Goal: Contribute content: Add original content to the website for others to see

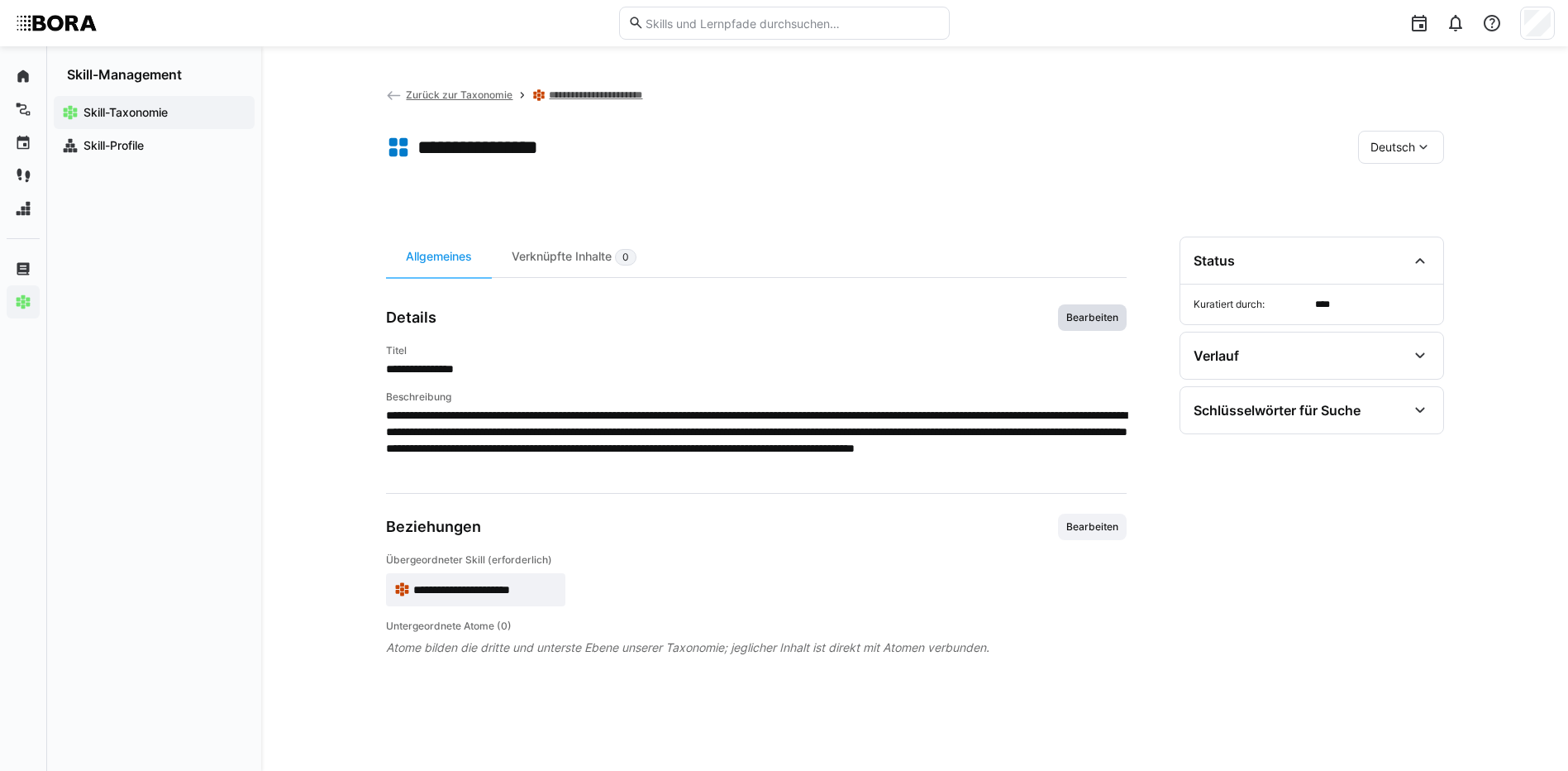
click at [1103, 315] on span "Bearbeiten" at bounding box center [1092, 318] width 55 height 13
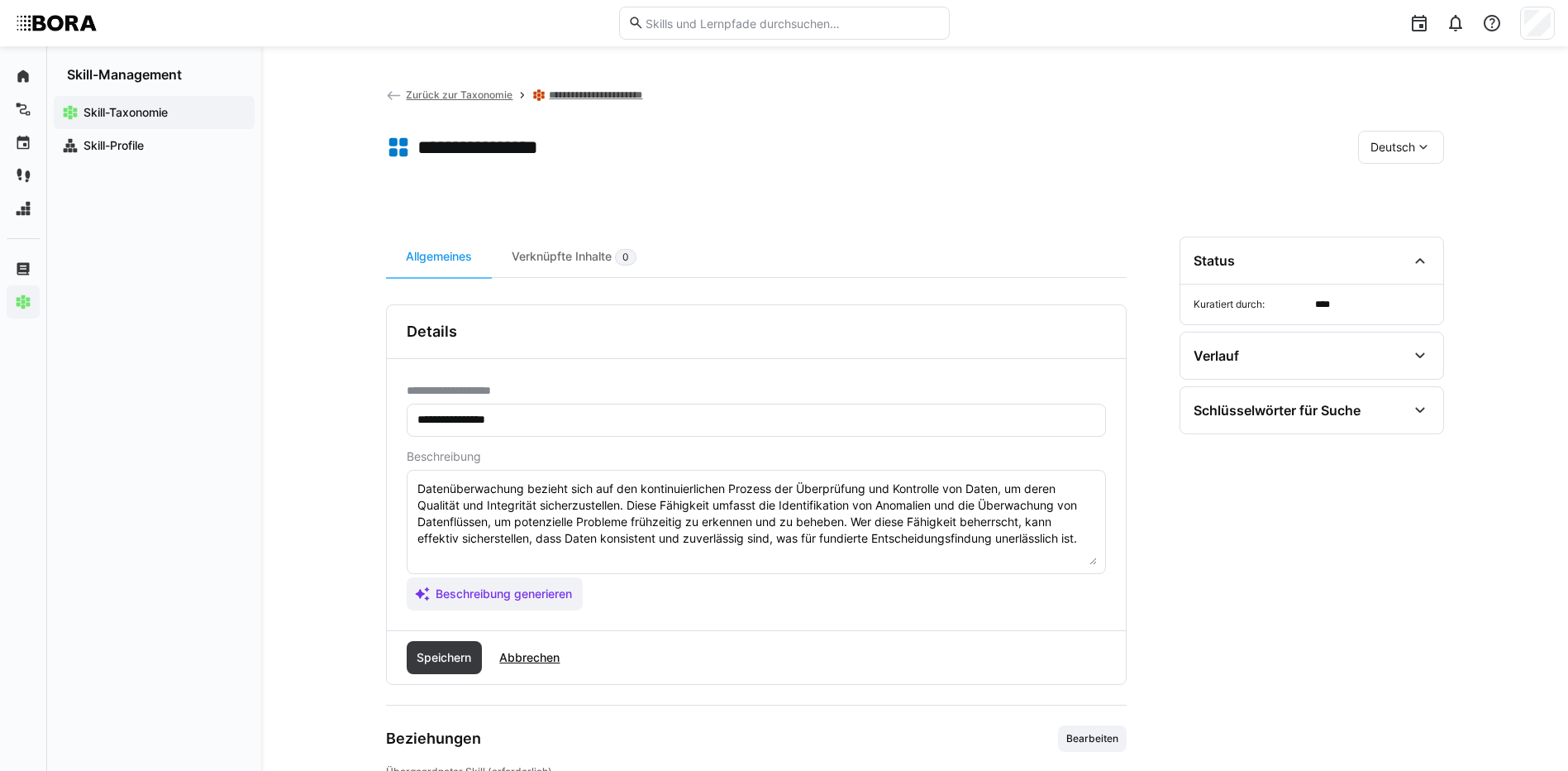
click at [1092, 541] on textarea "Datenüberwachung bezieht sich auf den kontinuierlichen Prozess der Überprüfung …" at bounding box center [756, 522] width 681 height 86
paste textarea "*1 - Anfänger: *2 - Mittelstufe: *3 - Fortgeschritten: *4 - Experte: *5 - Starl…"
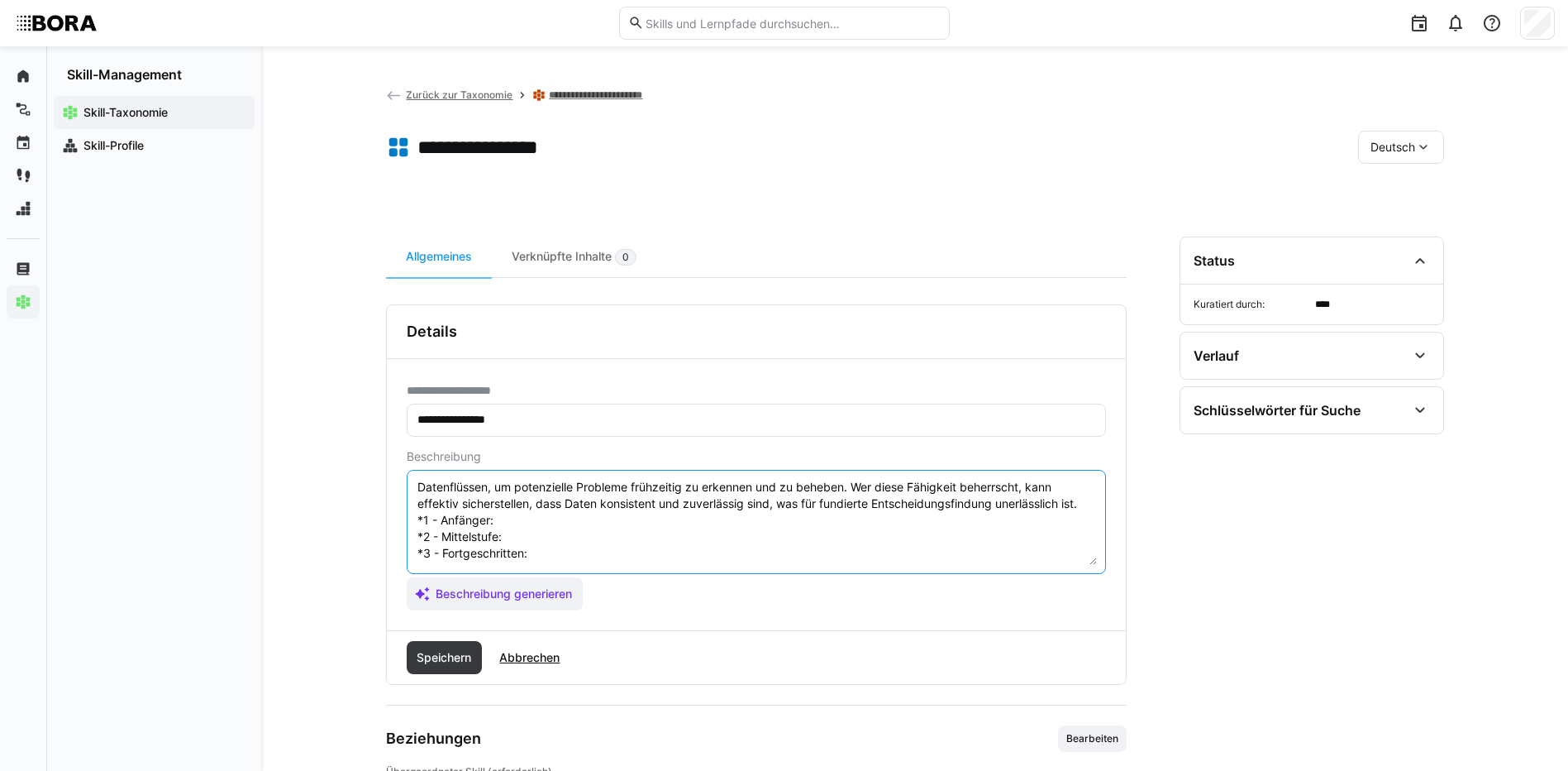
scroll to position [29, 0]
click at [508, 522] on textarea "Datenüberwachung bezieht sich auf den kontinuierlichen Prozess der Überprüfung …" at bounding box center [756, 522] width 681 height 86
click at [516, 527] on textarea "Datenüberwachung bezieht sich auf den kontinuierlichen Prozess der Überprüfung …" at bounding box center [756, 522] width 681 height 86
paste textarea "Kennt einfache Überwachungsmechanismen für Datenflüsse und -qualität."
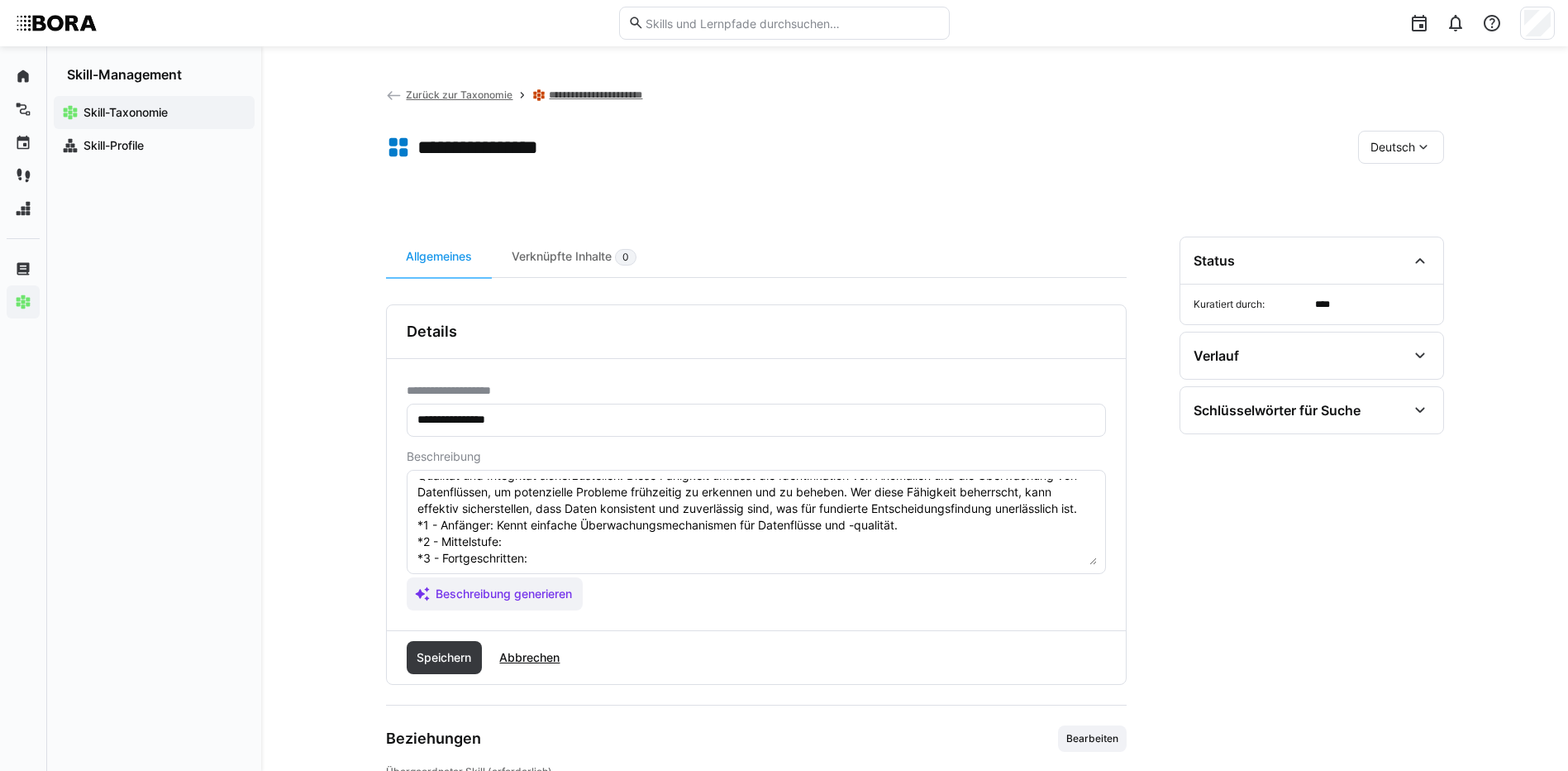
click at [615, 550] on textarea "Datenüberwachung bezieht sich auf den kontinuierlichen Prozess der Überprüfung …" at bounding box center [756, 522] width 681 height 86
click at [531, 543] on textarea "Datenüberwachung bezieht sich auf den kontinuierlichen Prozess der Überprüfung …" at bounding box center [756, 522] width 681 height 86
paste textarea "Implementiert Monitoring-Lösungen zur Datenüberwachung."
click at [548, 558] on textarea "Datenüberwachung bezieht sich auf den kontinuierlichen Prozess der Überprüfung …" at bounding box center [756, 522] width 681 height 86
paste textarea "Entwickelt automatisierte Alarme und Reporting für Datenqualität."
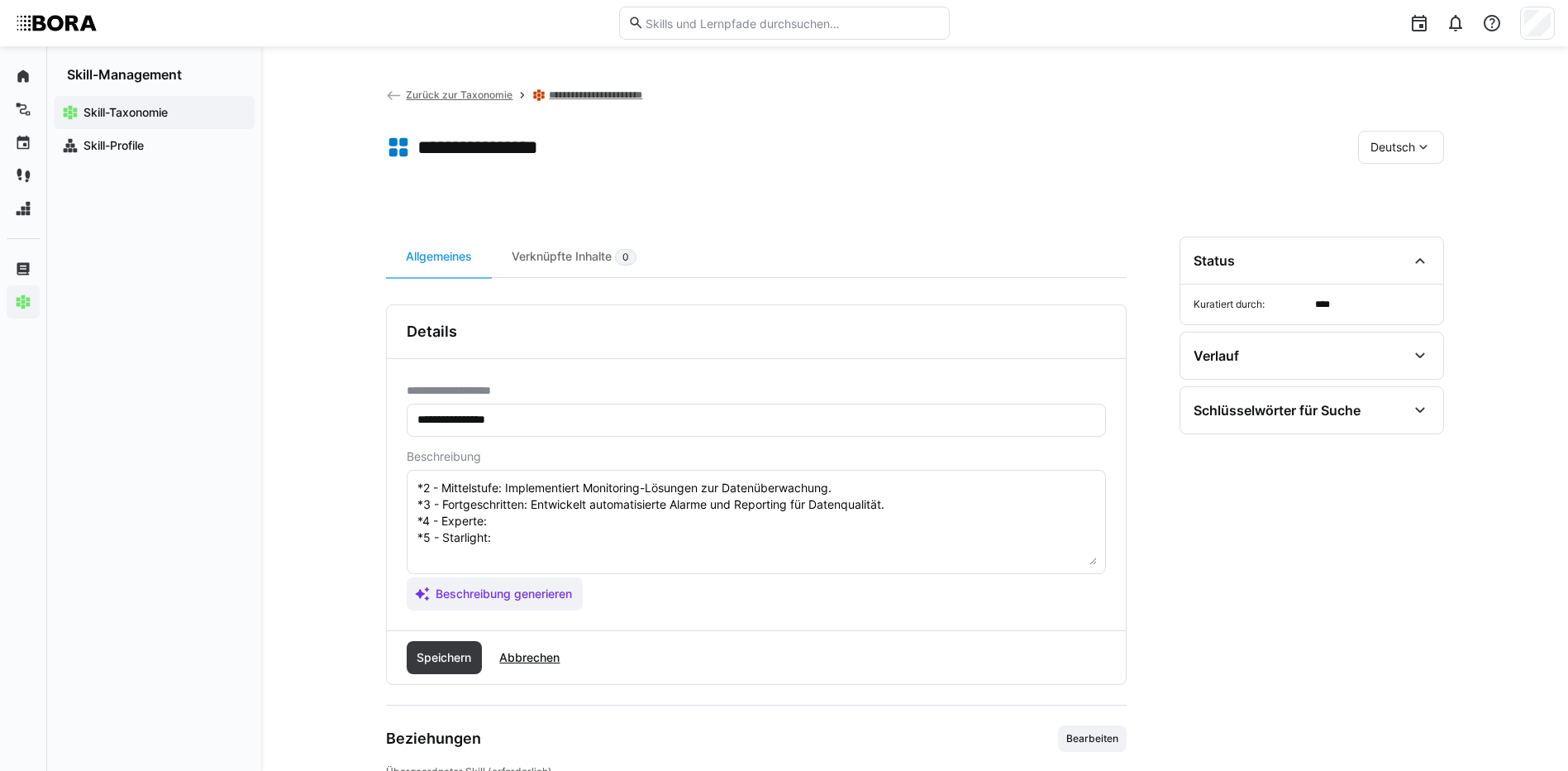
scroll to position [112, 0]
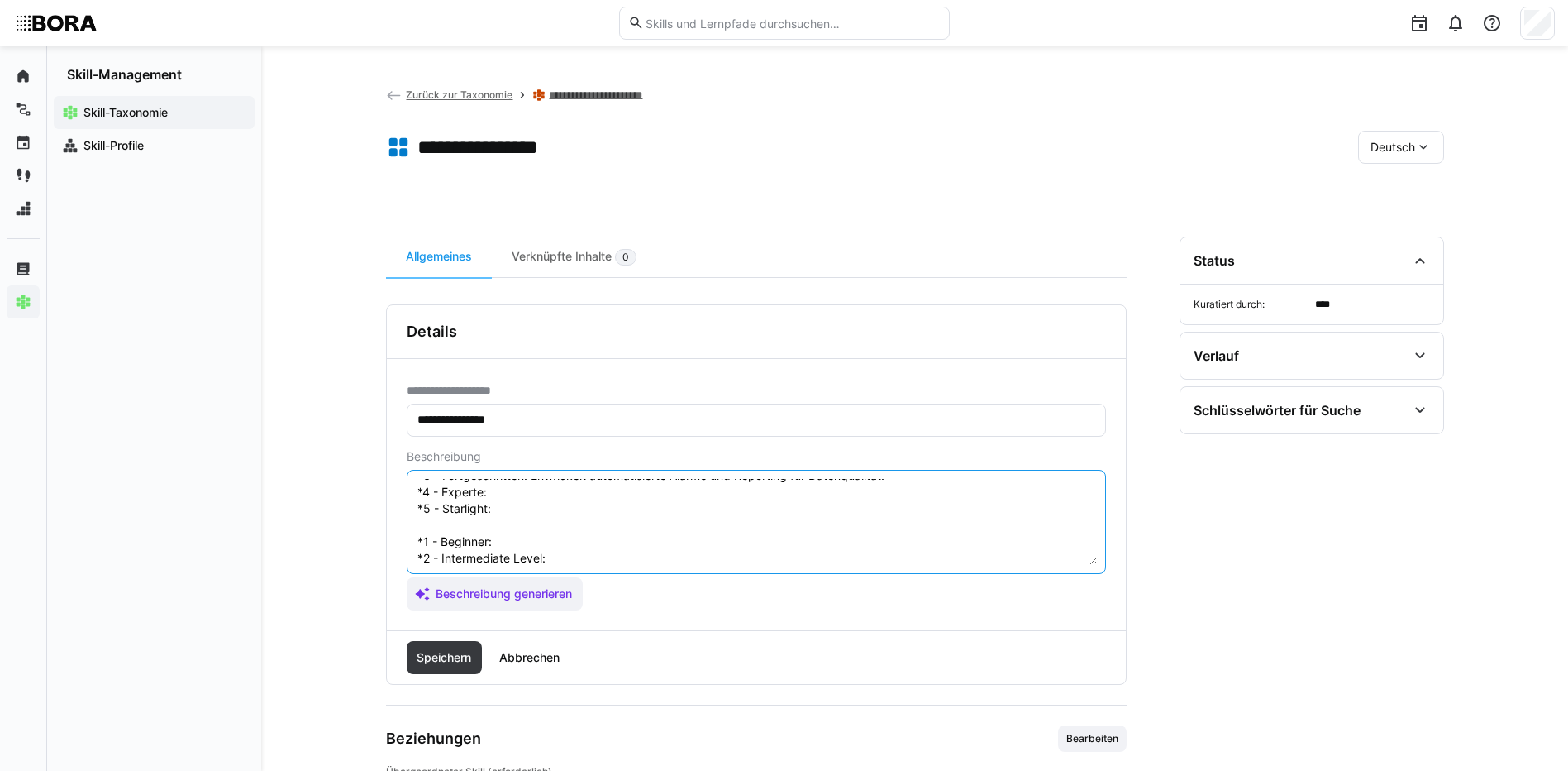
click at [562, 488] on textarea "Datenüberwachung bezieht sich auf den kontinuierlichen Prozess der Überprüfung …" at bounding box center [756, 522] width 681 height 86
paste textarea "Integriert Datenüberwachung in Unternehmensprozesse und IT-Systeme."
click at [504, 506] on textarea "Datenüberwachung bezieht sich auf den kontinuierlichen Prozess der Überprüfung …" at bounding box center [756, 522] width 681 height 86
paste textarea "Verantwortet unternehmensweites Monitoring von Datenflüssen und Qualitätssicher…"
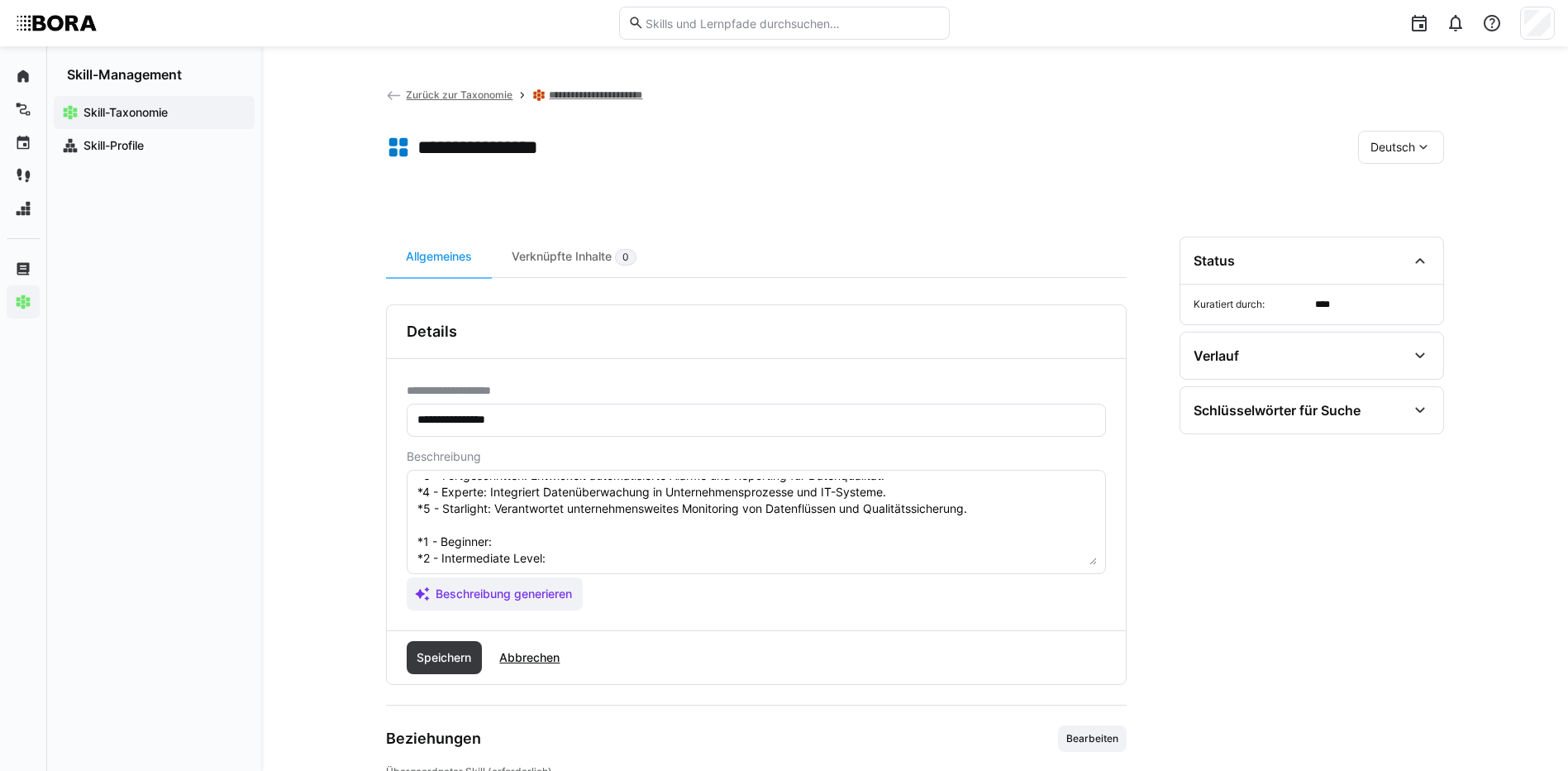
click at [512, 535] on textarea "Datenüberwachung bezieht sich auf den kontinuierlichen Prozess der Überprüfung …" at bounding box center [756, 522] width 681 height 86
paste textarea "Knows simple monitoring mechanisms for data flows and quality."
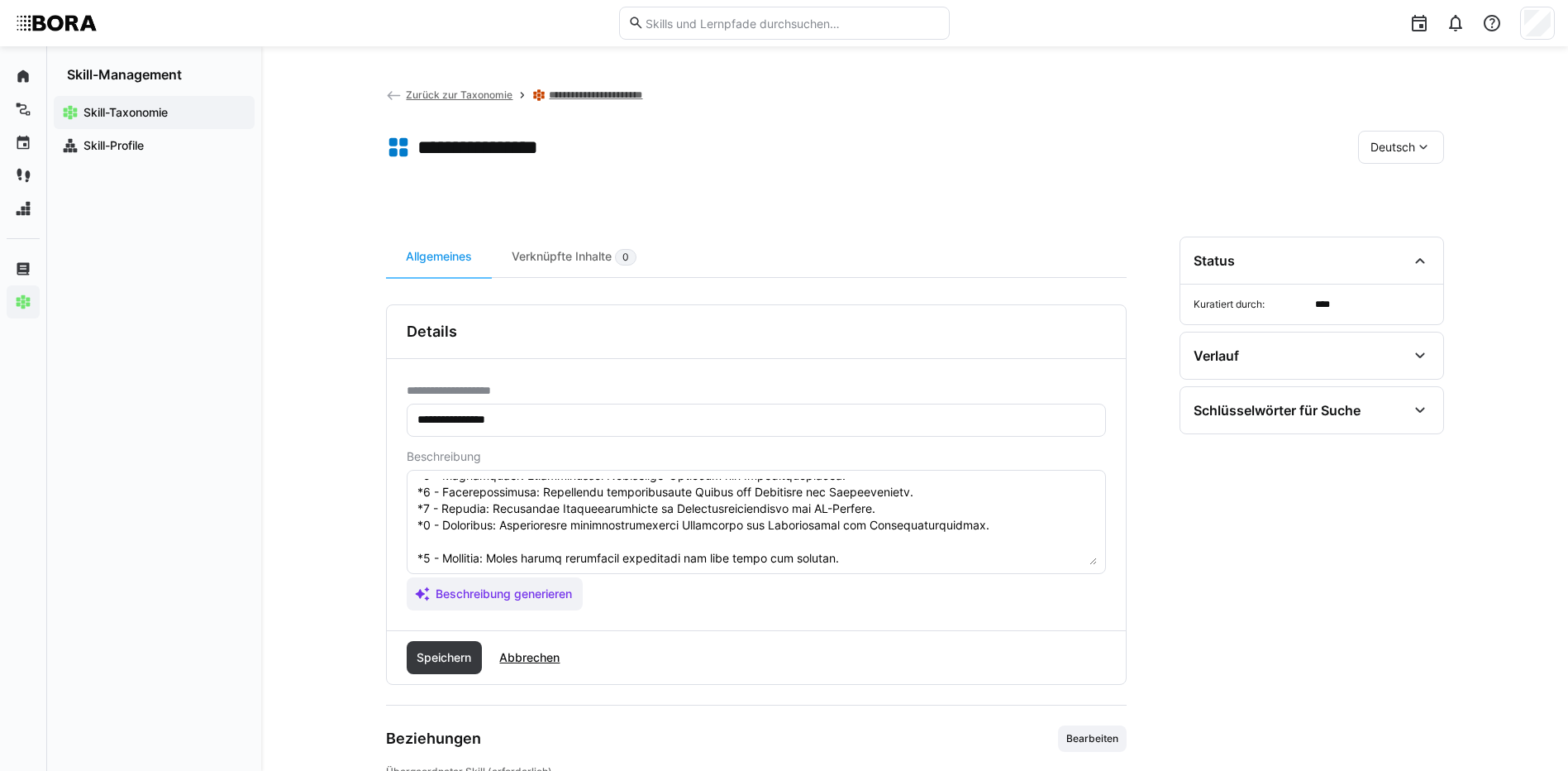
click at [562, 557] on textarea at bounding box center [756, 522] width 681 height 86
paste textarea "Implements monitoring solutions for data quality."
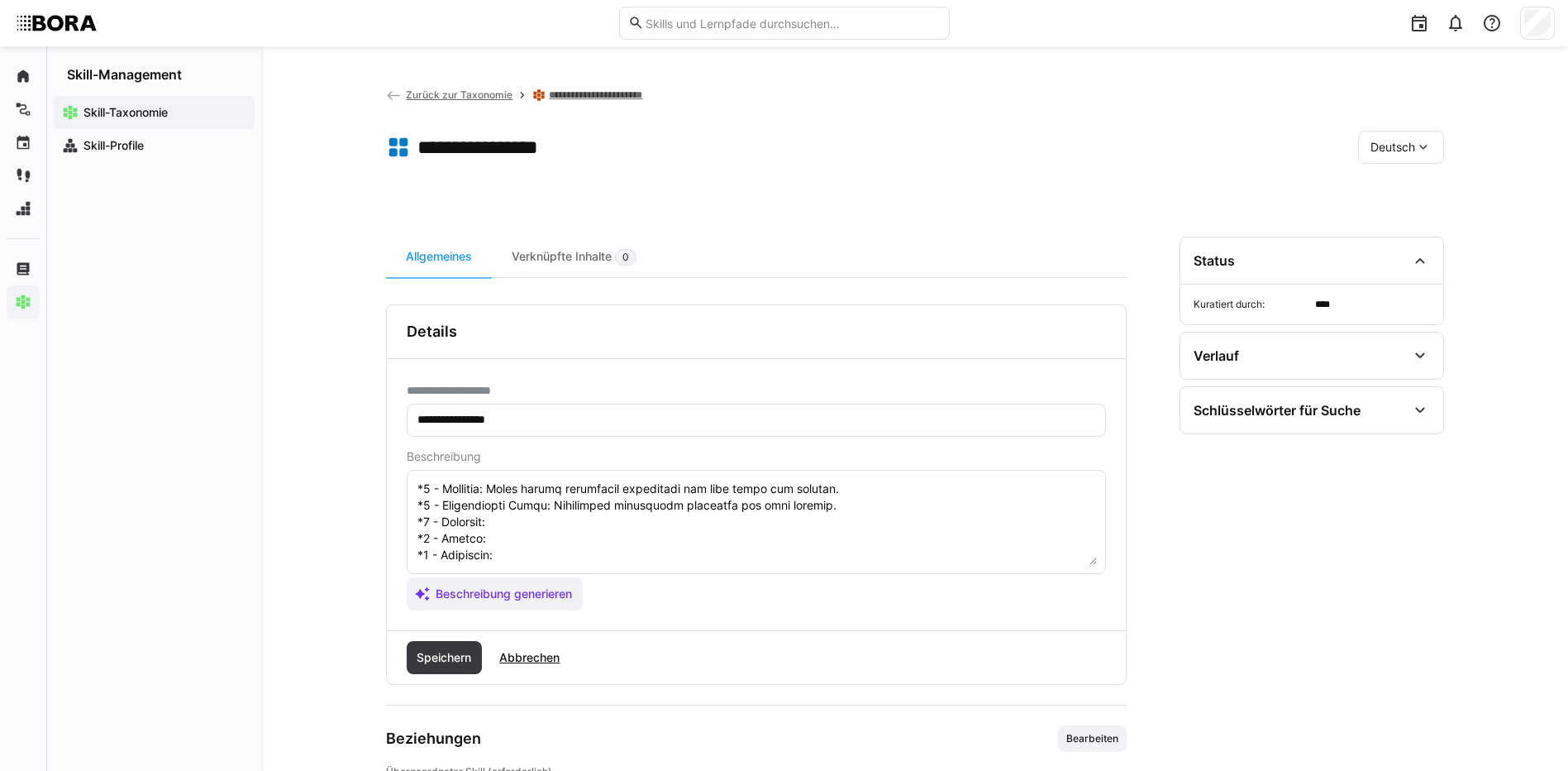
click at [547, 492] on textarea at bounding box center [756, 522] width 681 height 86
paste textarea "Develops automated alerts and reporting for data quality."
click at [499, 505] on textarea at bounding box center [756, 522] width 681 height 86
paste textarea "Integrates data monitoring into business processes and IT systems."
click at [508, 530] on textarea at bounding box center [756, 522] width 681 height 86
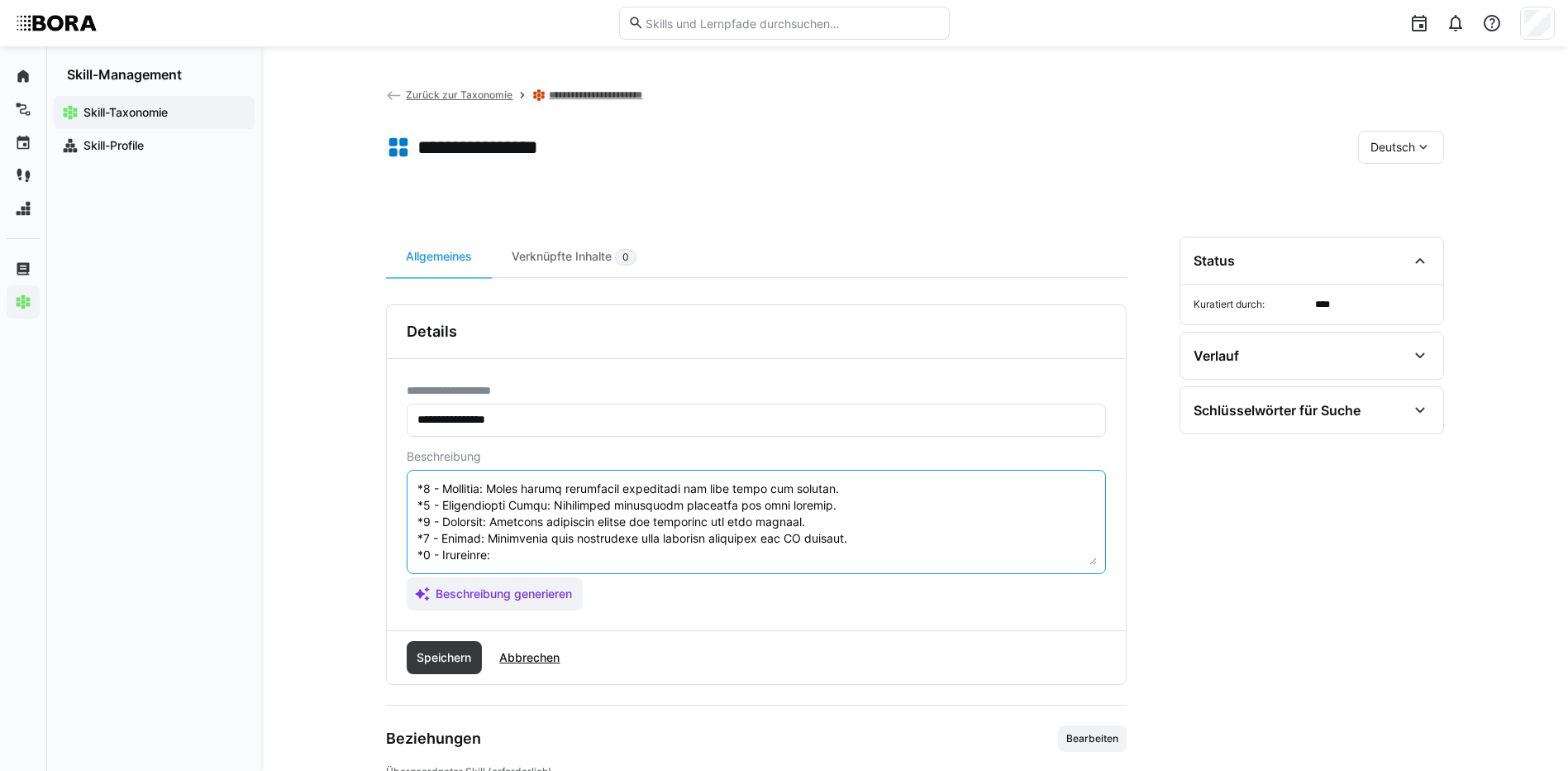
paste textarea "Responsible for enterprise-wide monitoring of data flows and quality assurance."
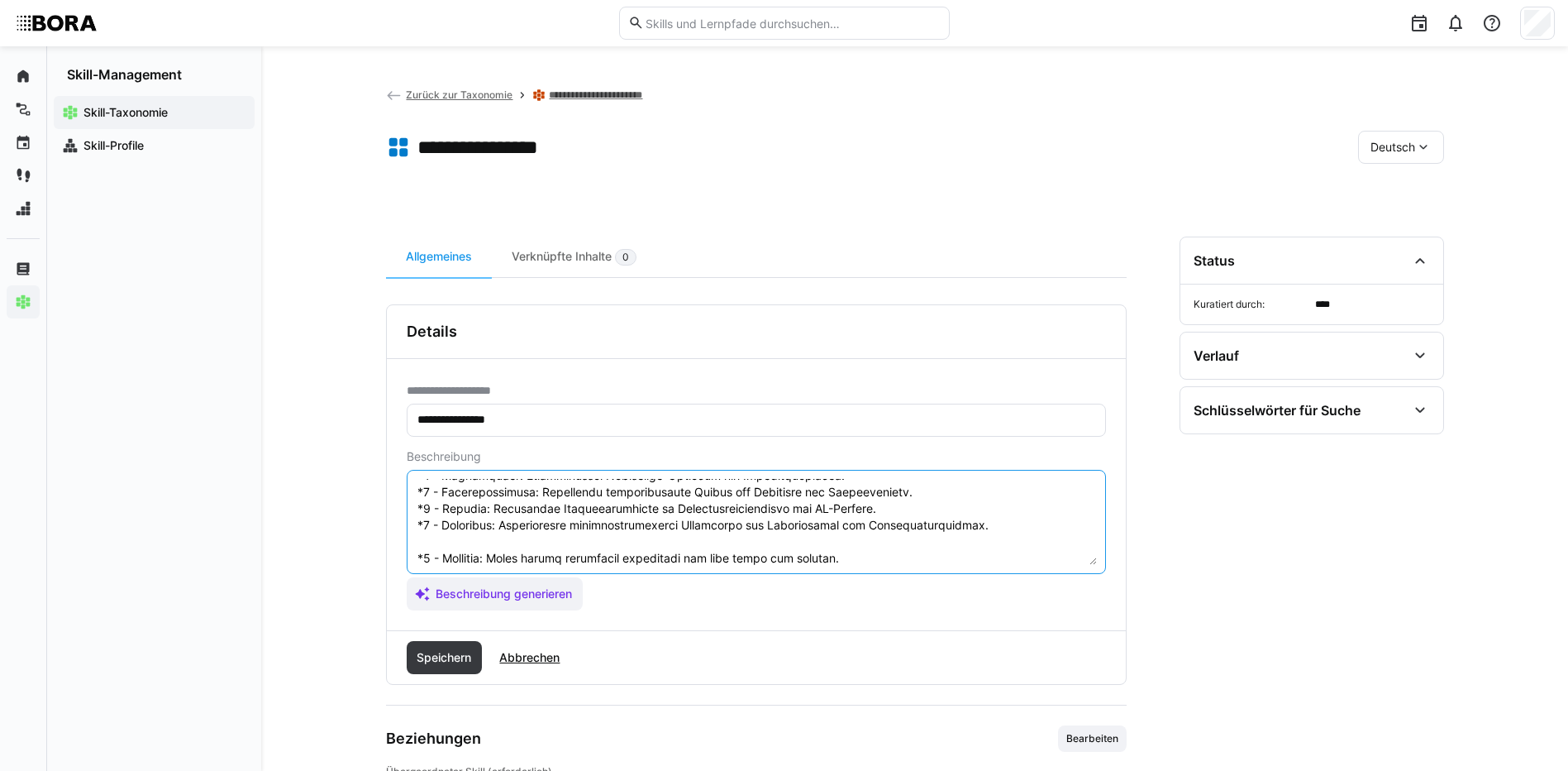
scroll to position [199, 0]
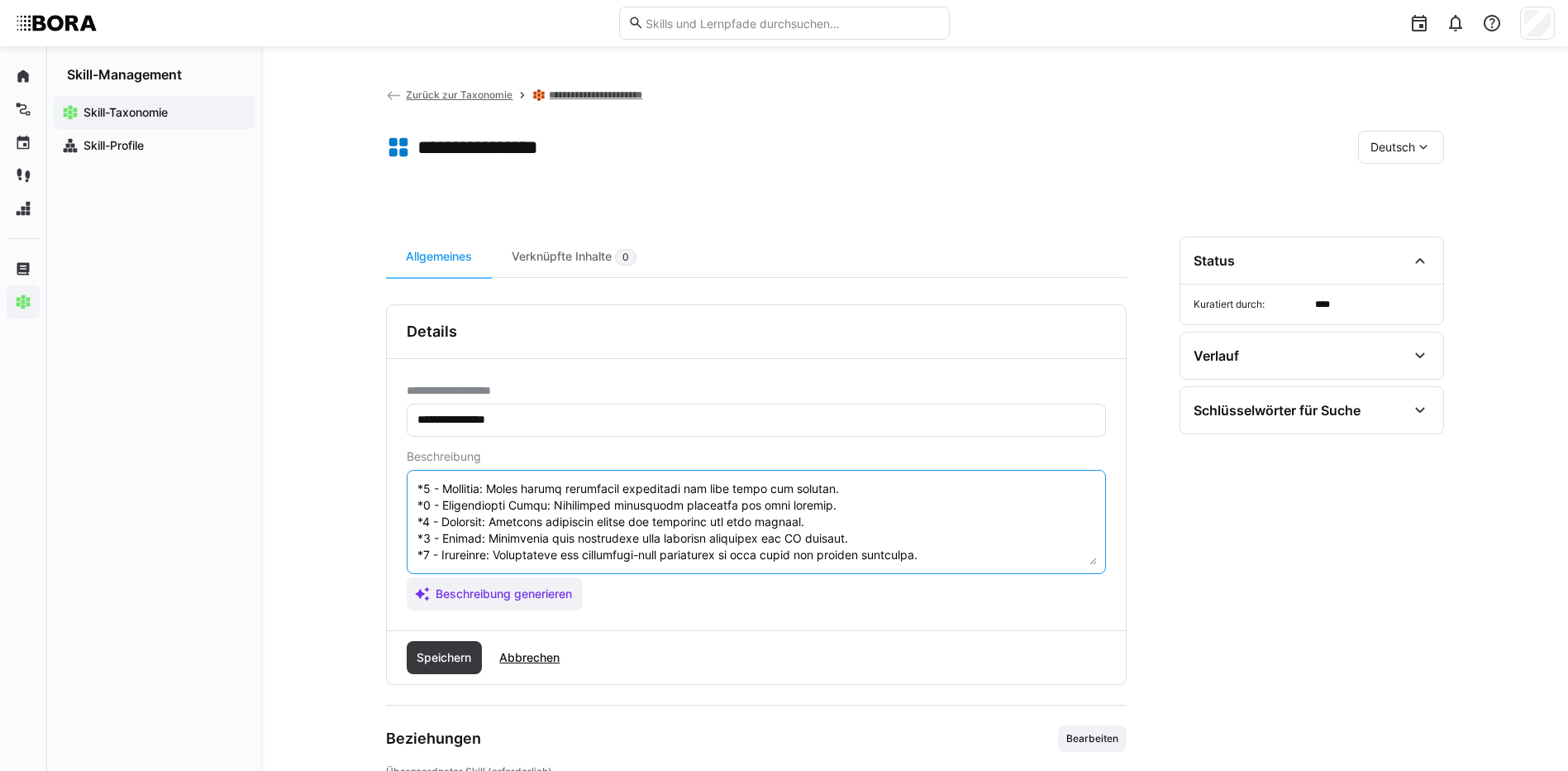
drag, startPoint x: 417, startPoint y: 540, endPoint x: 478, endPoint y: 568, distance: 67.1
click at [478, 568] on eds-input at bounding box center [756, 522] width 699 height 104
type textarea "Datenüberwachung bezieht sich auf den kontinuierlichen Prozess der Überprüfung …"
click at [441, 648] on span "Speichern" at bounding box center [444, 657] width 76 height 33
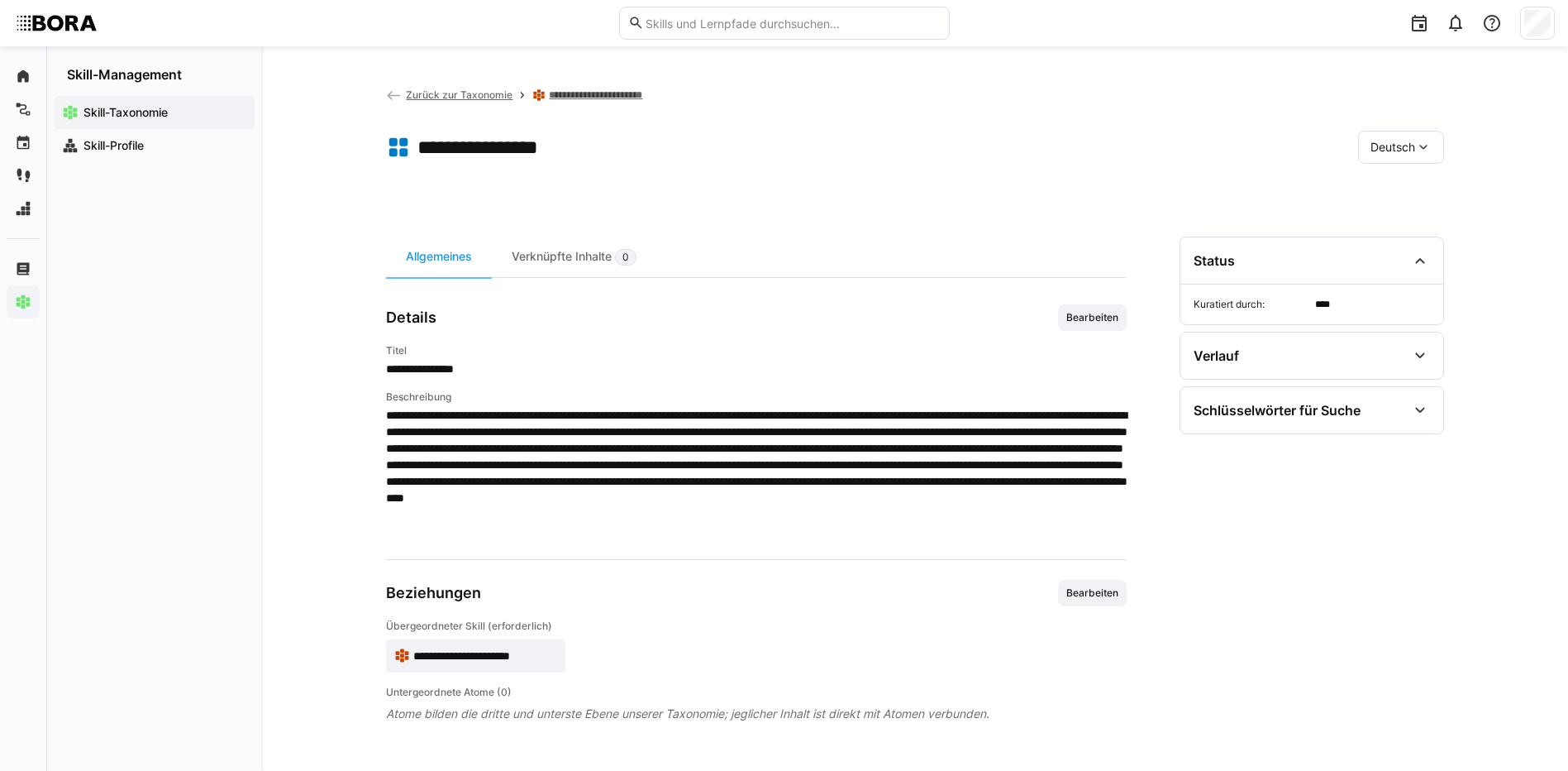
click at [1385, 150] on span "Deutsch" at bounding box center [1392, 148] width 44 height 17
click at [1388, 216] on div "Englisch" at bounding box center [1400, 225] width 87 height 34
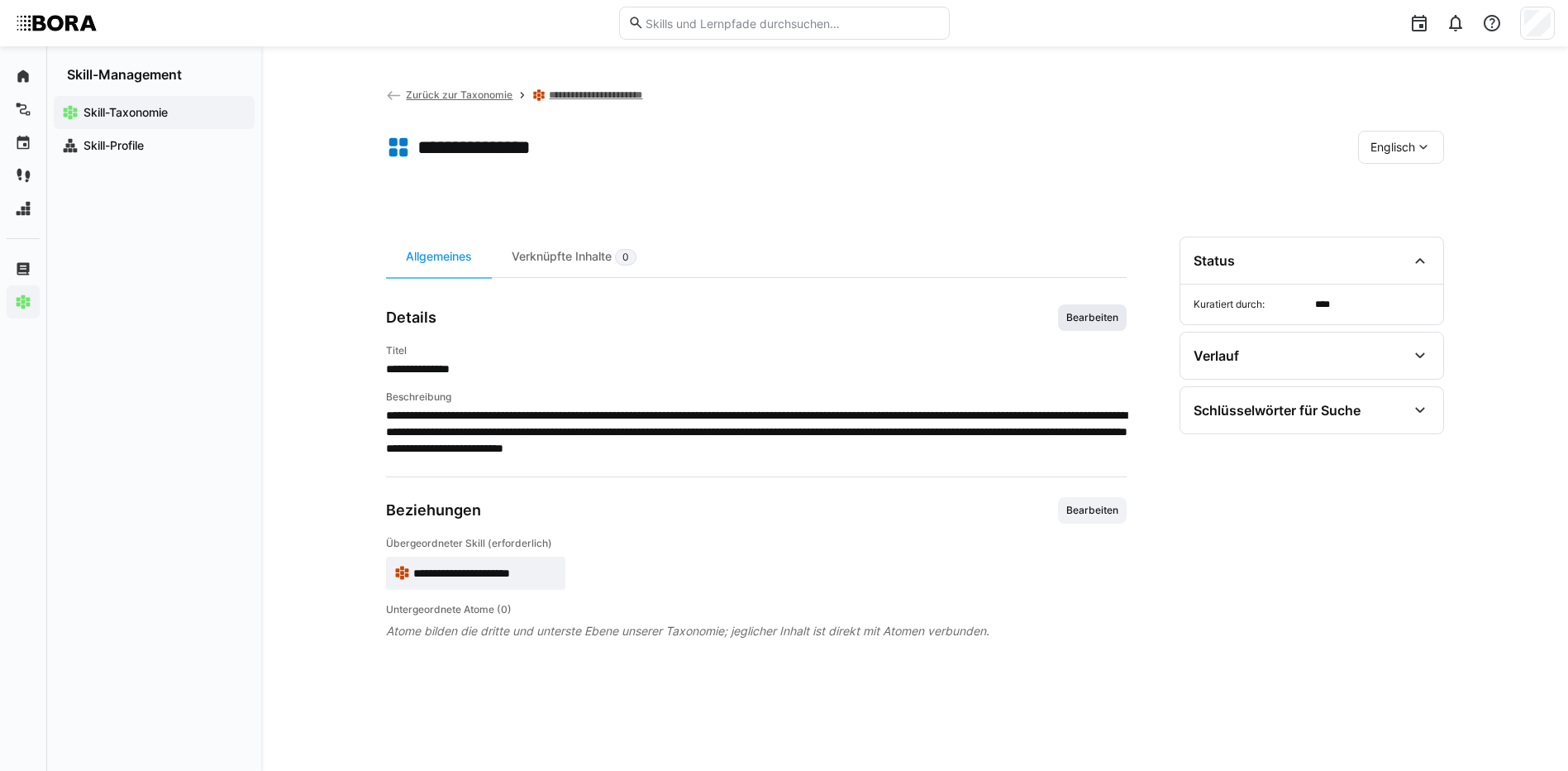
click at [1065, 313] on span "Bearbeiten" at bounding box center [1092, 318] width 55 height 13
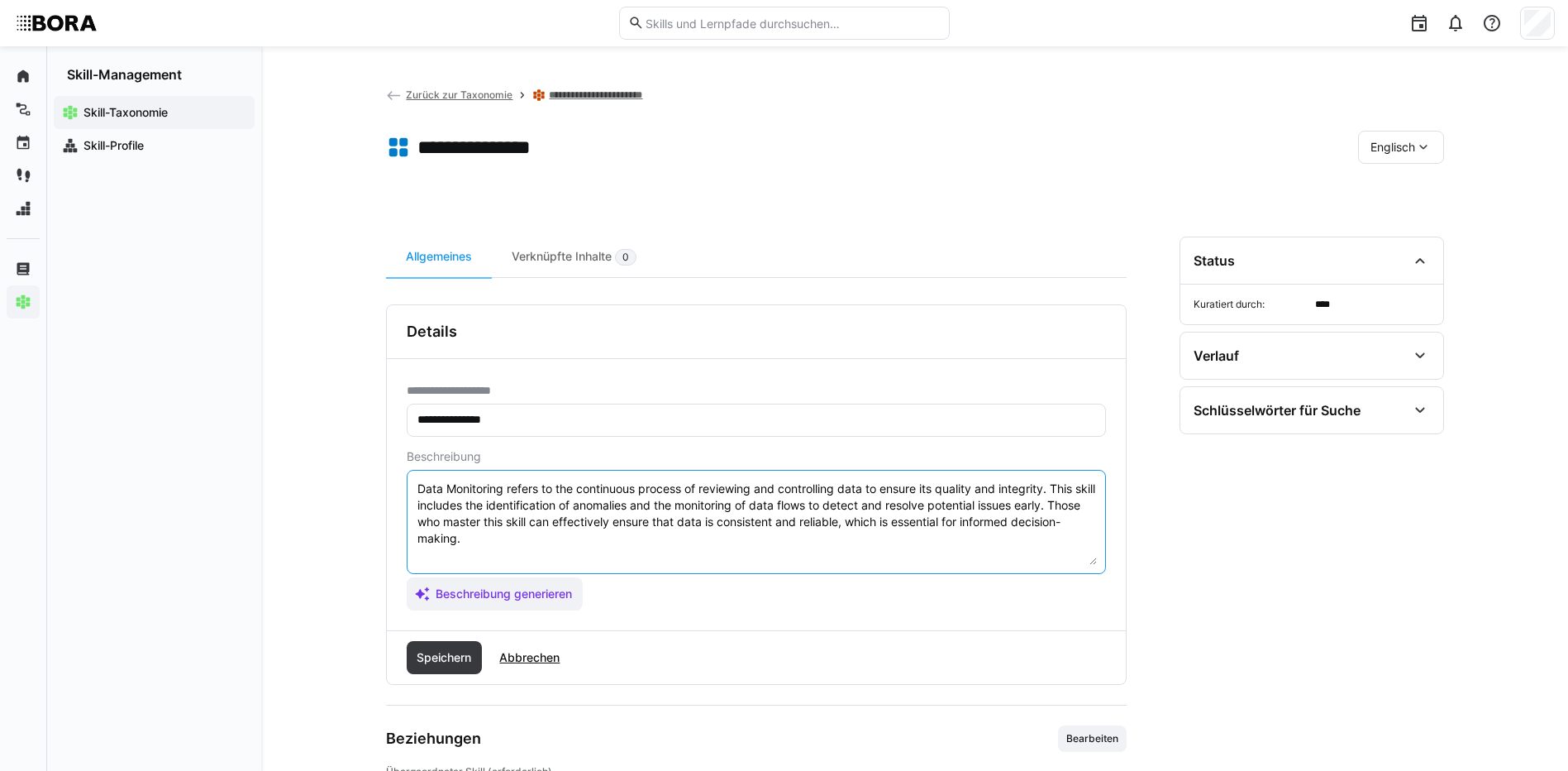
click at [661, 541] on textarea "Data Monitoring refers to the continuous process of reviewing and controlling d…" at bounding box center [756, 522] width 681 height 86
paste textarea "*1 - Beginner: Knows simple monitoring mechanisms for data flows and quality. *…"
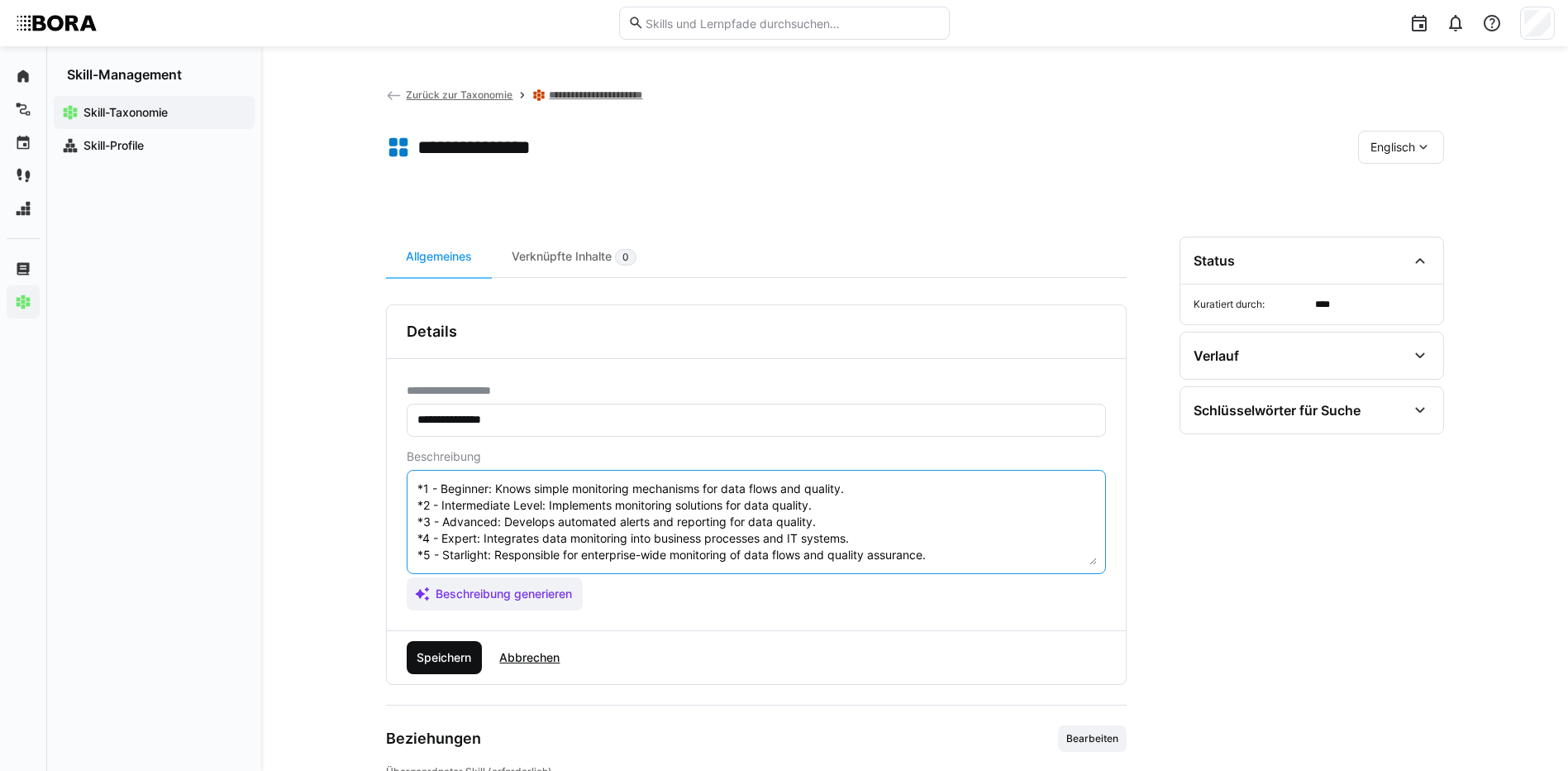
type textarea "Data Monitoring refers to the continuous process of reviewing and controlling d…"
click at [429, 654] on span "Speichern" at bounding box center [444, 658] width 60 height 17
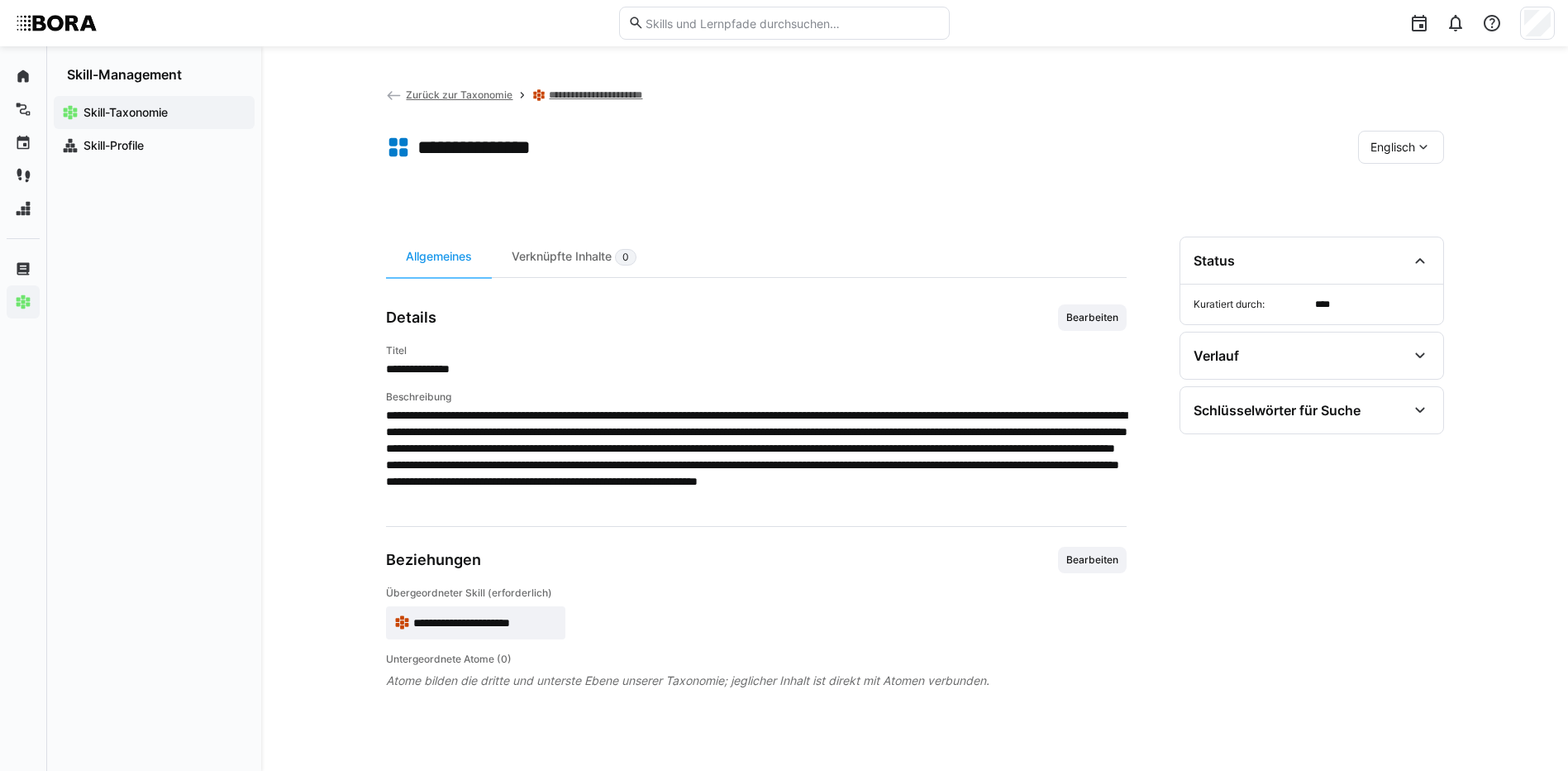
drag, startPoint x: 1412, startPoint y: 136, endPoint x: 1411, endPoint y: 163, distance: 27.0
click at [1413, 136] on div "Englisch" at bounding box center [1400, 147] width 86 height 33
click at [1407, 192] on span "Deutsch" at bounding box center [1391, 191] width 44 height 17
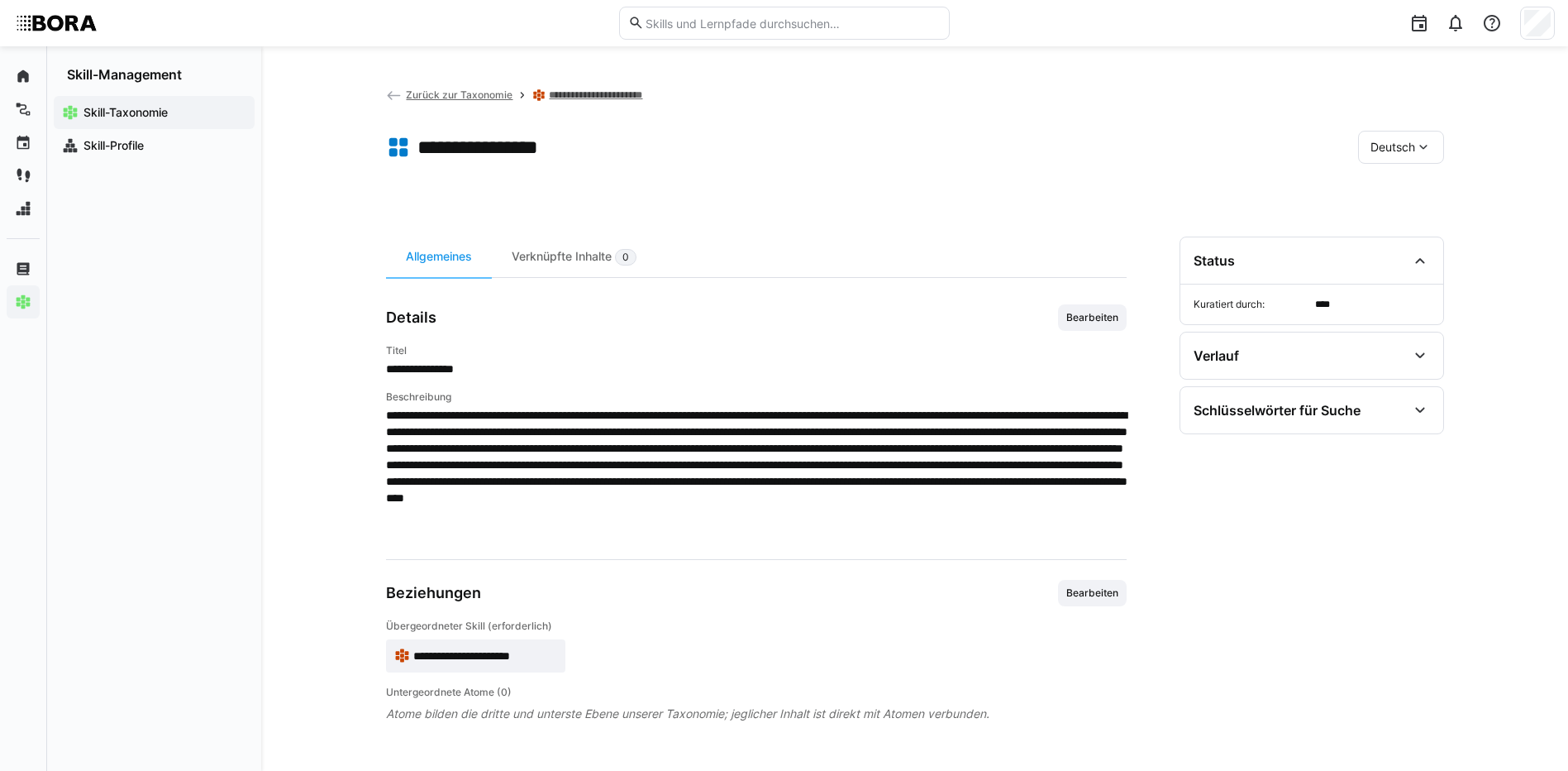
click at [642, 88] on link "**********" at bounding box center [610, 95] width 123 height 13
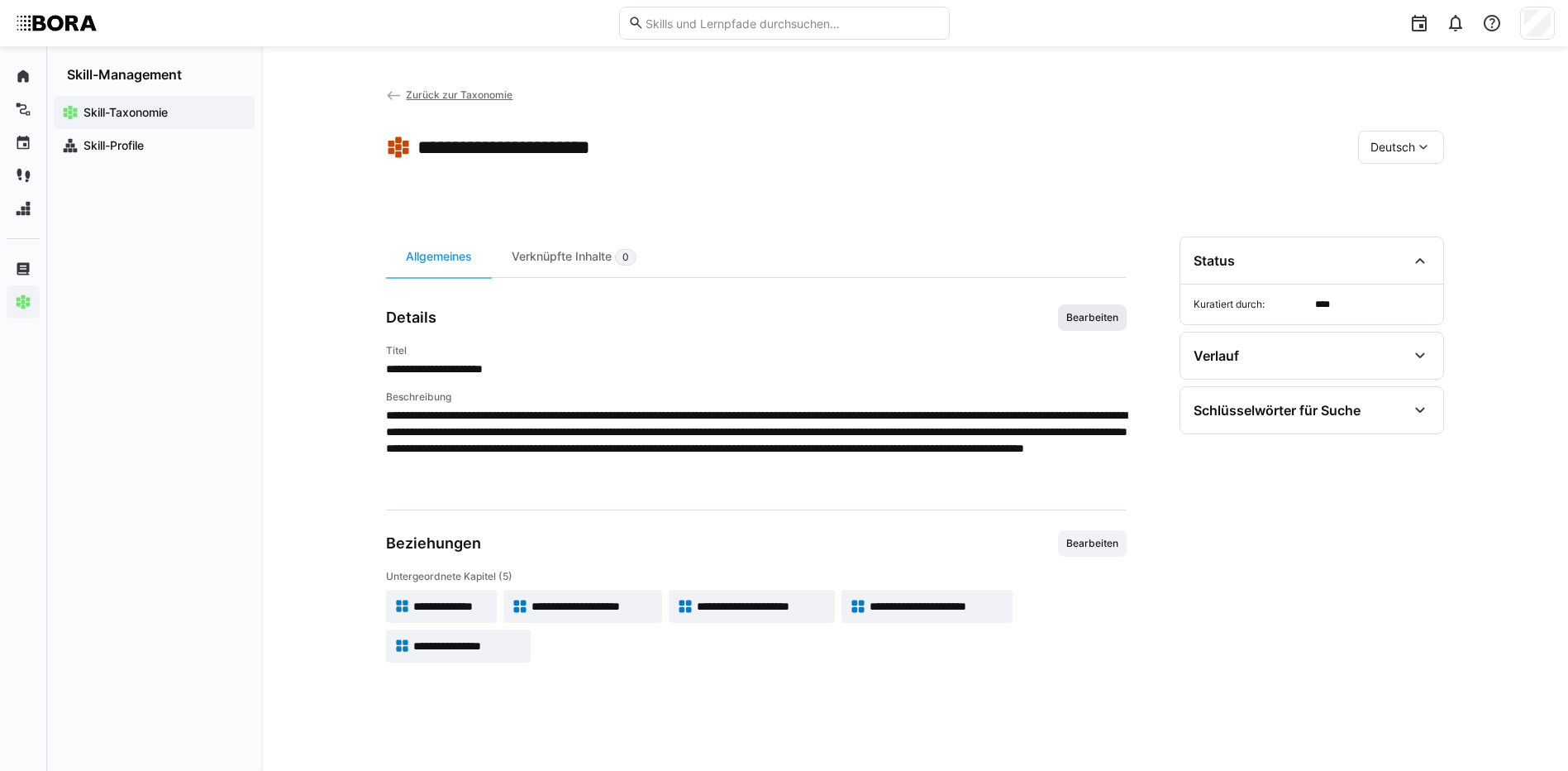
click at [1113, 314] on span "Bearbeiten" at bounding box center [1092, 318] width 55 height 13
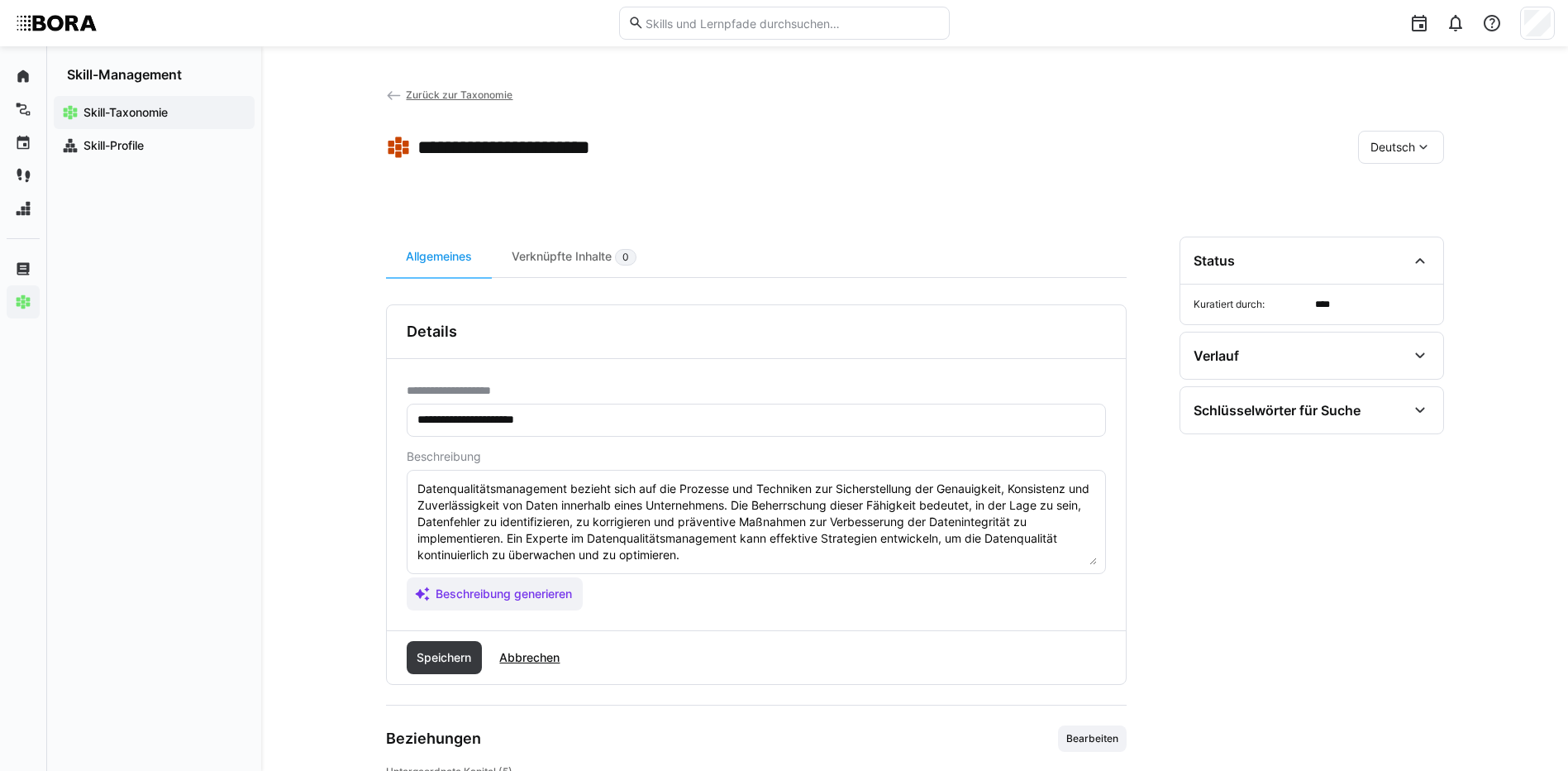
click at [727, 555] on textarea "Datenqualitätsmanagement bezieht sich auf die Prozesse und Techniken zur Sicher…" at bounding box center [756, 522] width 681 height 86
paste textarea "*1 - Beginner: Knows simple monitoring mechanisms for data flows and quality. *…"
type textarea "Datenqualitätsmanagement bezieht sich auf die Prozesse und Techniken zur Sicher…"
click at [527, 653] on span "Abbrechen" at bounding box center [529, 658] width 65 height 17
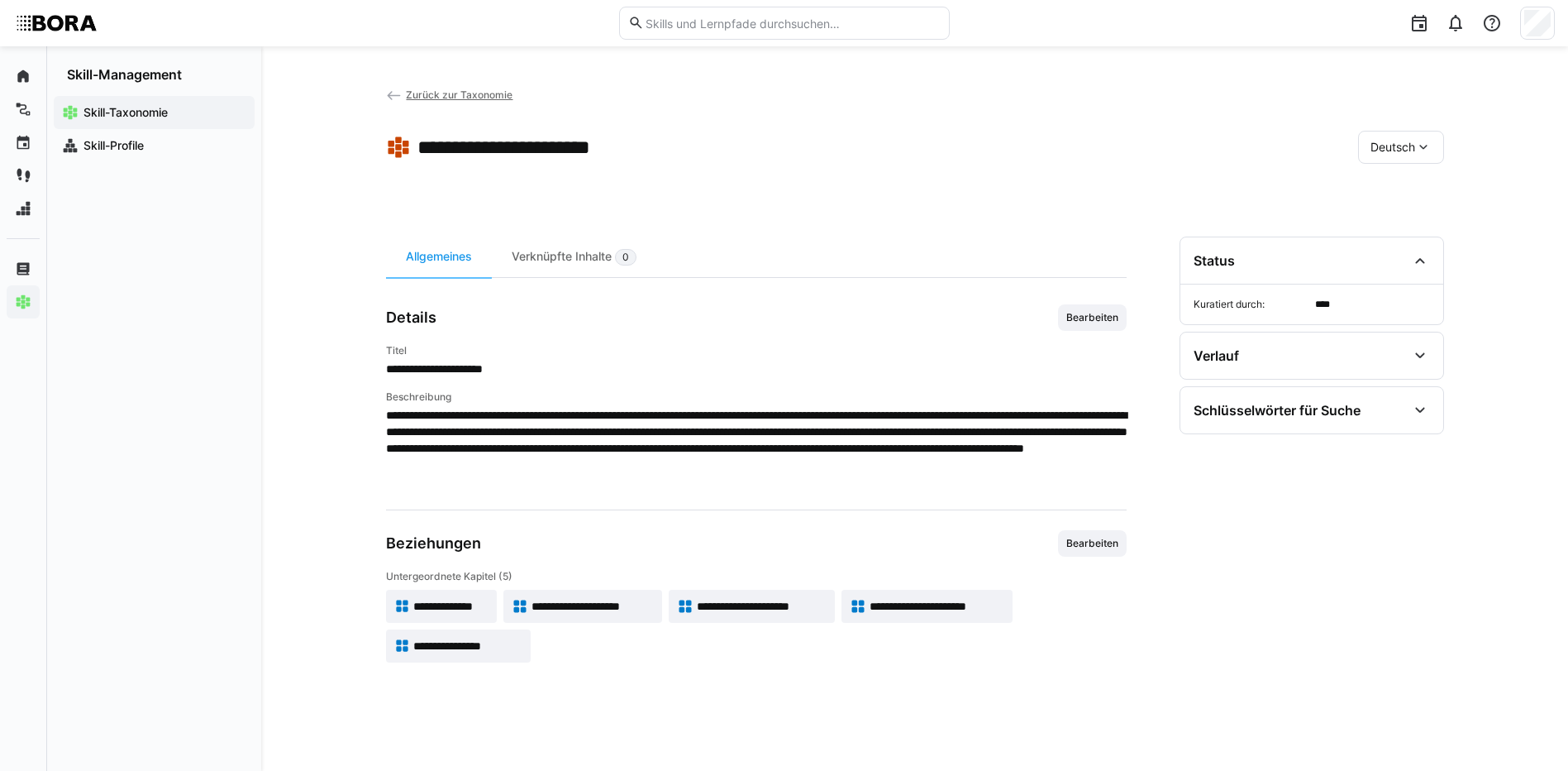
click at [459, 643] on span "**********" at bounding box center [468, 646] width 109 height 17
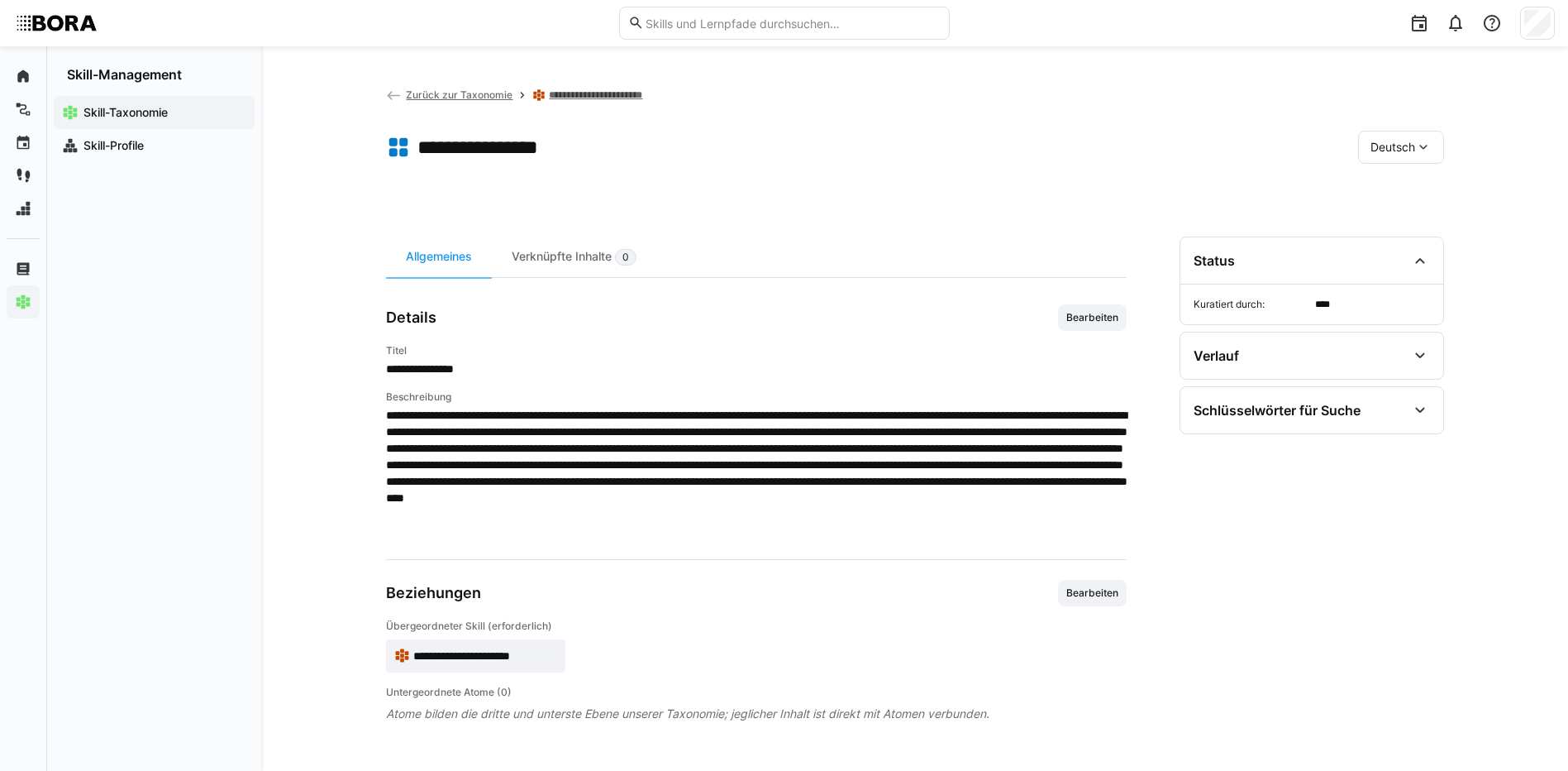
click at [1409, 143] on span "Deutsch" at bounding box center [1392, 148] width 44 height 17
click at [1405, 223] on span "Englisch" at bounding box center [1392, 226] width 44 height 17
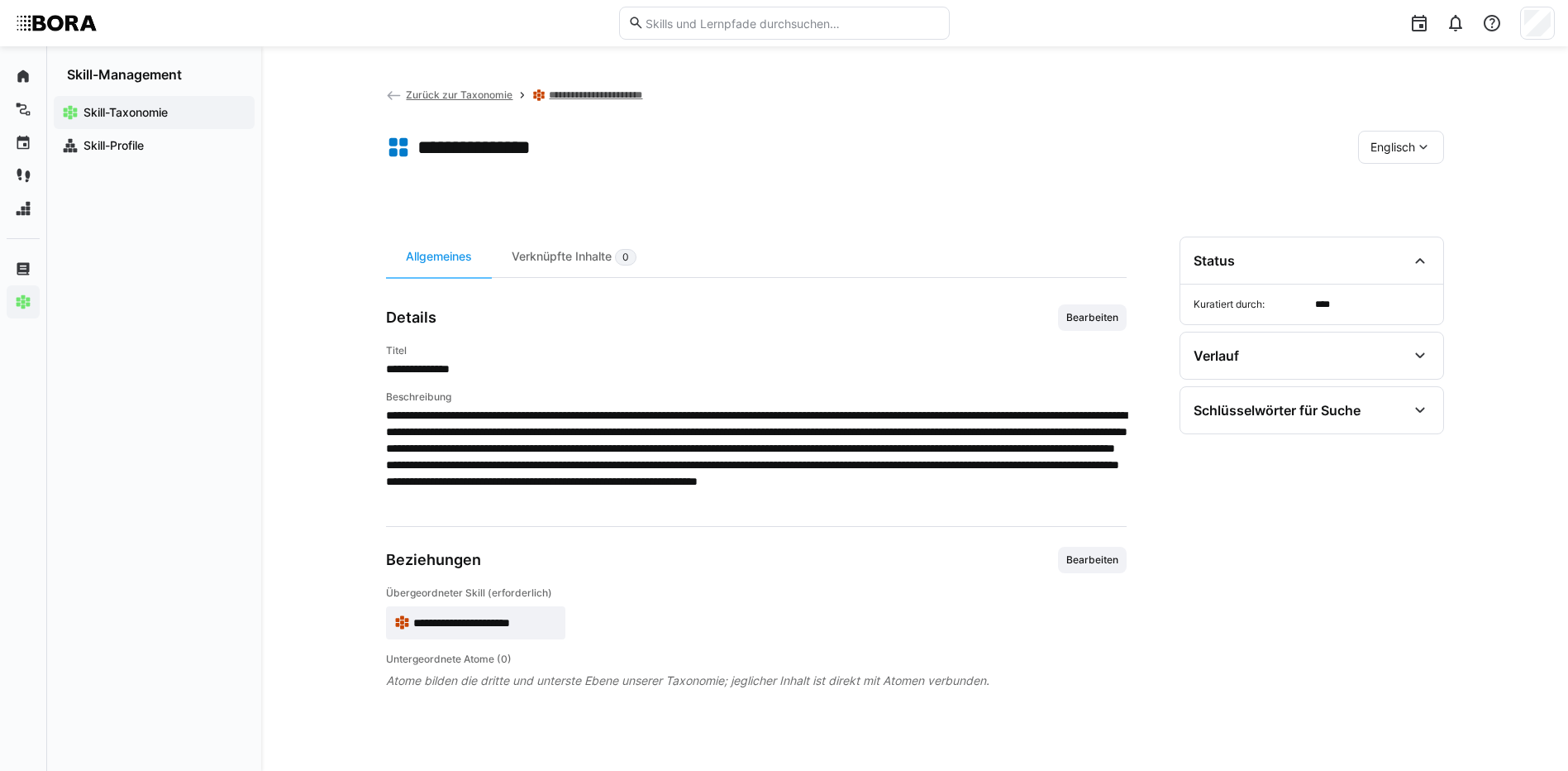
click at [1406, 154] on span "Englisch" at bounding box center [1392, 148] width 44 height 17
click at [1406, 185] on span "Deutsch" at bounding box center [1391, 191] width 44 height 17
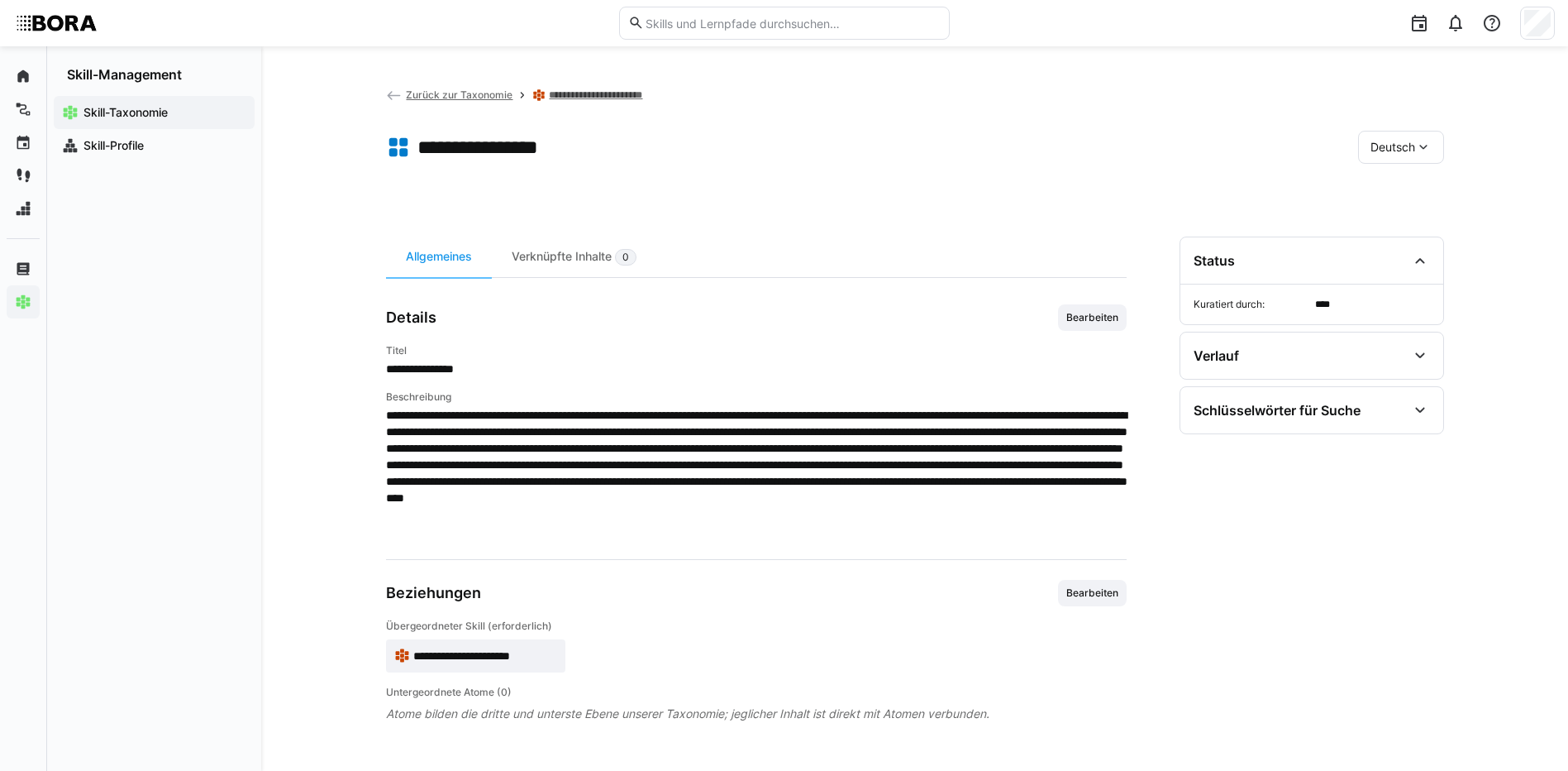
click at [584, 93] on link "**********" at bounding box center [610, 95] width 123 height 13
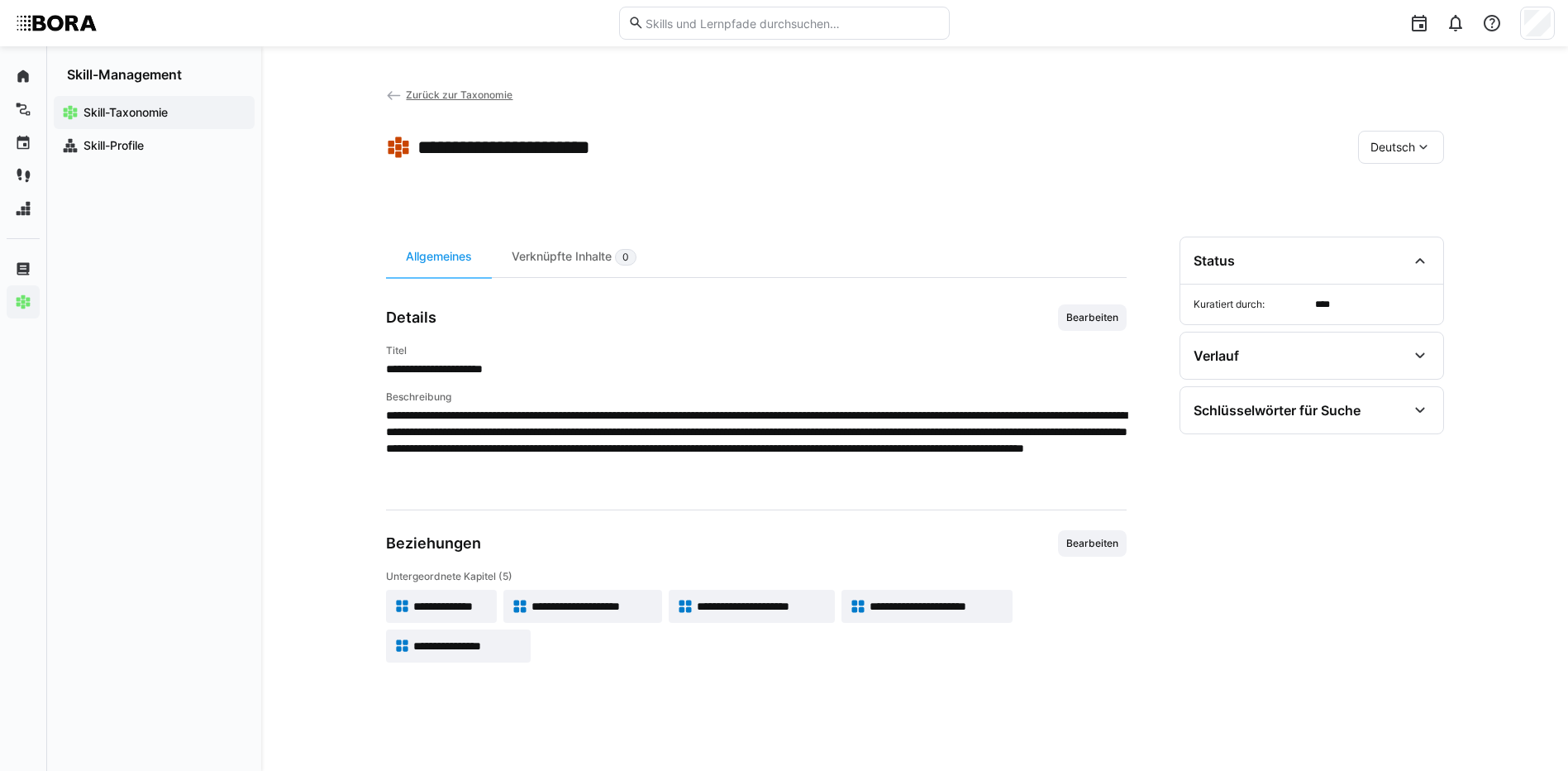
click at [470, 93] on span "Zurück zur Taxonomie" at bounding box center [459, 94] width 106 height 13
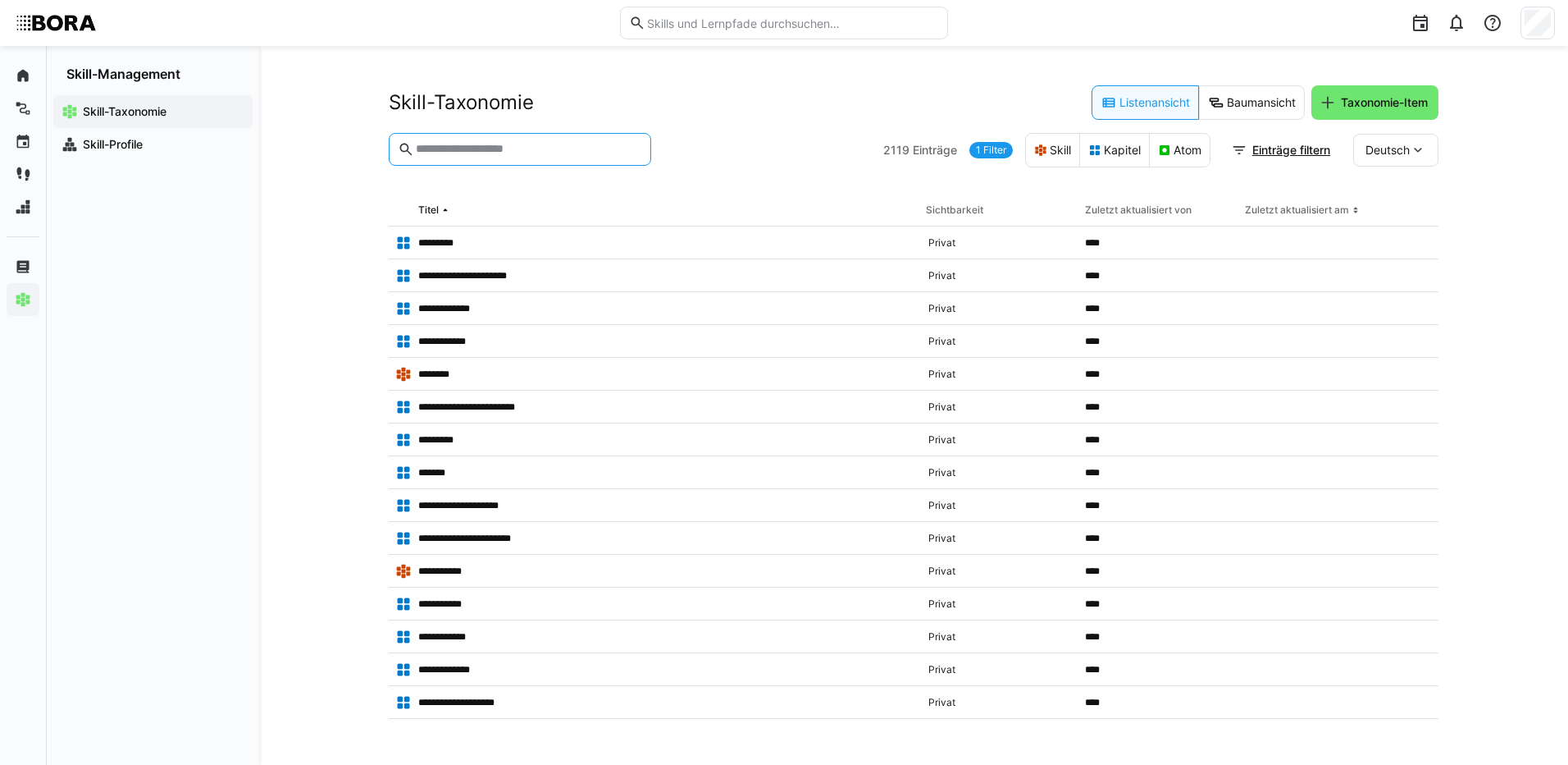
click at [499, 147] on input "text" at bounding box center [528, 149] width 228 height 15
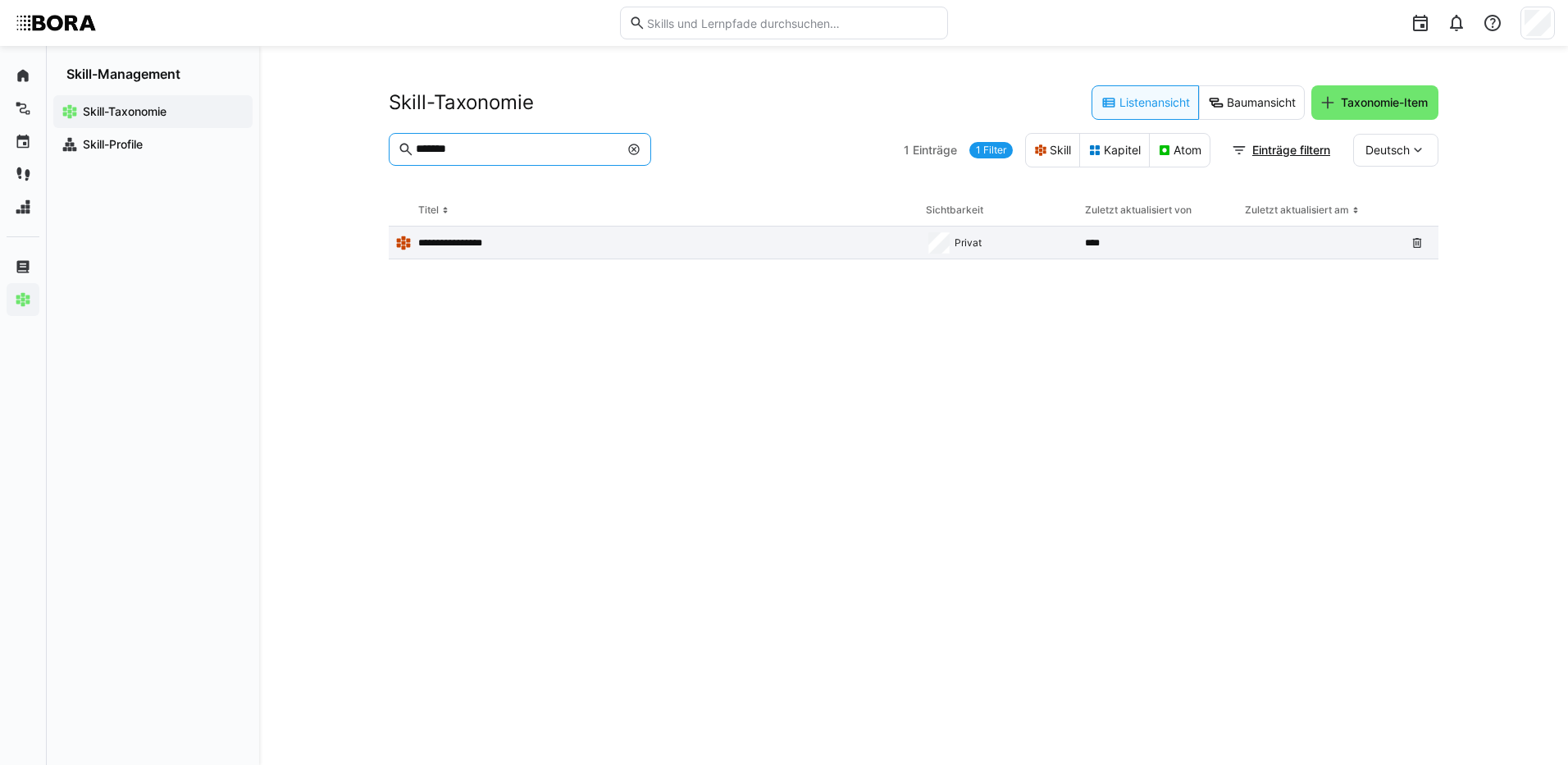
type input "*******"
click at [455, 247] on p "**********" at bounding box center [461, 243] width 86 height 13
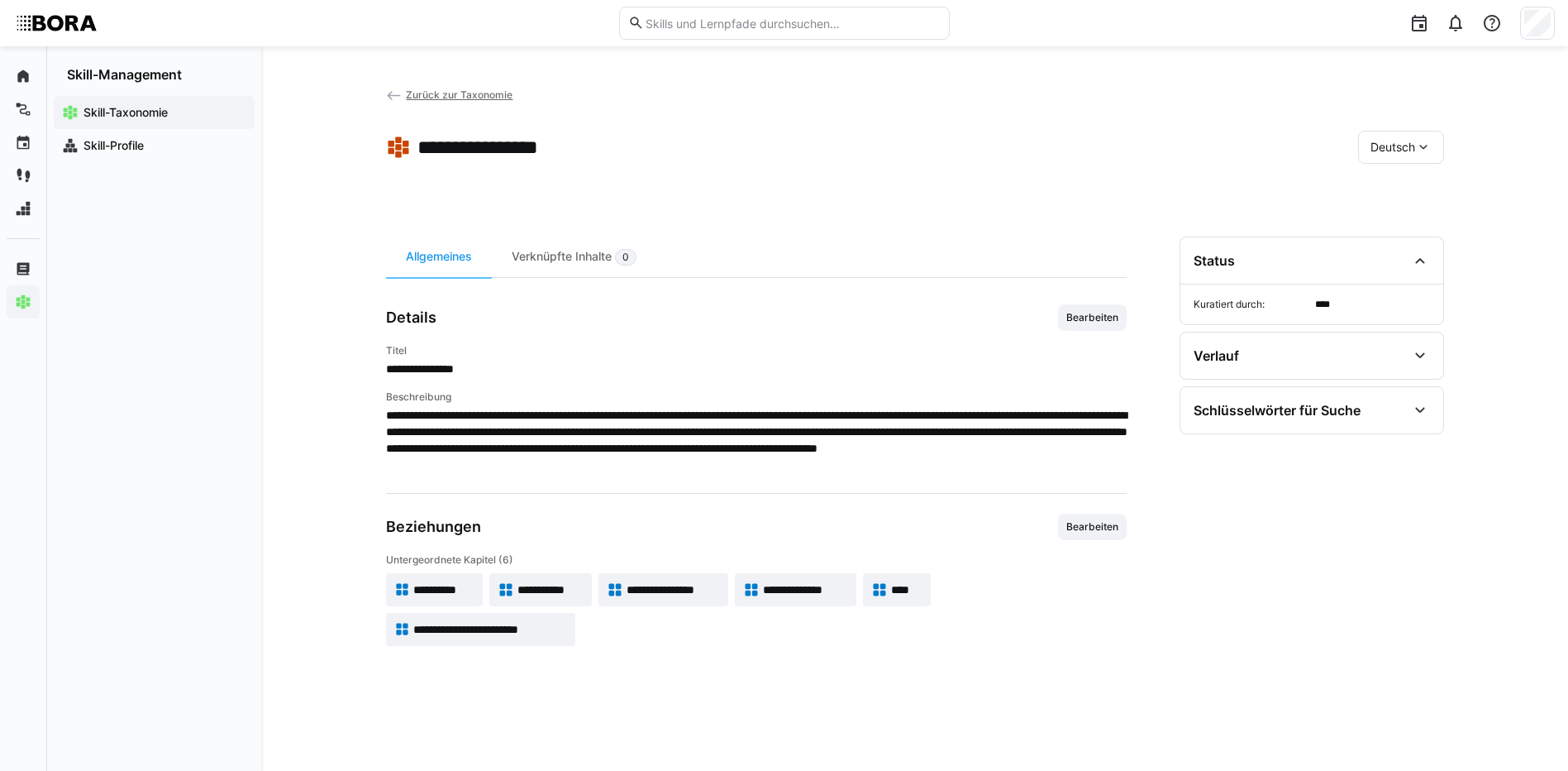
click at [404, 594] on eds-icon at bounding box center [402, 590] width 17 height 17
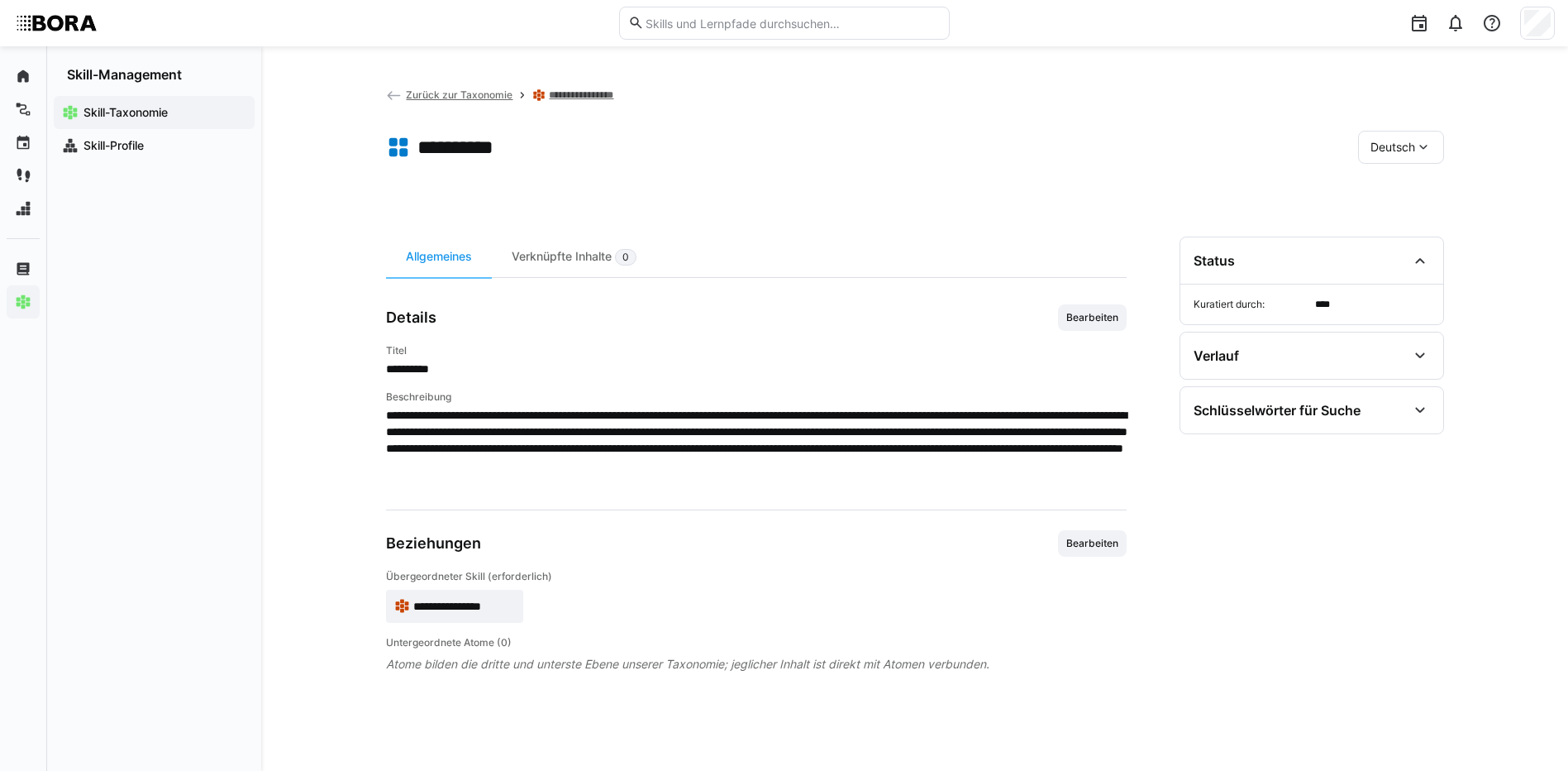
click at [1084, 317] on span "Bearbeiten" at bounding box center [1092, 318] width 55 height 13
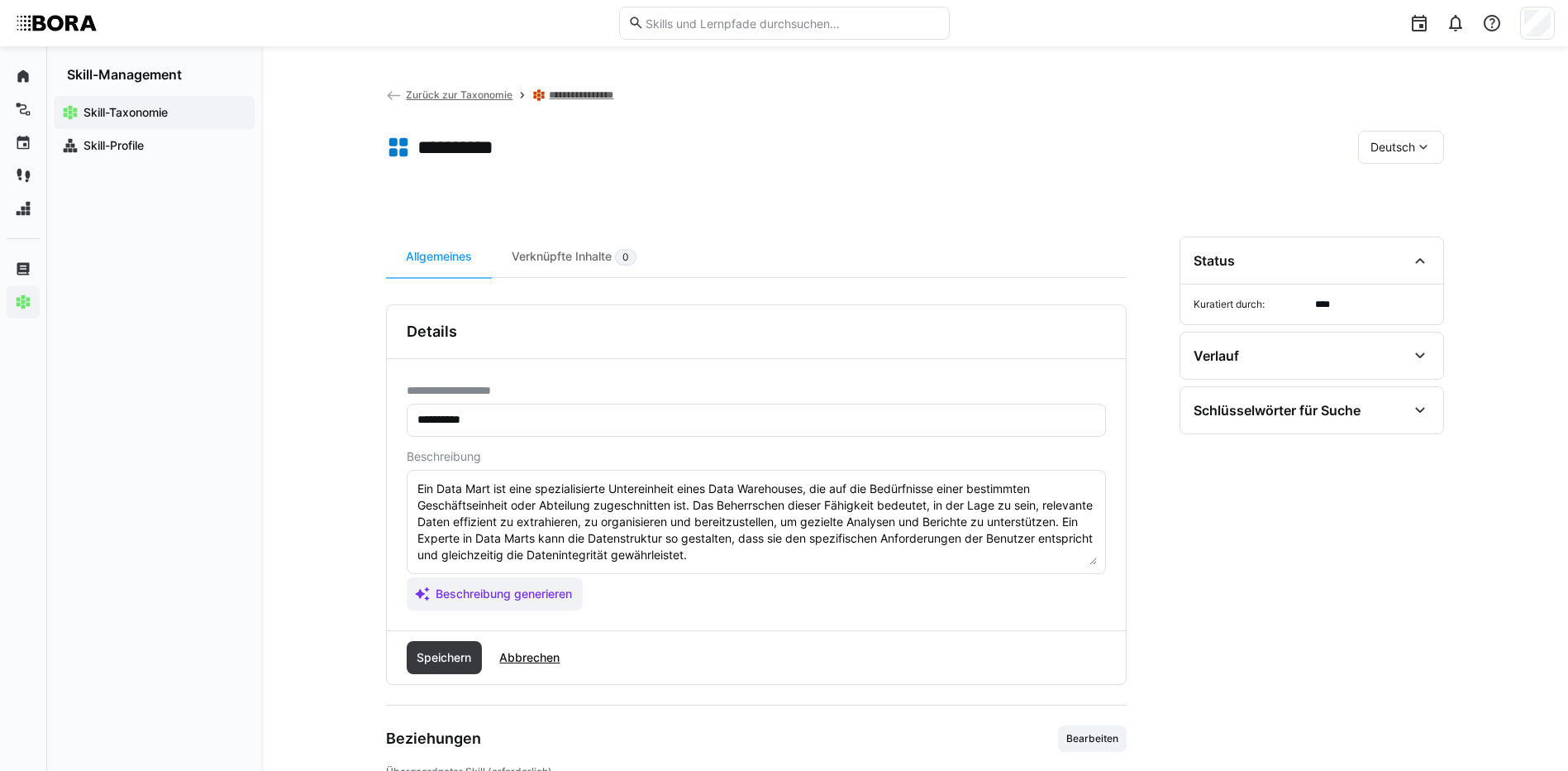
click at [883, 562] on textarea "Ein Data Mart ist eine spezialisierte Untereinheit eines Data Warehouses, die a…" at bounding box center [756, 522] width 681 height 86
paste textarea "*1 - Anfänger: *2 - Mittelstufe: *3 - Fortgeschritten: *4 - Experte: *5 - Starl…"
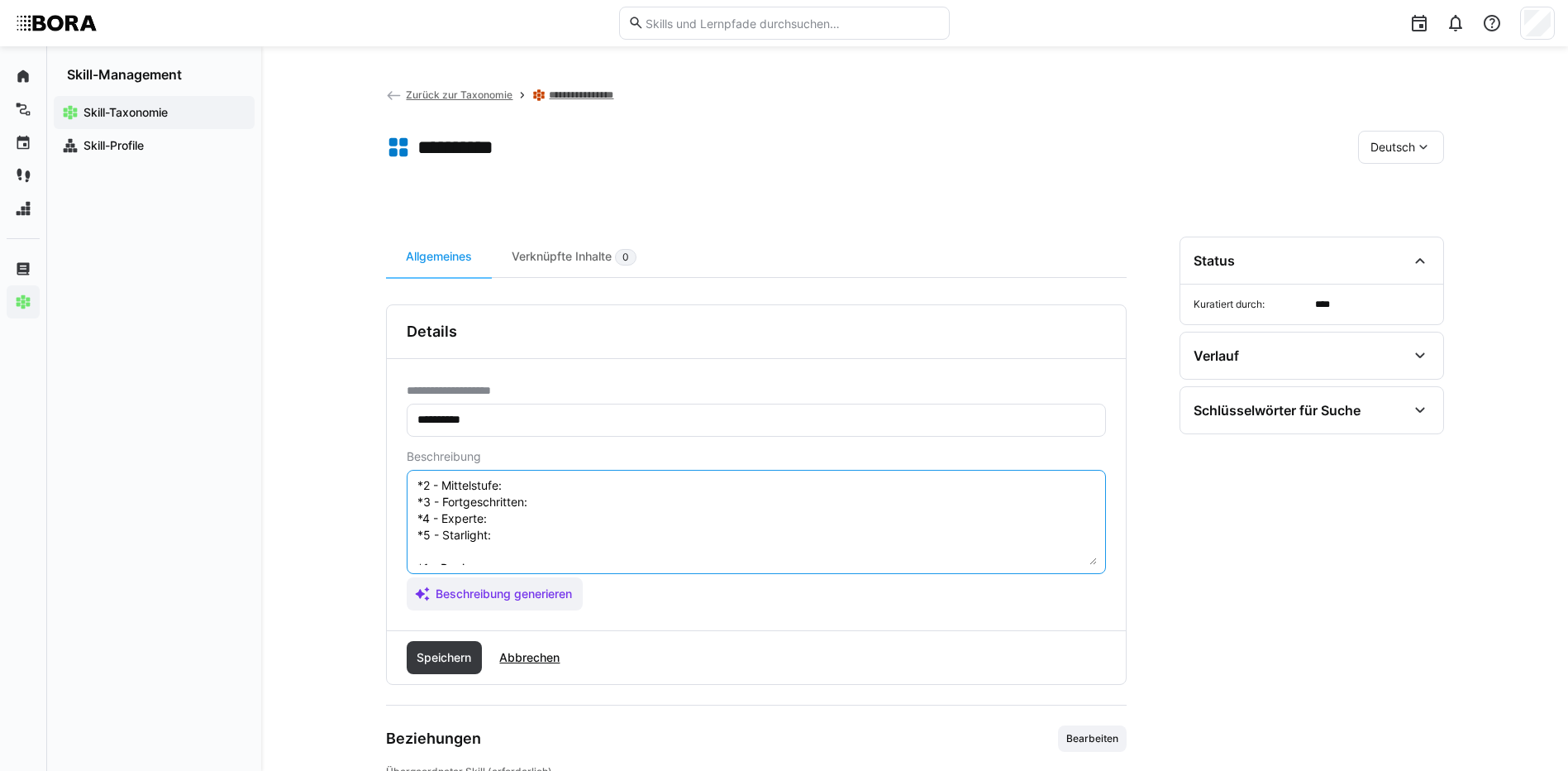
scroll to position [46, 0]
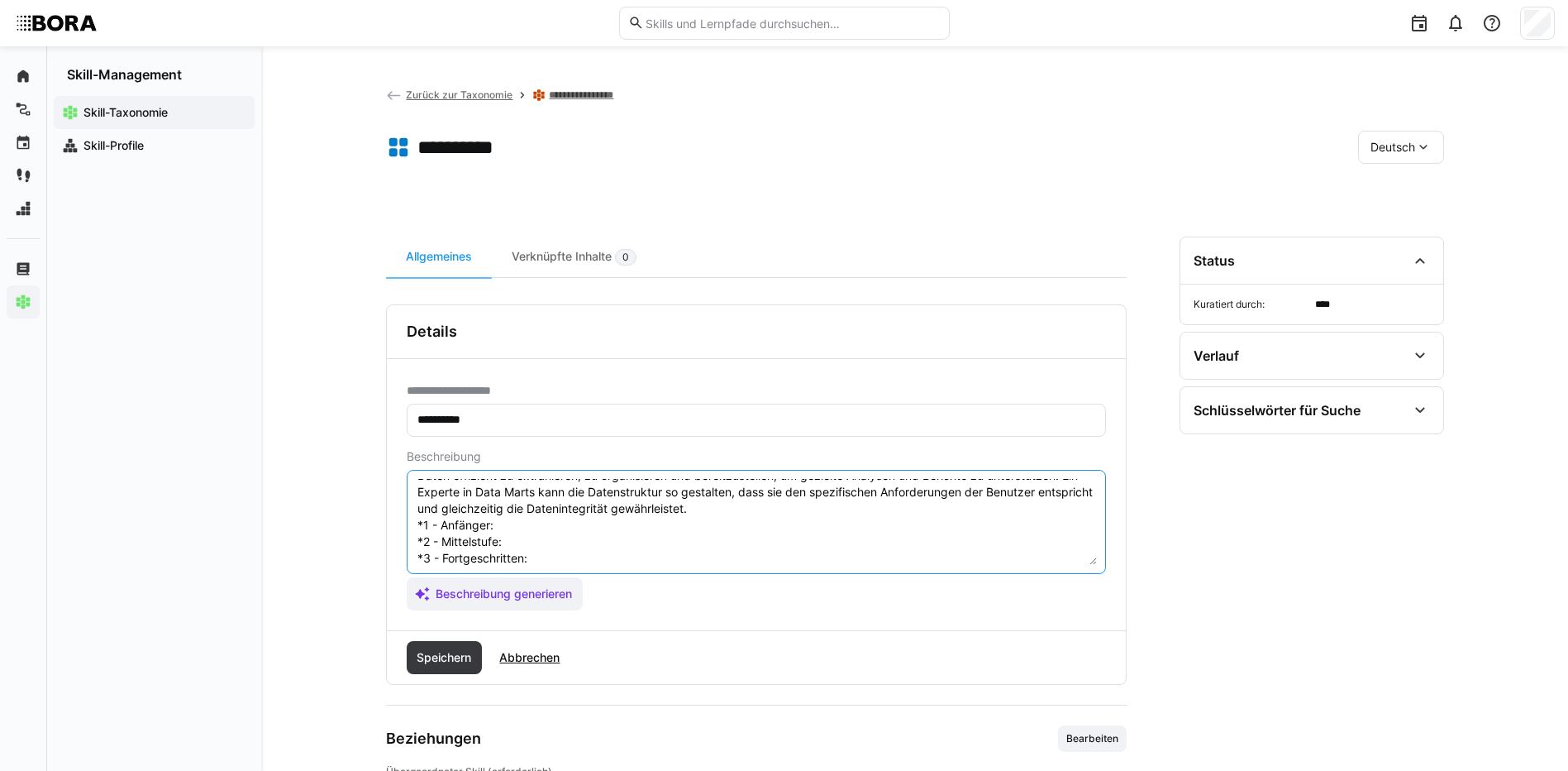
click at [535, 521] on textarea "Ein Data Mart ist eine spezialisierte Untereinheit eines Data Warehouses, die a…" at bounding box center [756, 522] width 681 height 86
click at [517, 519] on textarea "Ein Data Mart ist eine spezialisierte Untereinheit eines Data Warehouses, die a…" at bounding box center [756, 522] width 681 height 86
paste textarea "Kennt die Definition eines Data Marts als fachbereichsspezifischen Datenspeiche…"
click at [520, 539] on textarea "Ein Data Mart ist eine spezialisierte Untereinheit eines Data Warehouses, die a…" at bounding box center [756, 522] width 681 height 86
paste textarea "Erstellt Data Marts mit manueller Datenextraktion und versteht grundlegende Dat…"
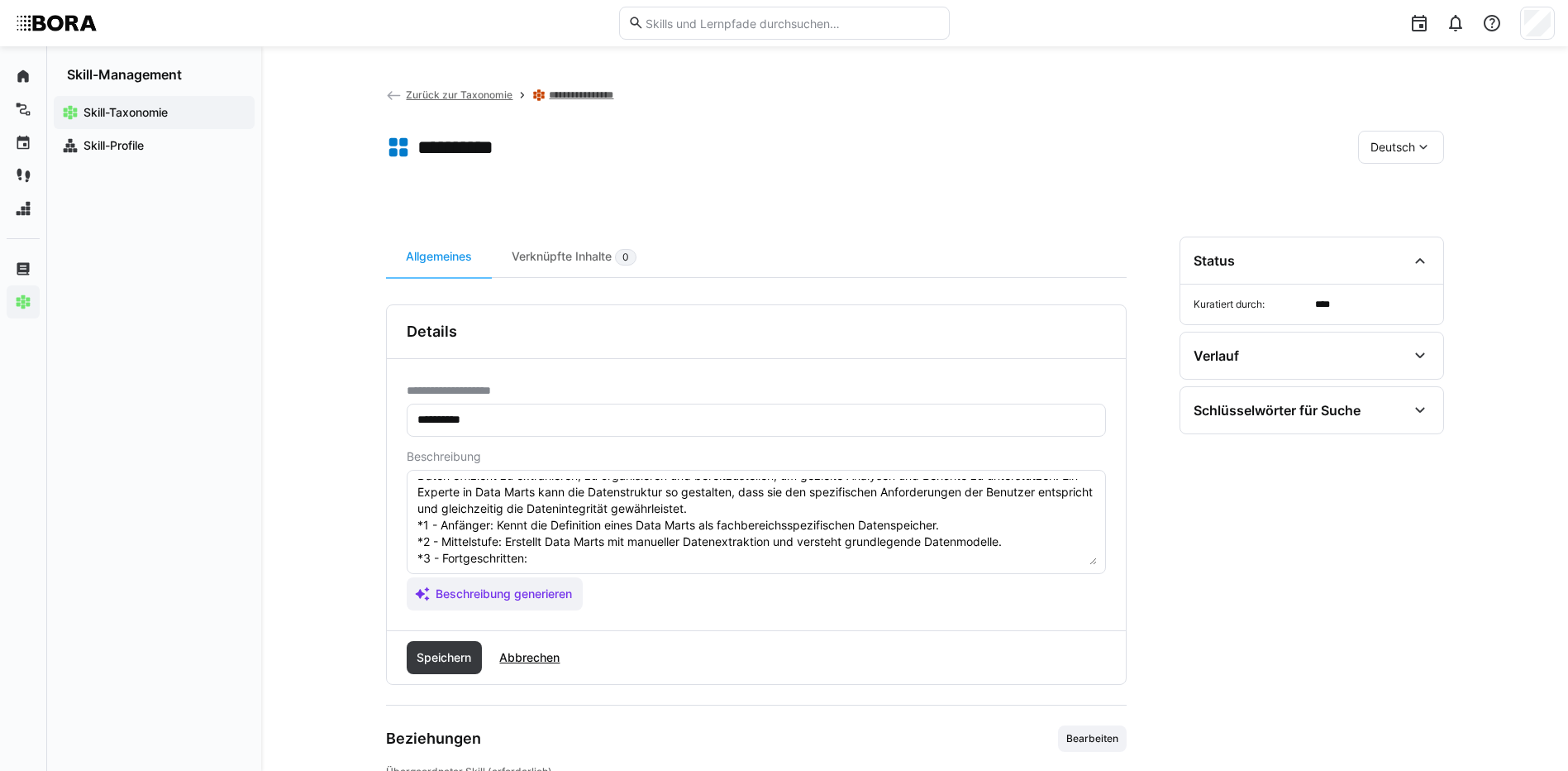
click at [563, 556] on textarea "Ein Data Mart ist eine spezialisierte Untereinheit eines Data Warehouses, die a…" at bounding box center [756, 522] width 681 height 86
paste textarea "Modelliert Data Marts in Stern-/Schneeflockenschema, automatisiert die Datenzuf…"
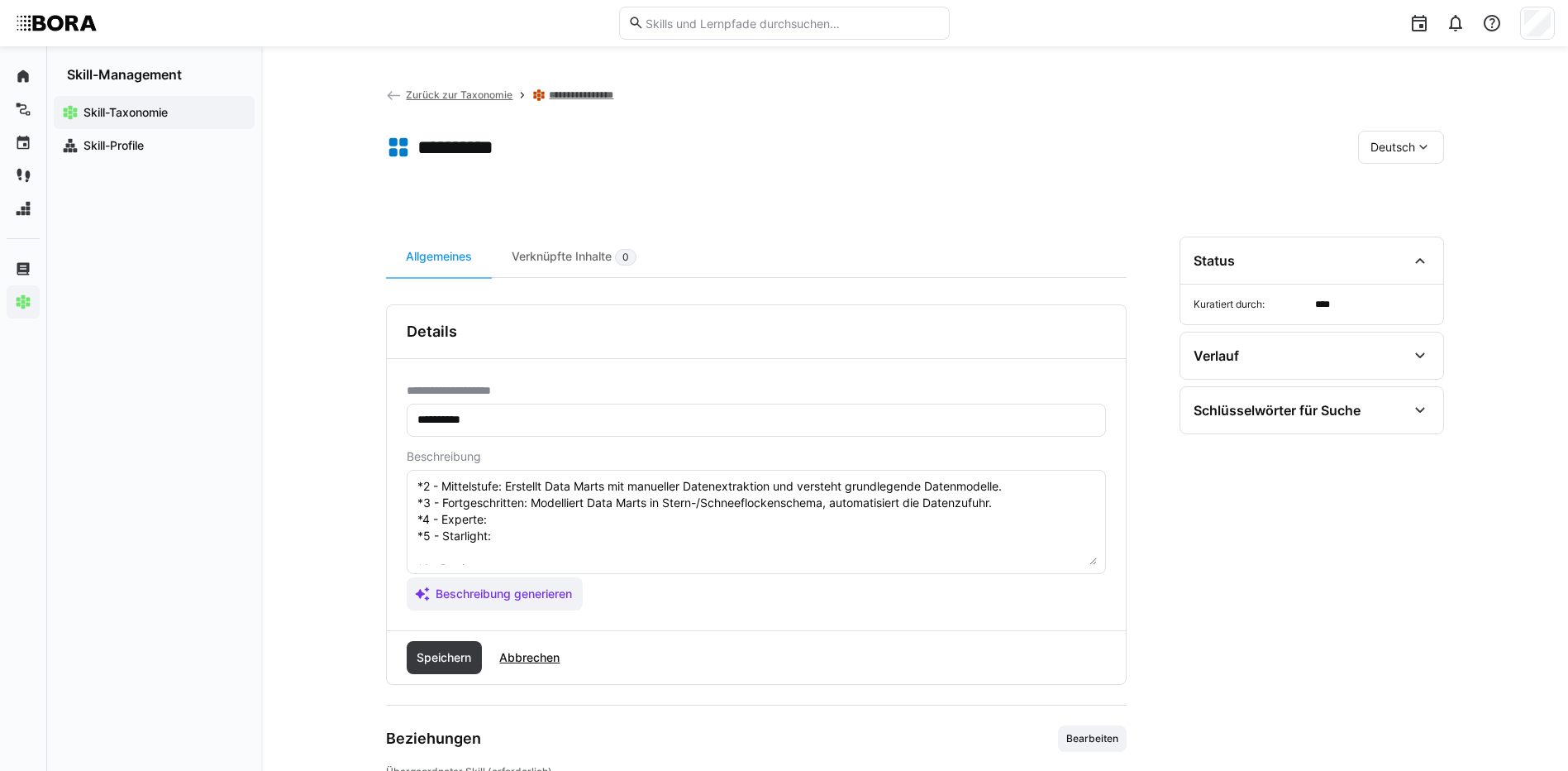
scroll to position [129, 0]
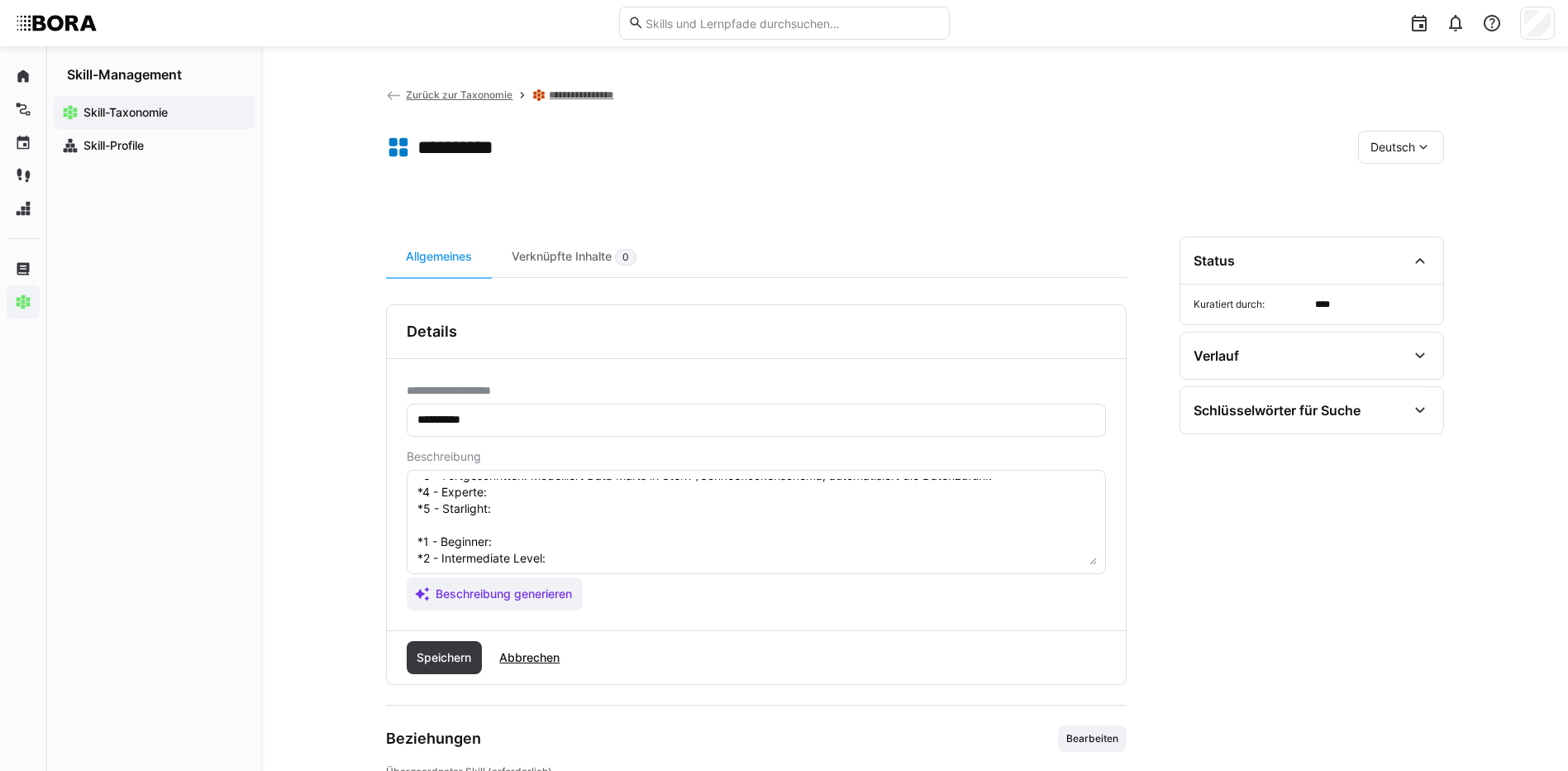
click at [538, 493] on textarea "Ein Data Mart ist eine spezialisierte Untereinheit eines Data Warehouses, die a…" at bounding box center [756, 522] width 681 height 86
paste textarea "Optimiert Datenmodelle für Performance, erstellt aggregierte Sichten, implement…"
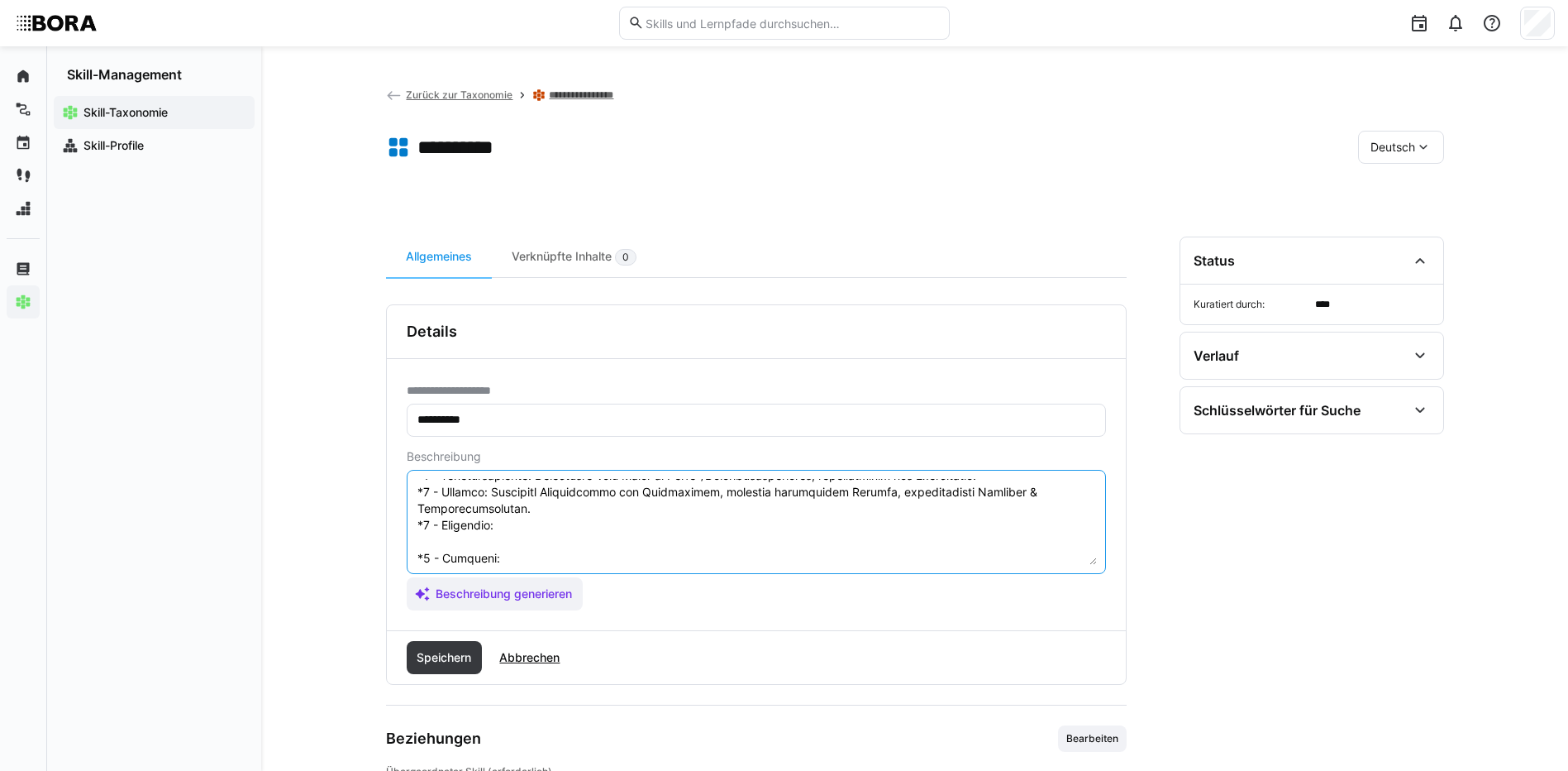
click at [506, 528] on textarea at bounding box center [756, 522] width 681 height 86
paste textarea "Entwickelt unternehmensweite Data Mart-Strategien mit einheitlichem Datenmodell…"
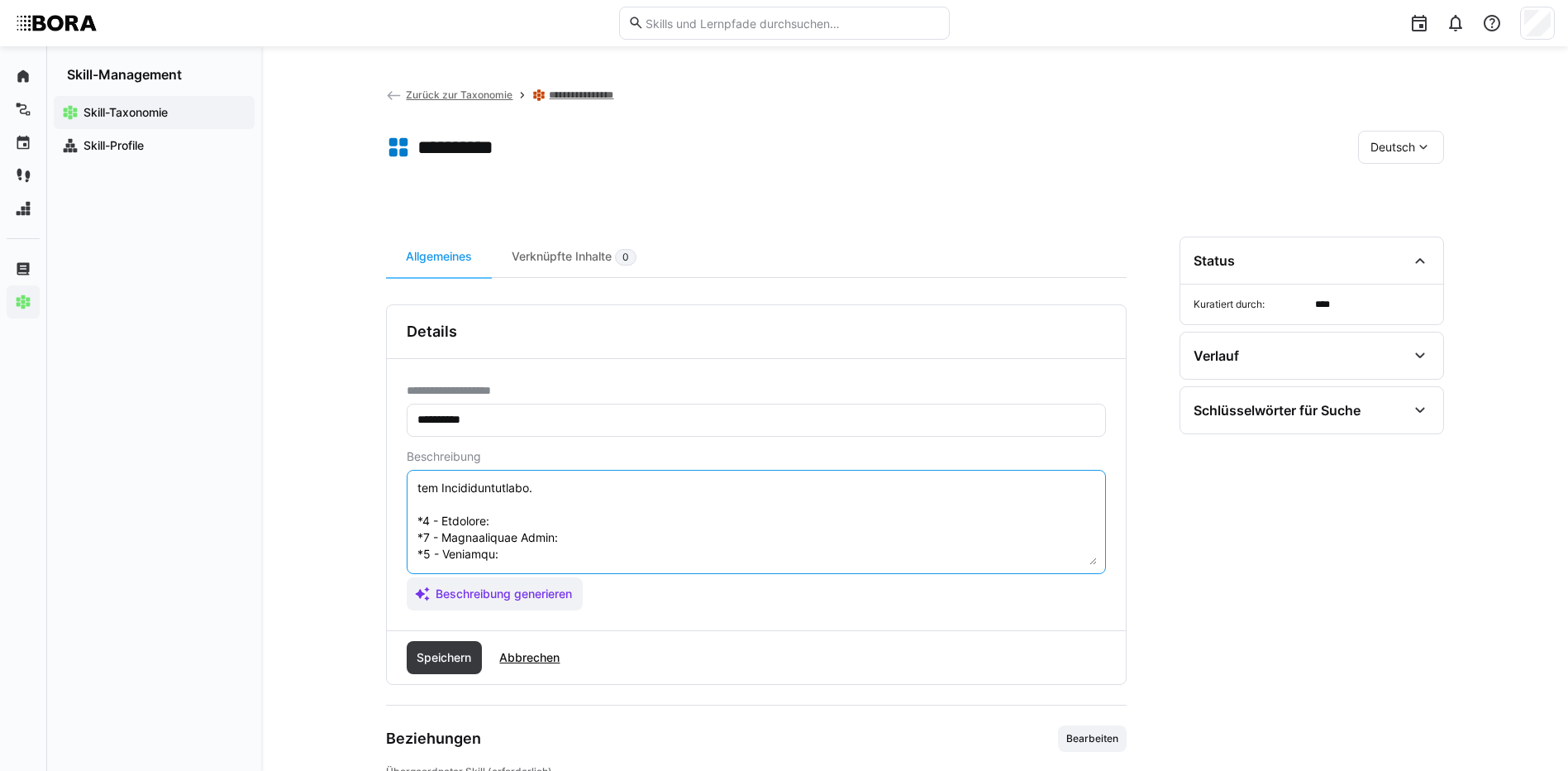
scroll to position [211, 0]
click at [501, 486] on textarea at bounding box center [756, 522] width 681 height 86
click at [507, 493] on textarea at bounding box center [756, 522] width 681 height 86
paste textarea "Understands the concept of a data mart as a subject-specific data store."
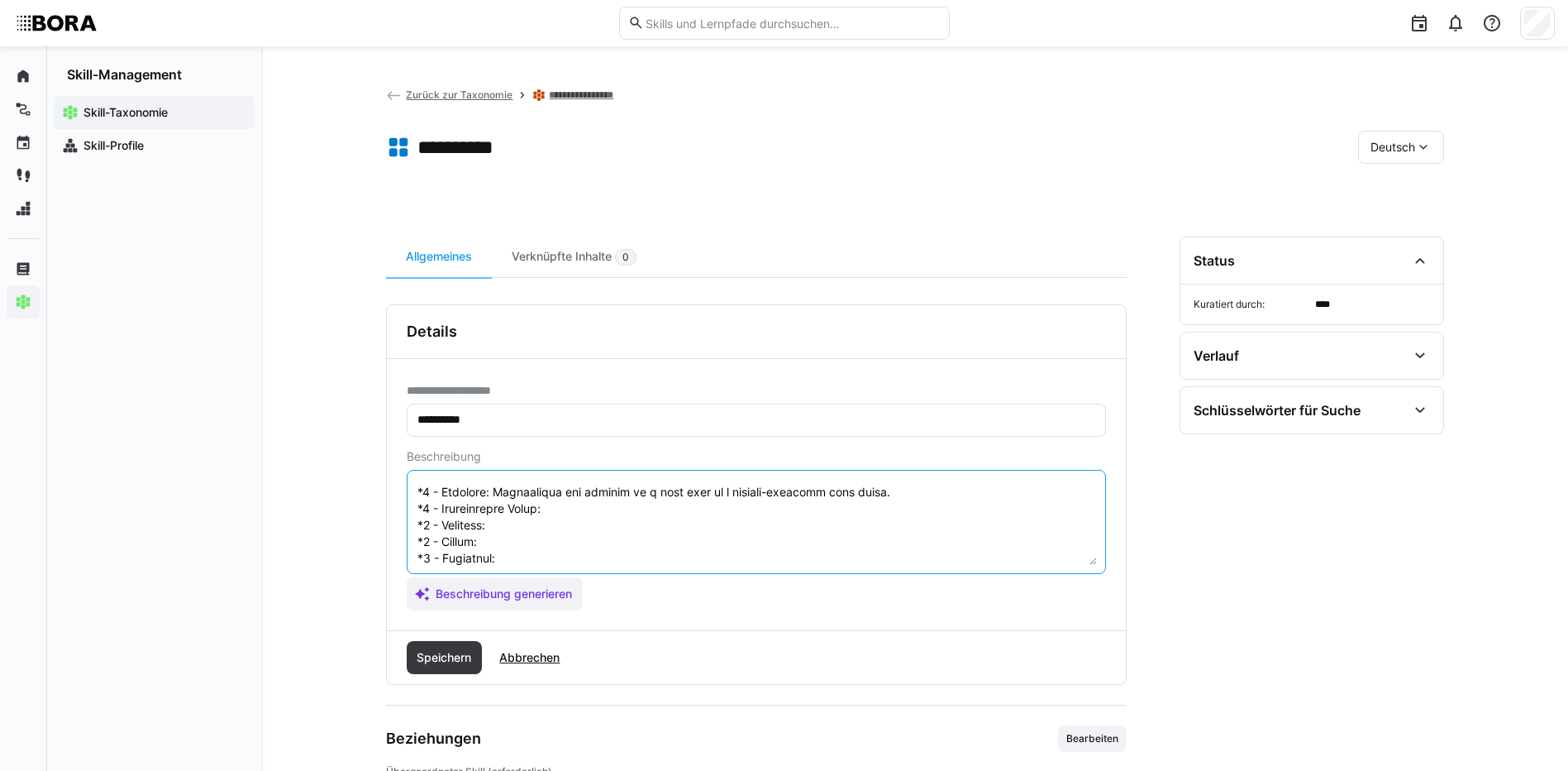
click at [579, 518] on textarea at bounding box center [756, 522] width 681 height 86
click at [576, 511] on textarea at bounding box center [756, 522] width 681 height 86
paste textarea "Creates basic departmental data marts with manual data imports; understands sim…"
click at [514, 544] on textarea at bounding box center [756, 522] width 681 height 86
paste textarea "Designs performant star/snowflake schemas and automates data ingestion processe…"
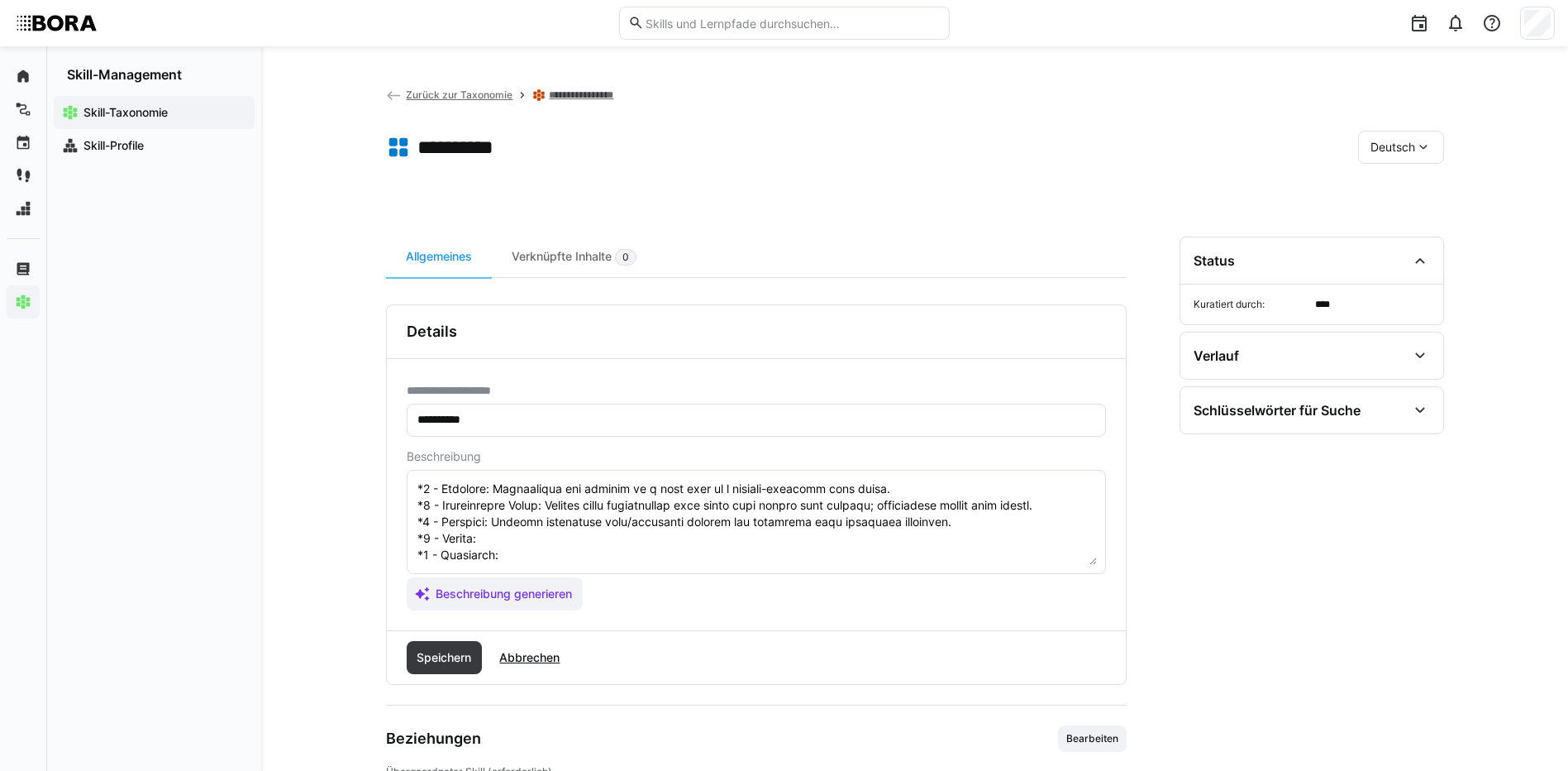
scroll to position [264, 0]
click at [545, 503] on textarea at bounding box center [756, 522] width 681 height 86
paste textarea "Optimizes data models, manages aggregated views, implements access control and …"
click at [530, 523] on textarea at bounding box center [756, 522] width 681 height 86
paste textarea "Develops enterprise-wide data mart strategies, aligns domain models, and define…"
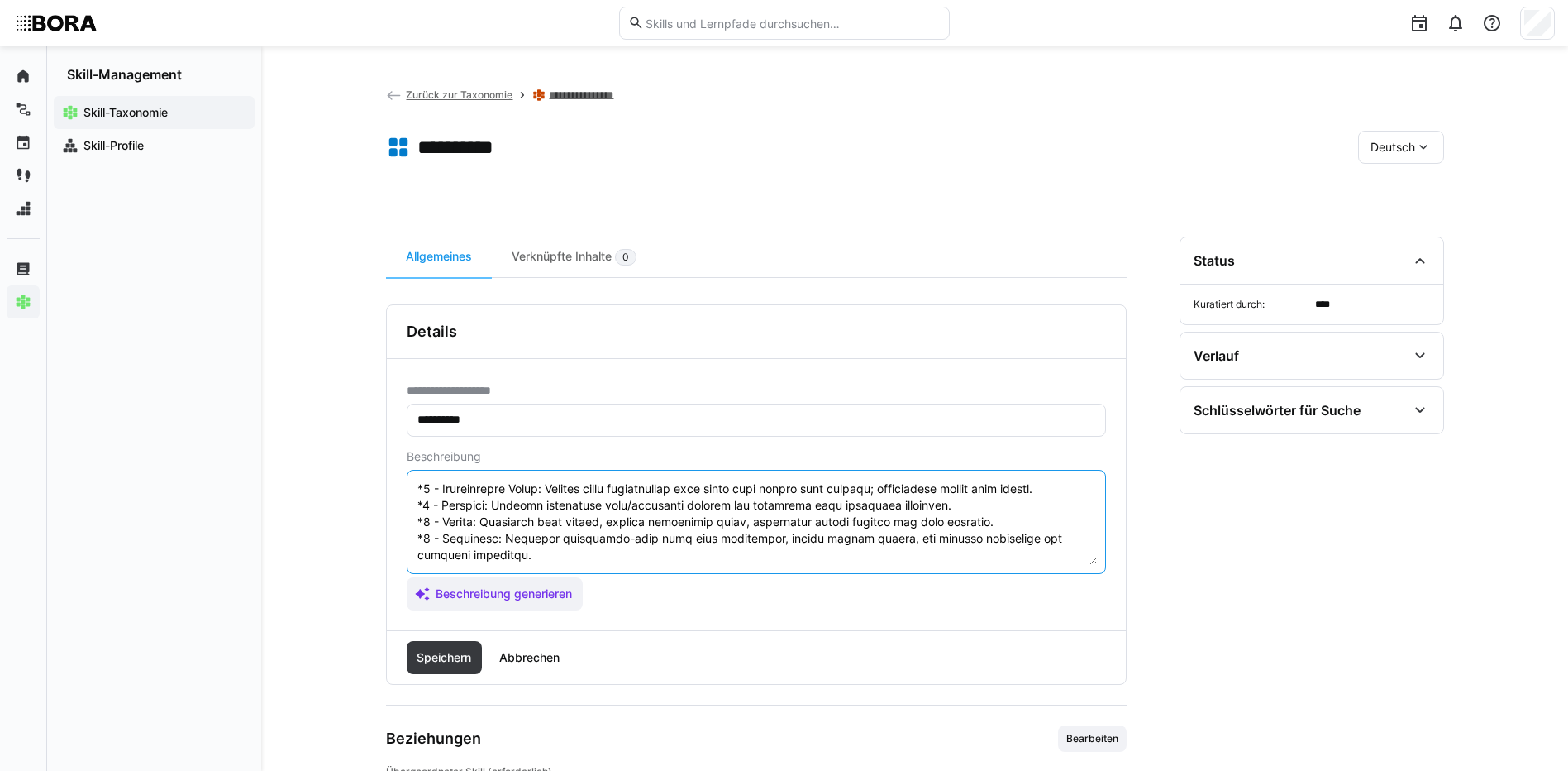
scroll to position [182, 0]
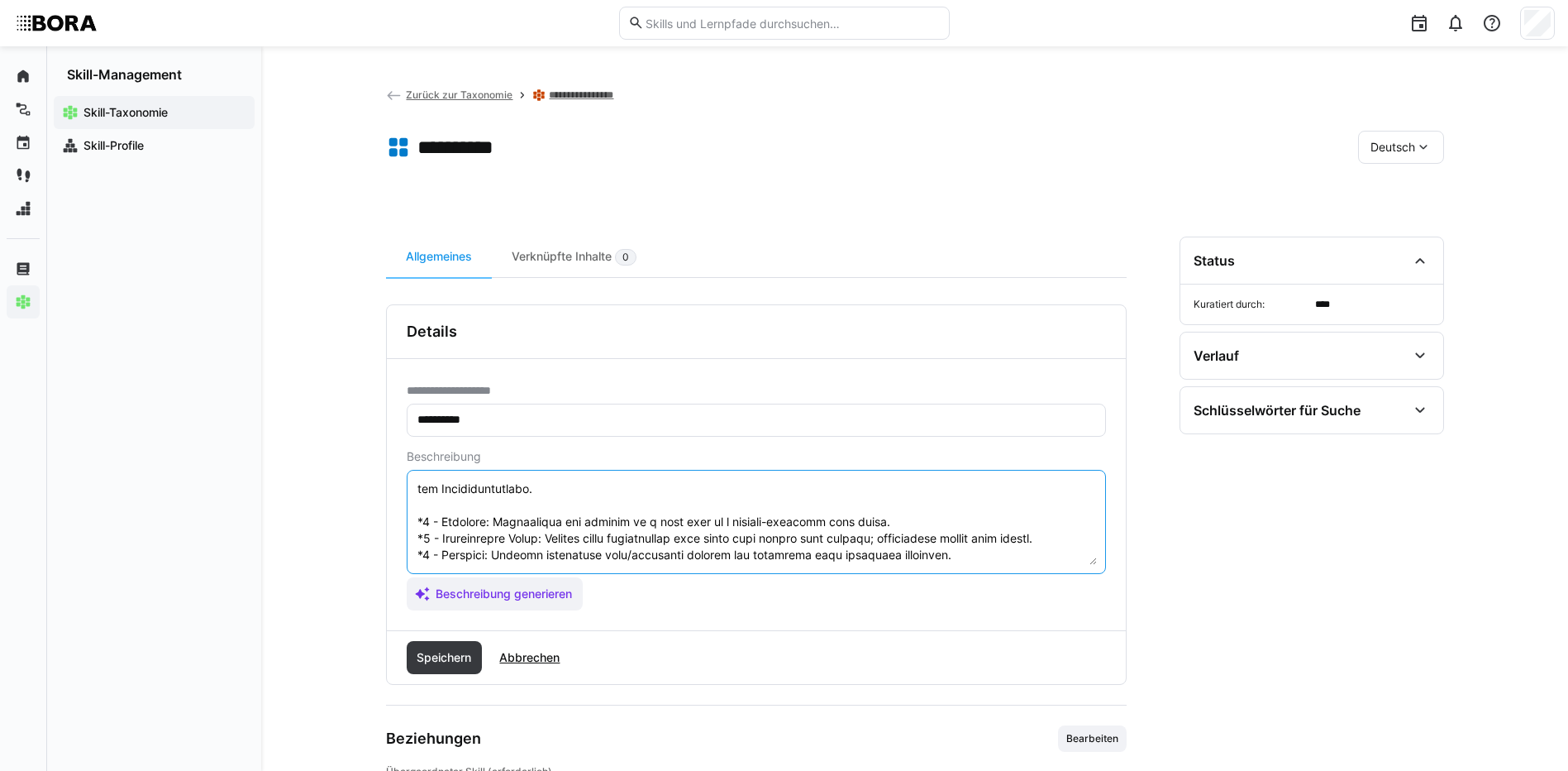
click at [414, 518] on eds-input at bounding box center [756, 522] width 699 height 104
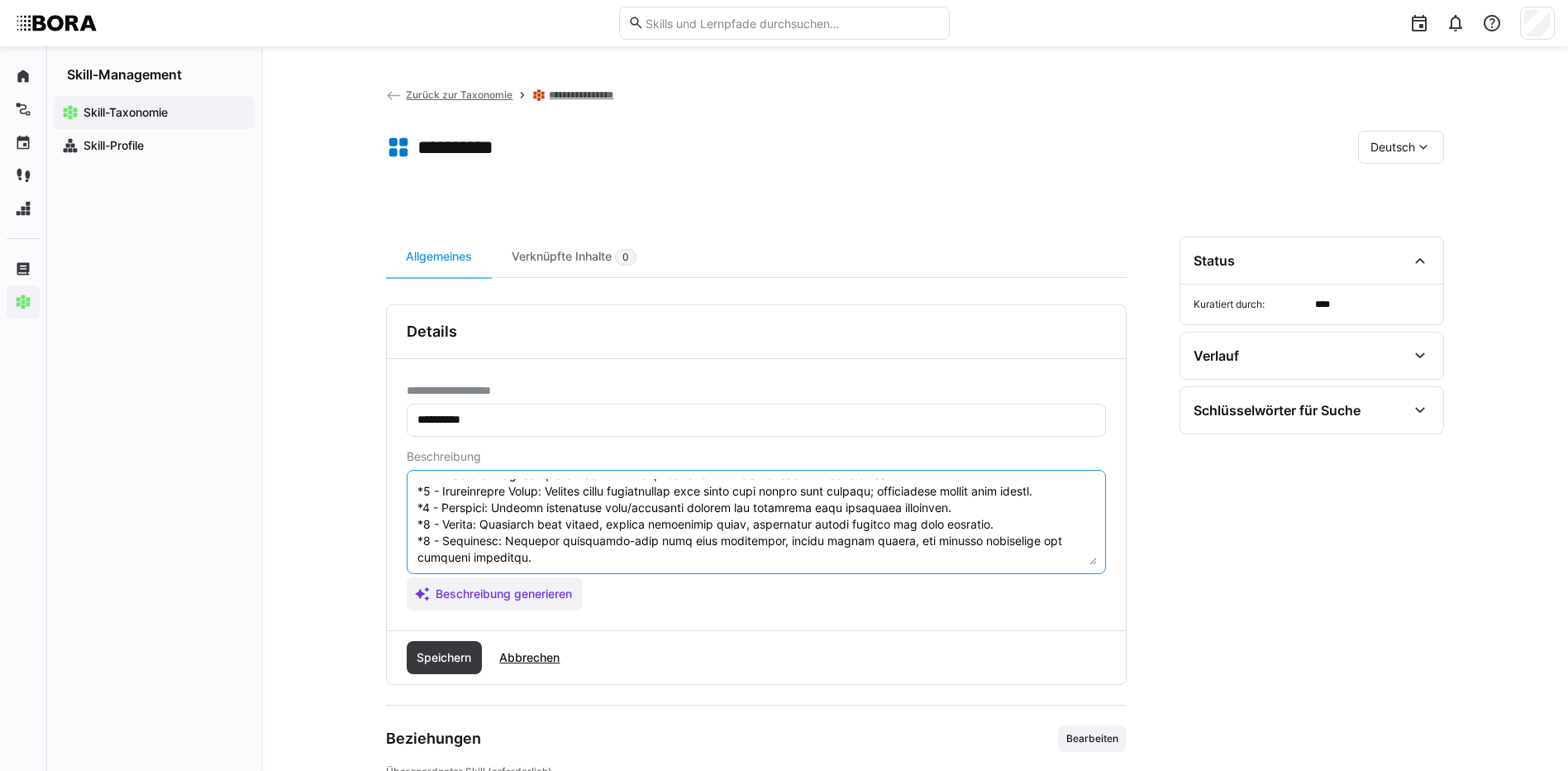
scroll to position [281, 0]
drag, startPoint x: 417, startPoint y: 501, endPoint x: 537, endPoint y: 556, distance: 132.0
click at [537, 556] on textarea at bounding box center [756, 522] width 681 height 86
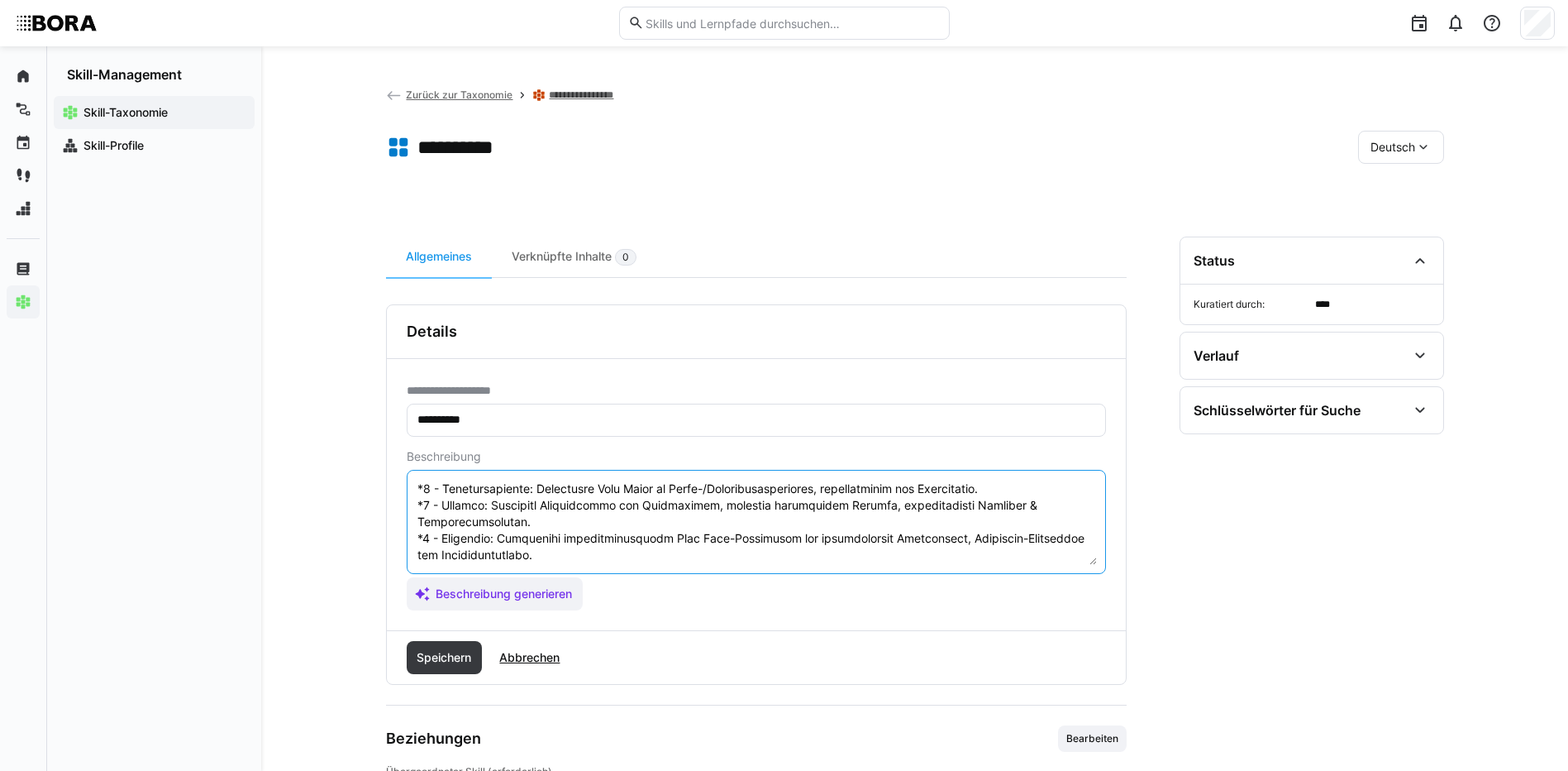
scroll to position [133, 0]
type textarea "Lor Ipsu Dolo sit amet consecteturadi Elitseddoeiu tempo Inci Utlaboreet, dol m…"
click at [453, 650] on span "Speichern" at bounding box center [444, 658] width 60 height 17
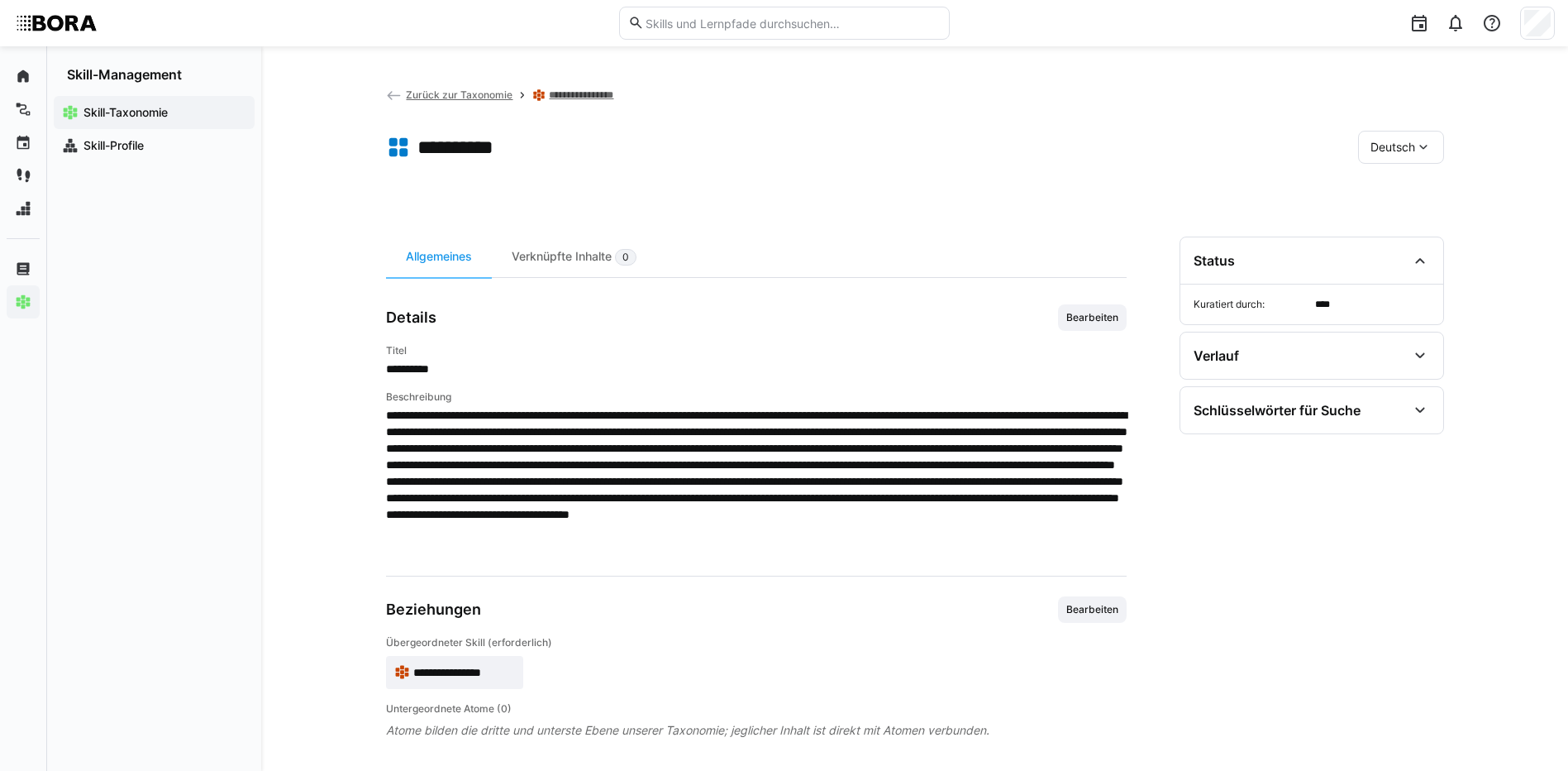
click at [1404, 148] on span "Deutsch" at bounding box center [1392, 148] width 44 height 17
click at [1408, 220] on span "Englisch" at bounding box center [1392, 226] width 44 height 17
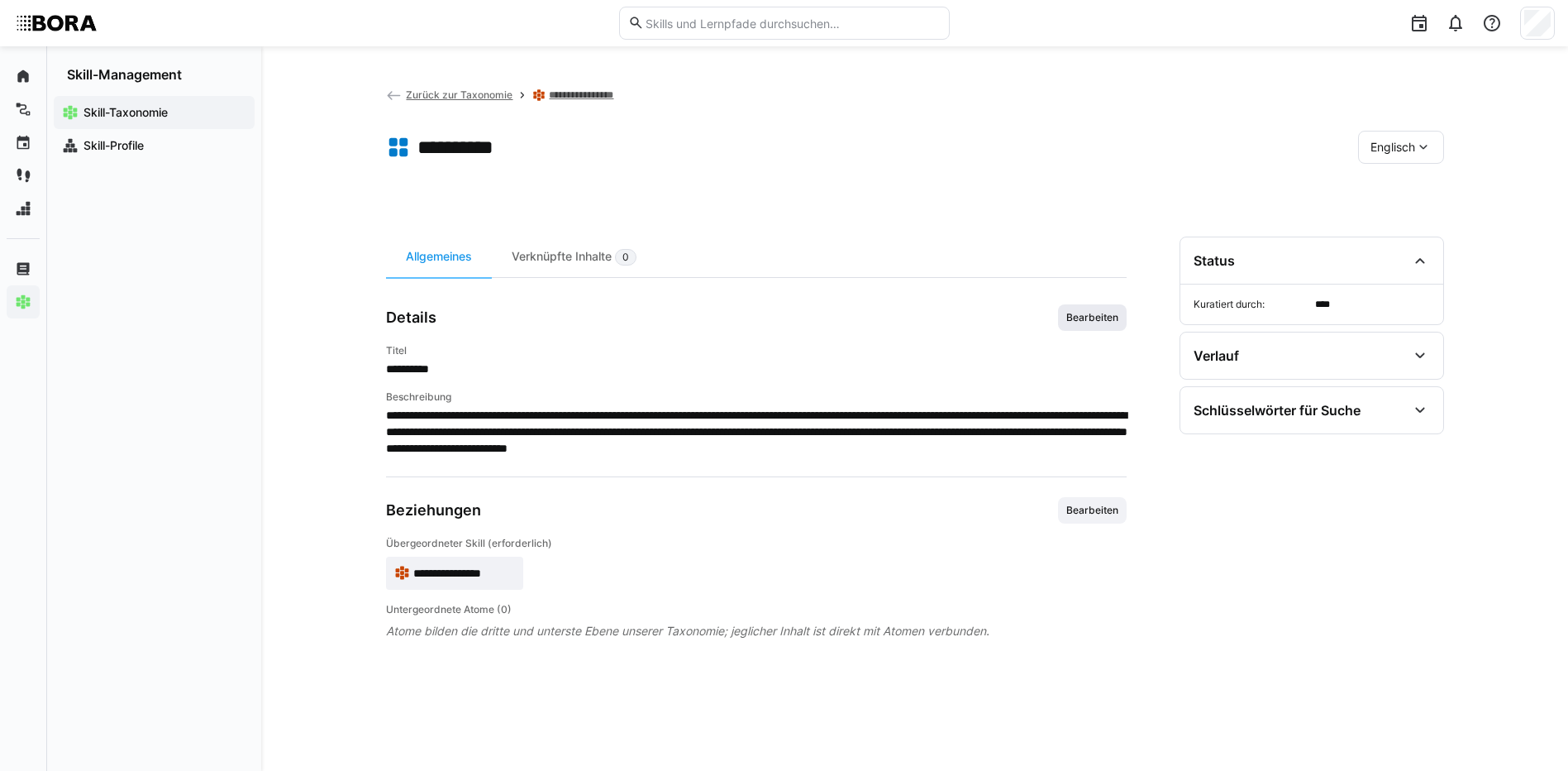
click at [1113, 315] on span "Bearbeiten" at bounding box center [1092, 318] width 55 height 13
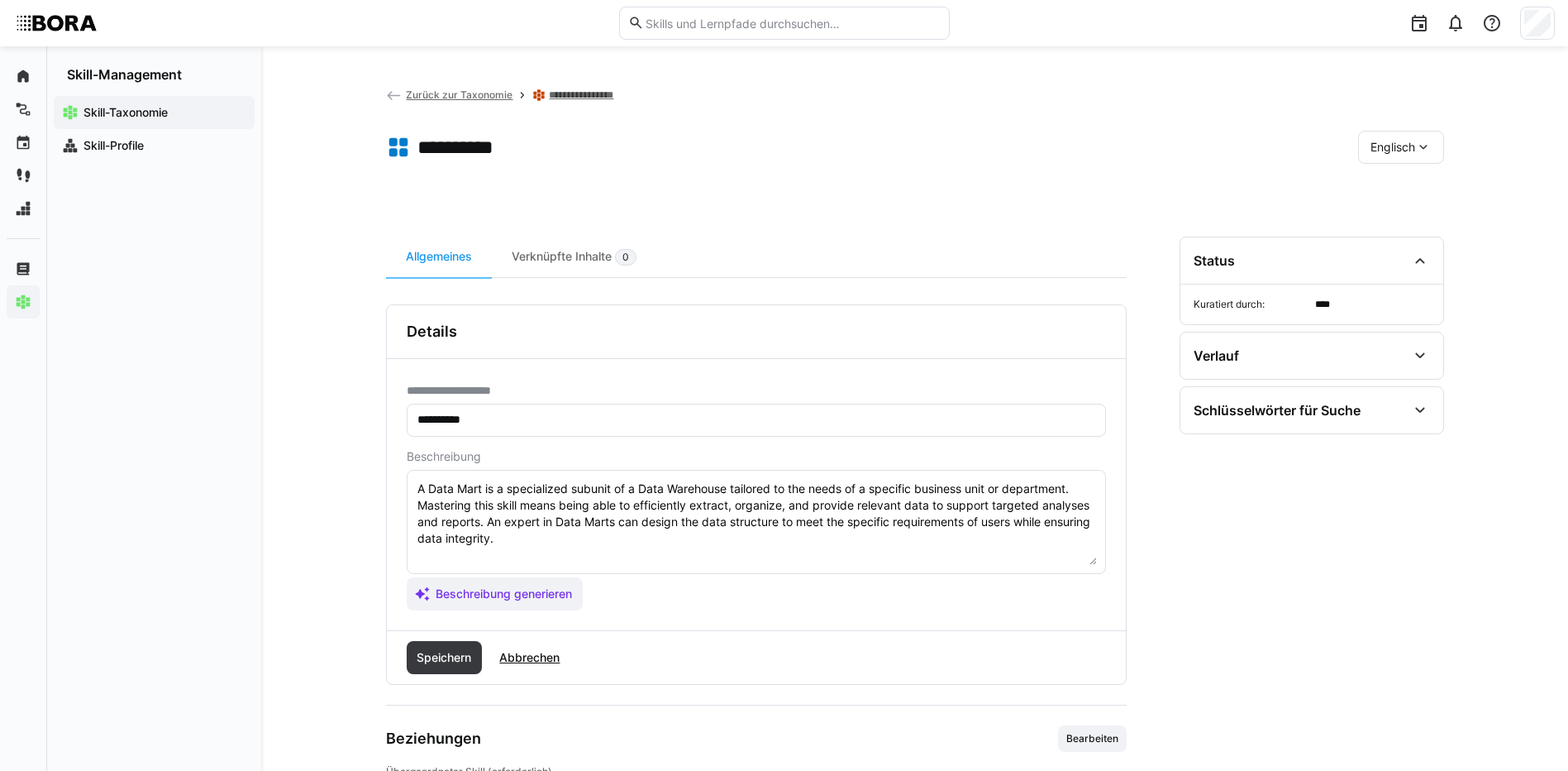
click at [904, 530] on textarea "A Data Mart is a specialized subunit of a Data Warehouse tailored to the needs …" at bounding box center [756, 522] width 681 height 86
paste textarea "*1 - Beginner: Understands the concept of a data mart as a subject-specific dat…"
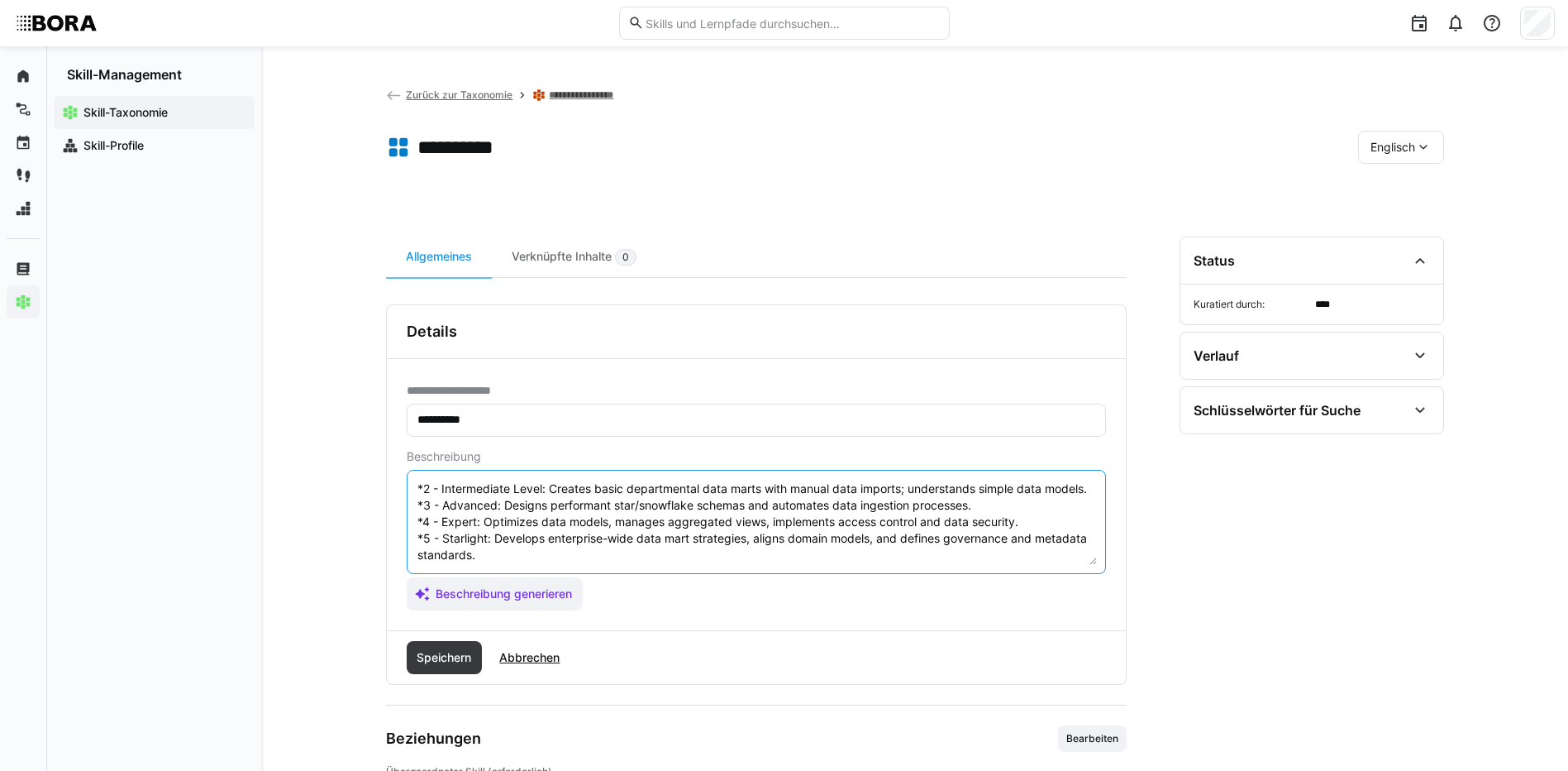
scroll to position [116, 0]
type textarea "A Data Mart is a specialized subunit of a Data Warehouse tailored to the needs …"
click at [418, 649] on span "Speichern" at bounding box center [444, 658] width 60 height 17
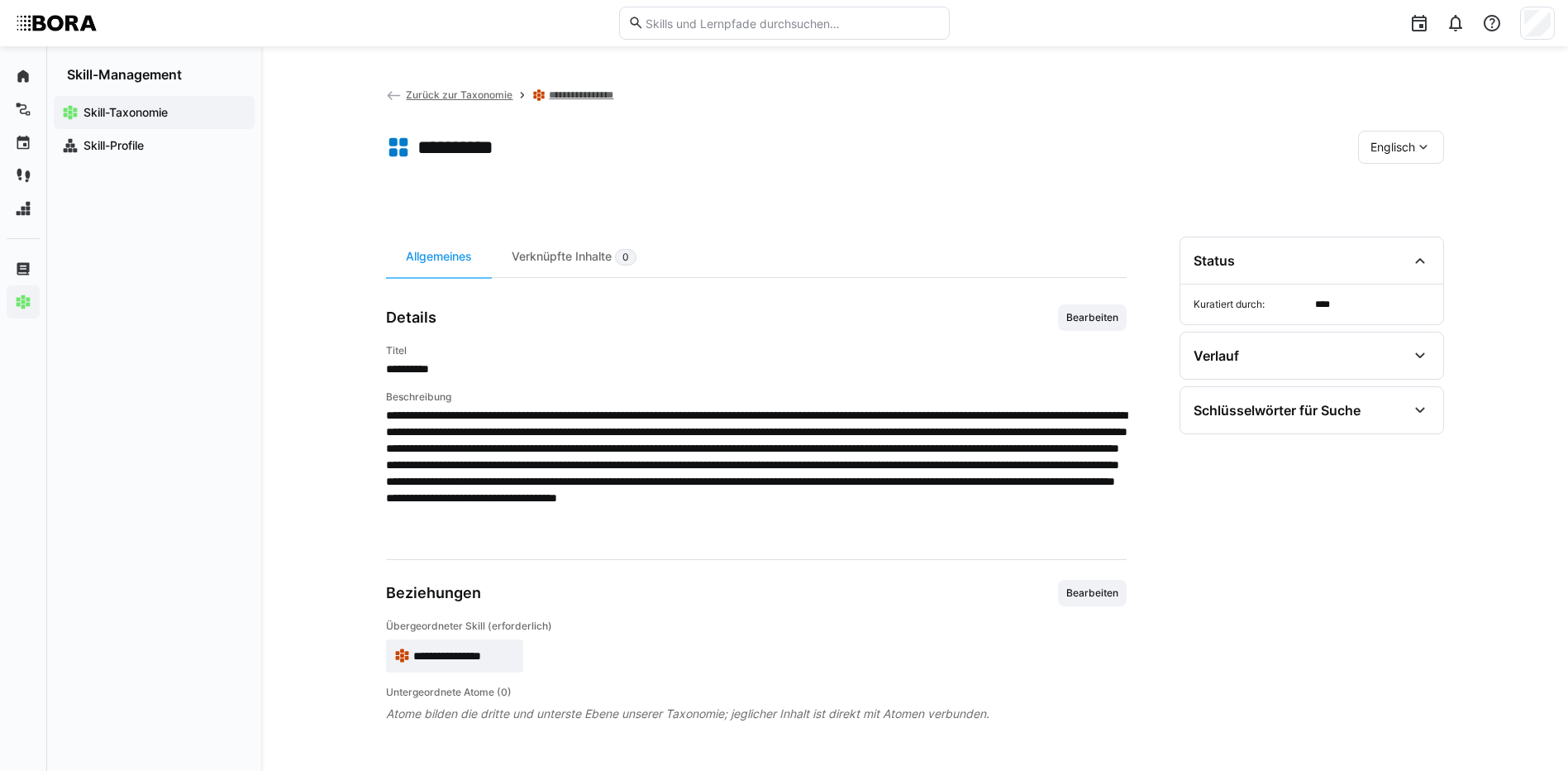
click at [1380, 155] on div "Englisch" at bounding box center [1400, 147] width 86 height 33
click at [1379, 190] on span "Deutsch" at bounding box center [1391, 191] width 44 height 17
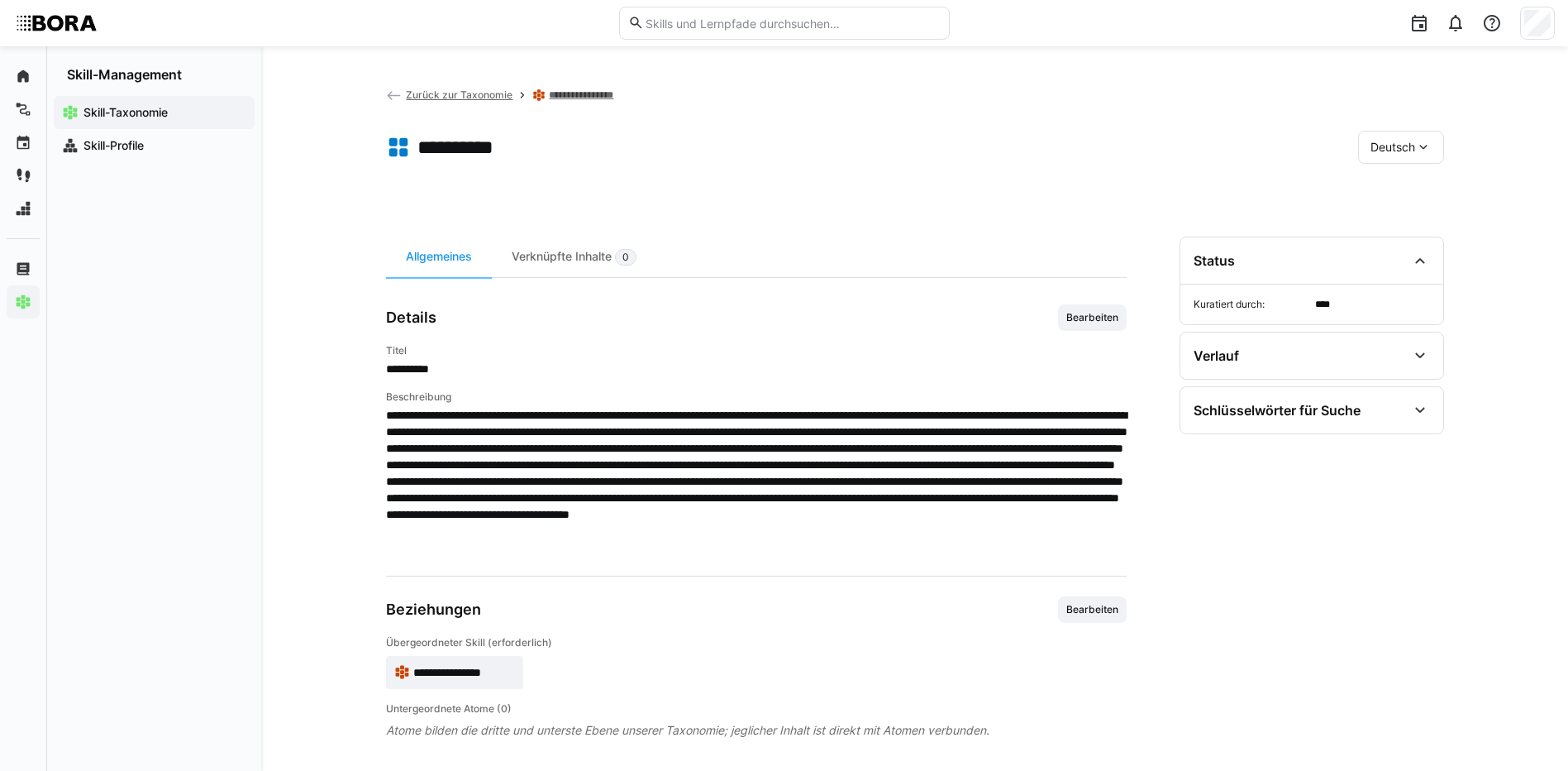
click at [615, 98] on link "**********" at bounding box center [591, 95] width 86 height 13
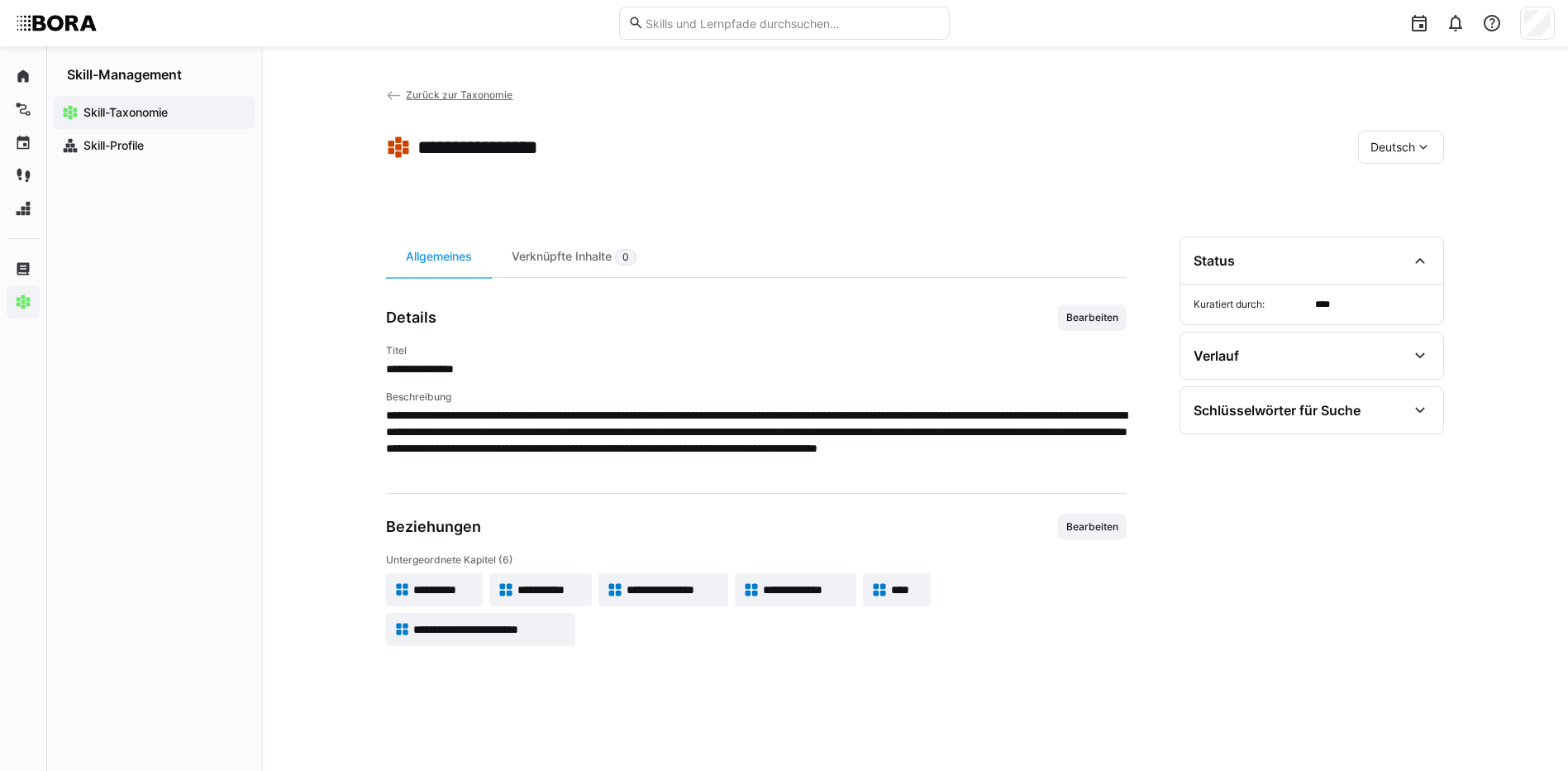
click at [546, 580] on app-skill-badge "**********" at bounding box center [540, 589] width 102 height 33
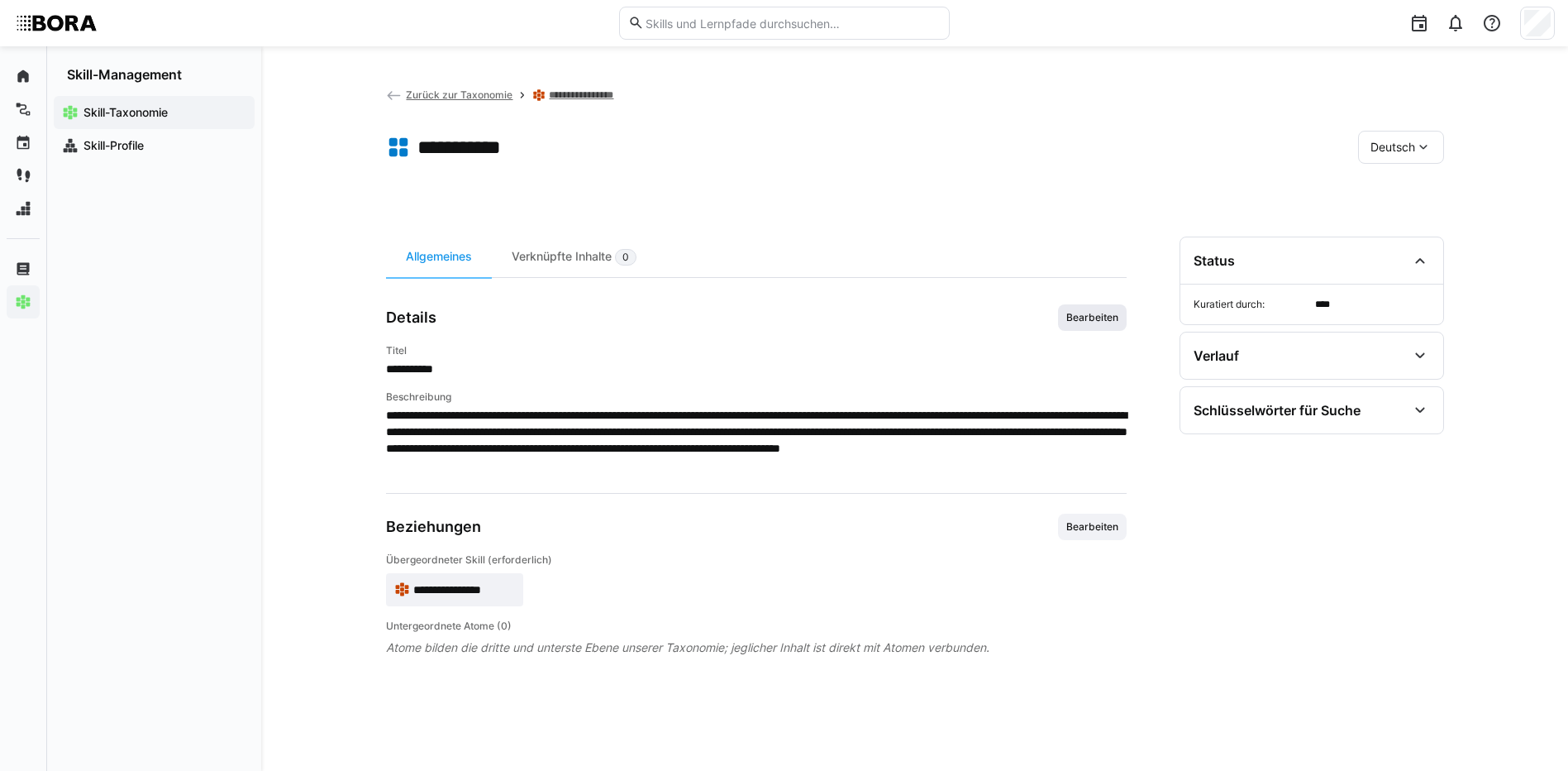
click at [1104, 315] on span "Bearbeiten" at bounding box center [1092, 318] width 55 height 13
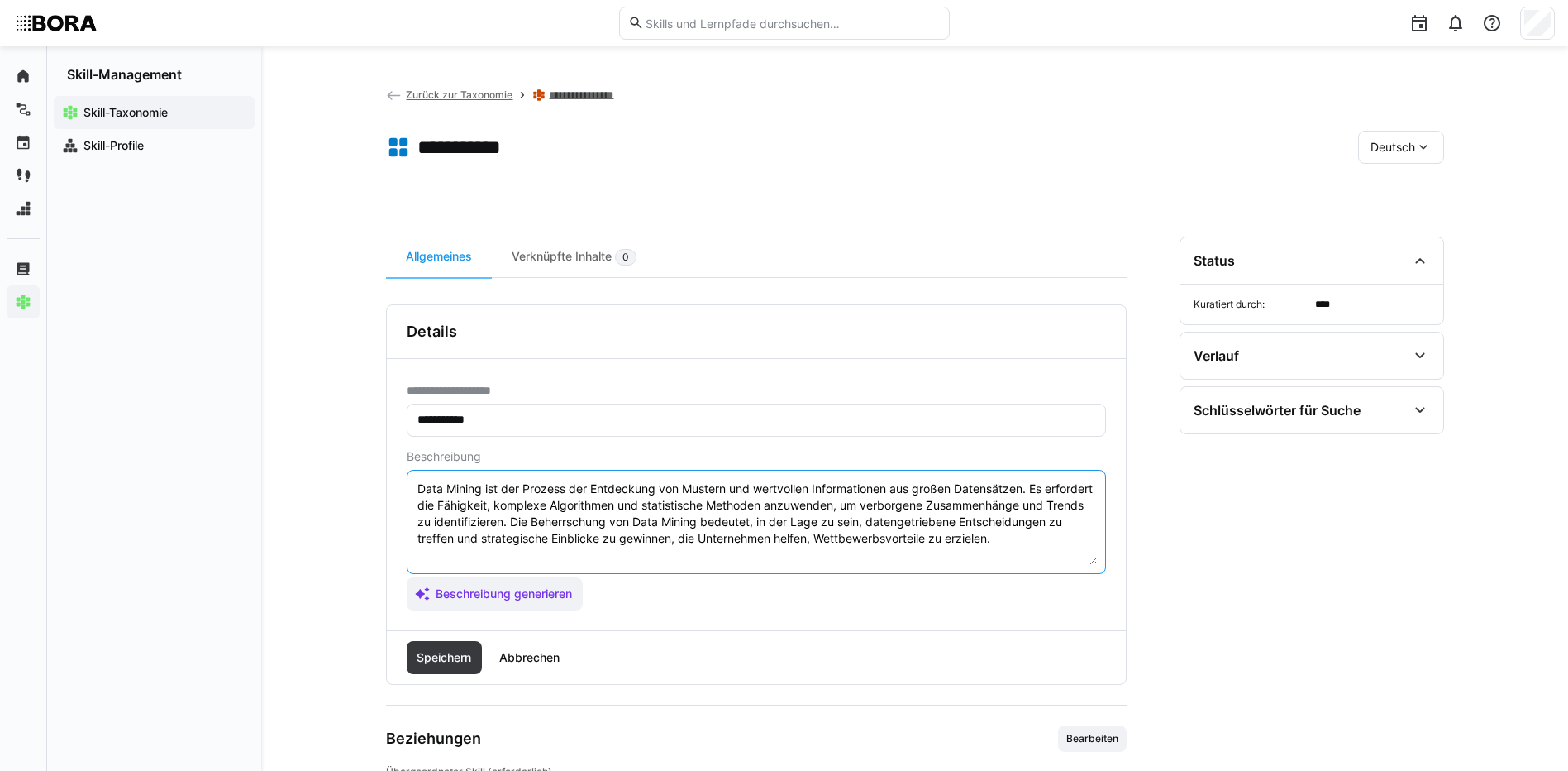
click at [1003, 558] on textarea "Data Mining ist der Prozess der Entdeckung von Mustern und wertvollen Informati…" at bounding box center [756, 522] width 681 height 86
paste textarea "*1 - Anfänger: *2 - Mittelstufe: *3 - Fortgeschritten: *4 - Experte: *5 - Starl…"
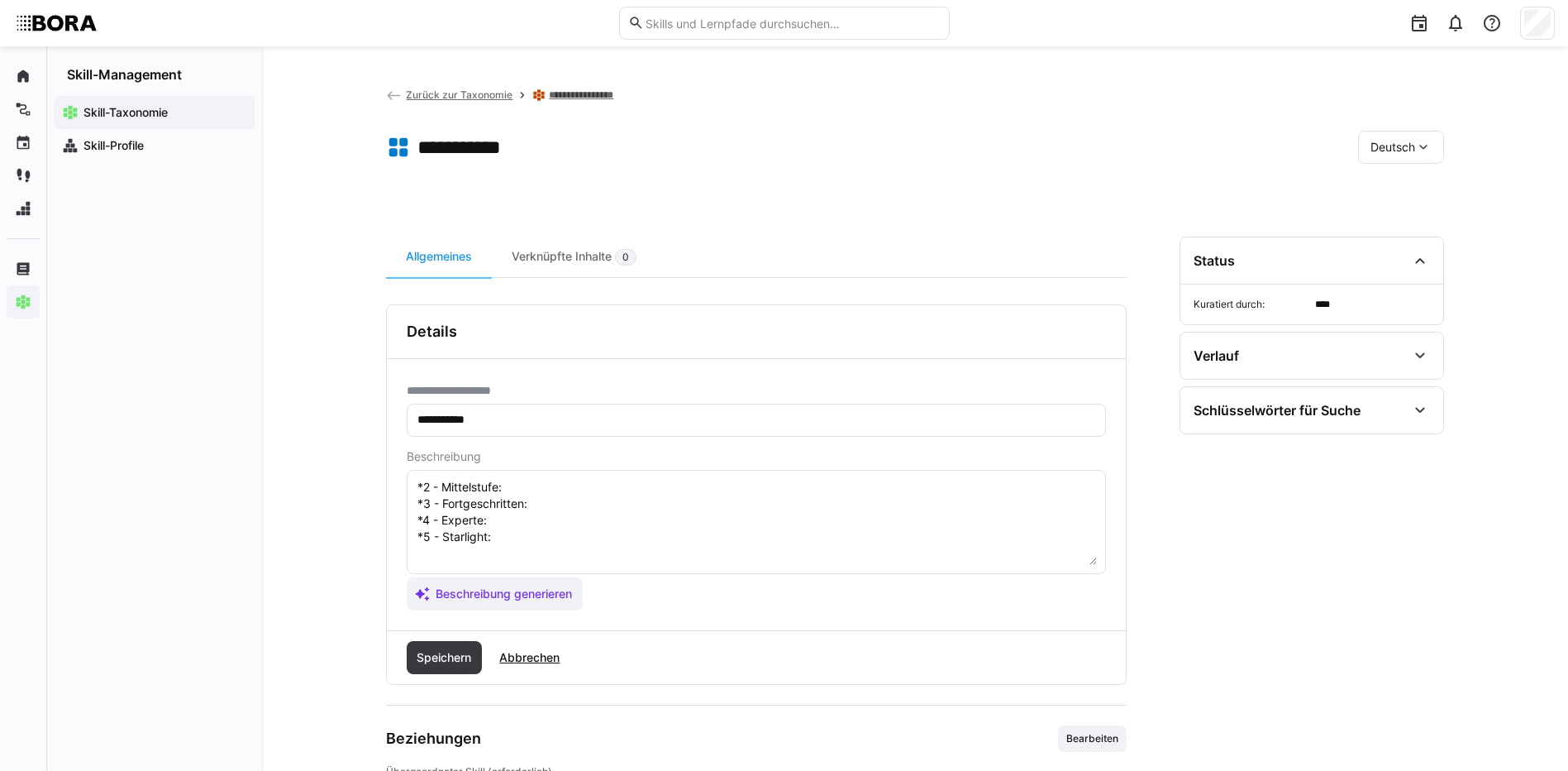
scroll to position [46, 0]
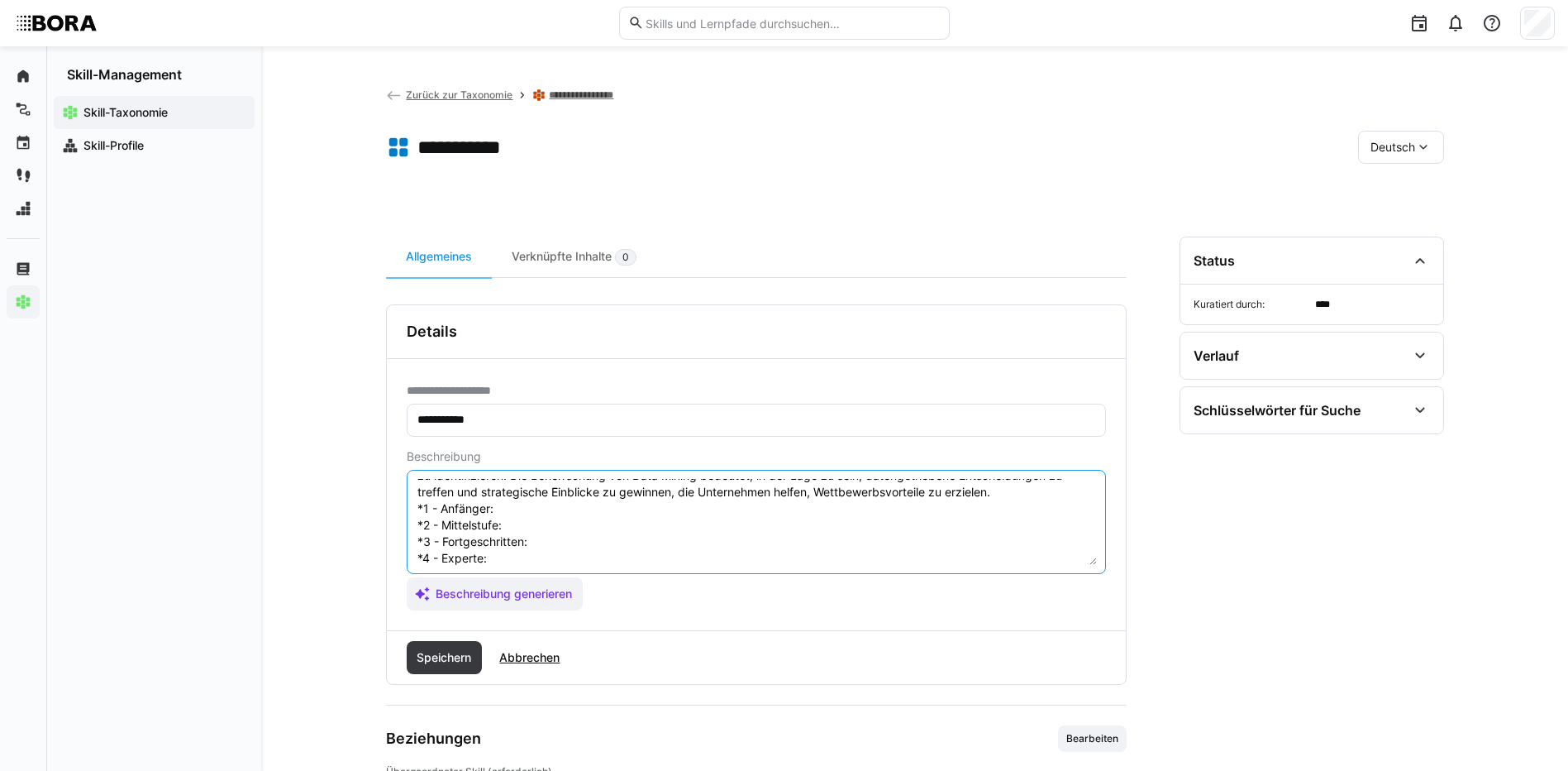
click at [515, 515] on textarea "Data Mining ist der Prozess der Entdeckung von Mustern und wertvollen Informati…" at bounding box center [756, 522] width 681 height 86
click at [514, 520] on textarea "Data Mining ist der Prozess der Entdeckung von Mustern und wertvollen Informati…" at bounding box center [756, 522] width 681 height 86
paste textarea "Kennt einfache Verfahren (z. B. Clustering, Klassifikation) und typische Anwend…"
click at [553, 546] on textarea "Data Mining ist der Prozess der Entdeckung von Mustern und wertvollen Informati…" at bounding box center [756, 522] width 681 height 86
paste textarea "Führt erste explorative Analysen mit Tools wie RapidMiner, Python (scikit-learn…"
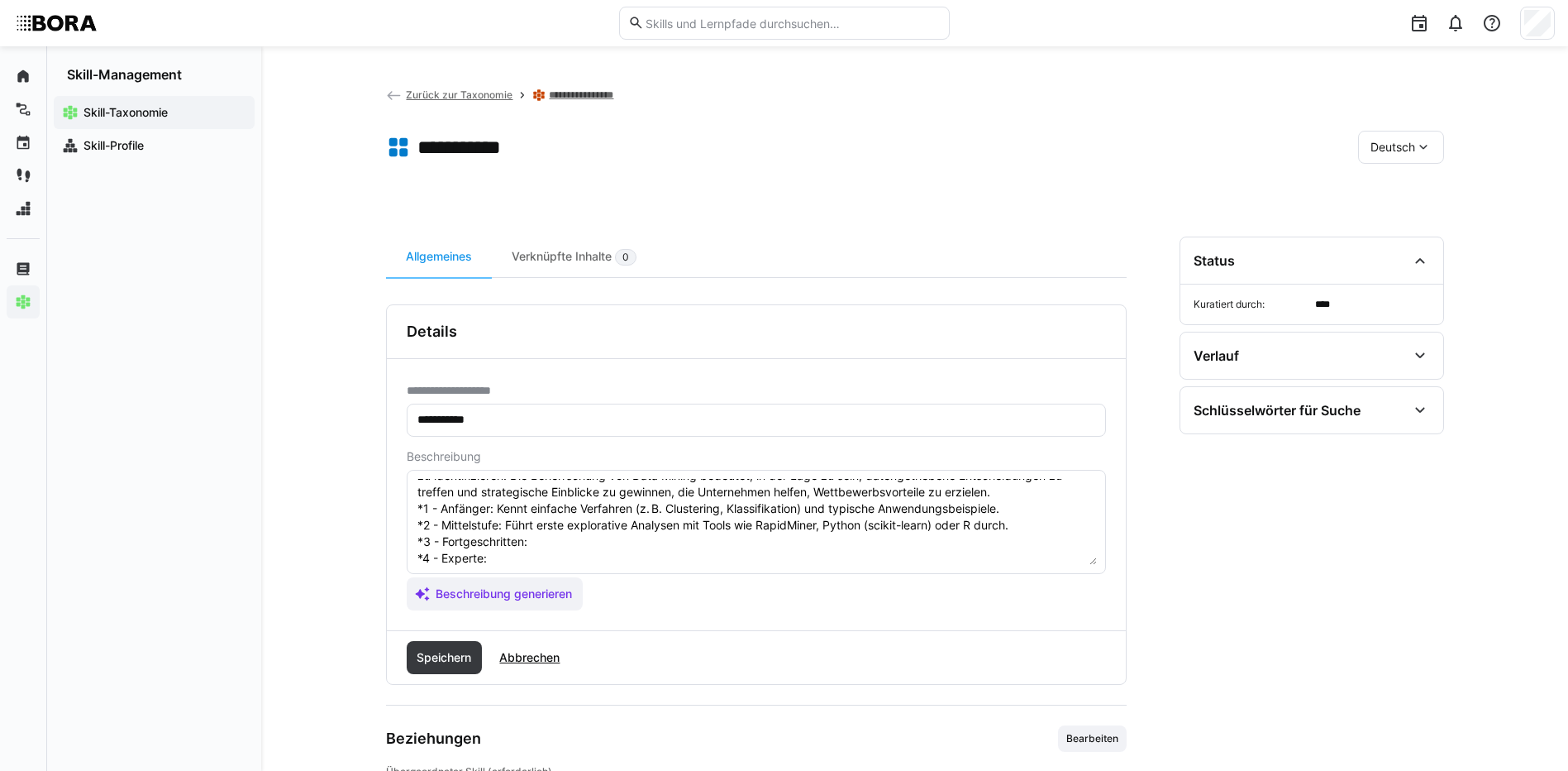
click at [541, 553] on textarea "Data Mining ist der Prozess der Entdeckung von Mustern und wertvollen Informati…" at bounding box center [756, 522] width 681 height 86
paste textarea "Wählt passende Mining-Methoden basierend auf Ziel und Datenstruktur, validiert …"
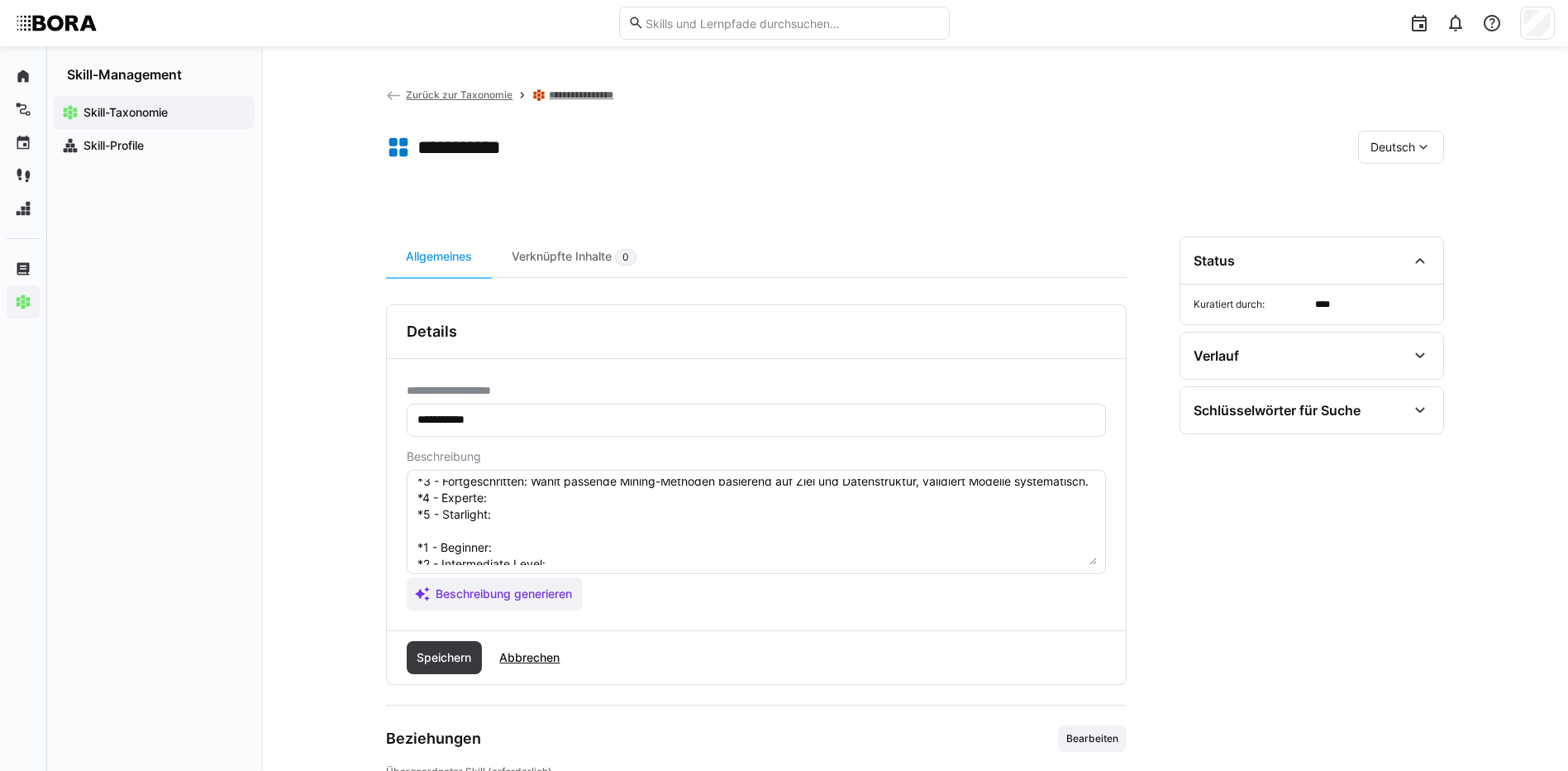
scroll to position [145, 0]
click at [540, 494] on textarea "Data Mining ist der Prozess der Entdeckung von Mustern und wertvollen Informati…" at bounding box center [756, 522] width 681 height 86
paste textarea "Integriert Mining-Prozesse in Data Pipelines, interpretiert Ergebnisse geschäft…"
click at [515, 513] on textarea at bounding box center [756, 522] width 681 height 86
paste textarea "Steuert Data Mining strategisch unter Einsatz von AutoML, Deep Learning, Respon…"
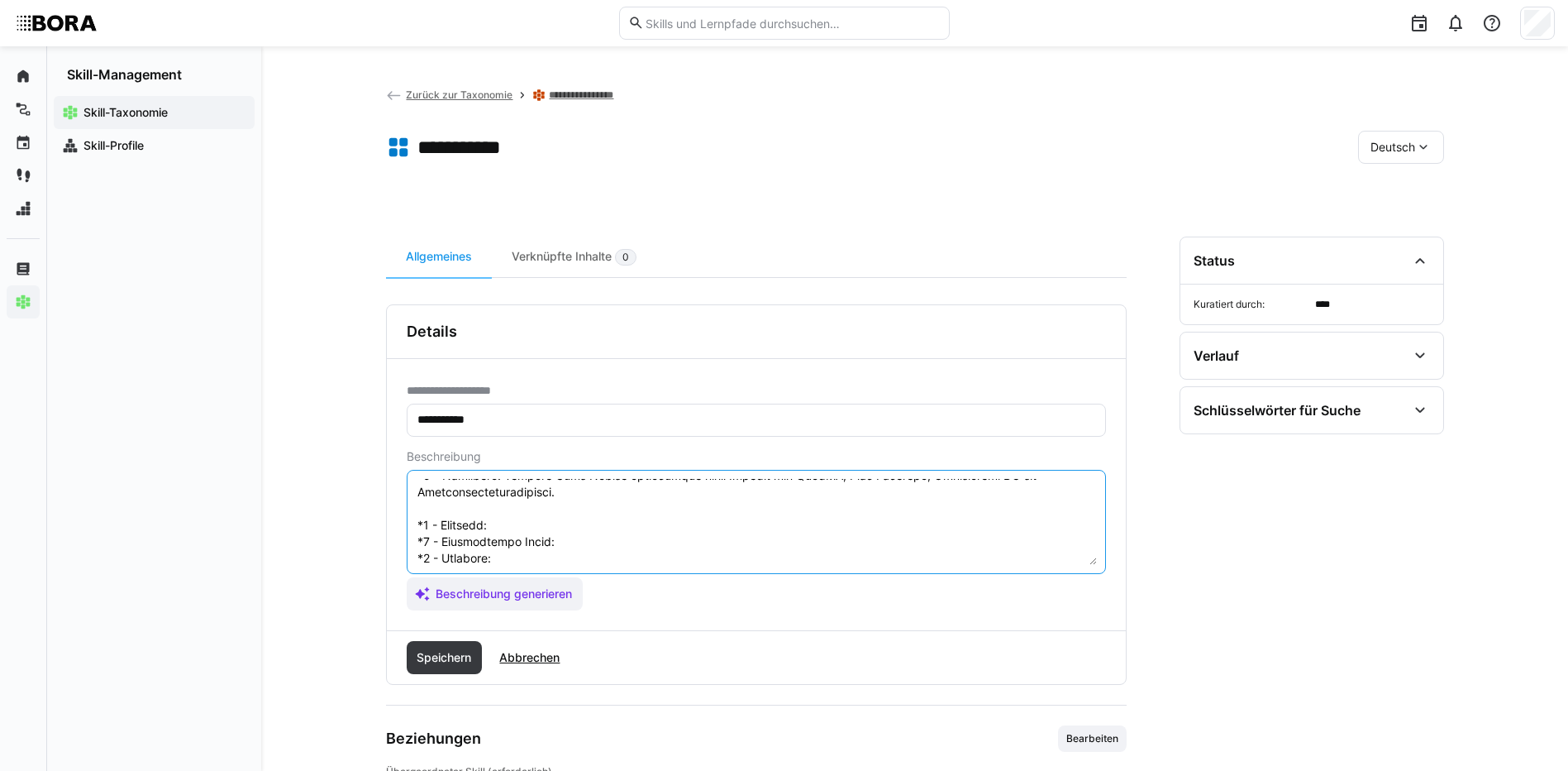
click at [516, 554] on textarea at bounding box center [756, 522] width 681 height 86
paste textarea "Familiar with basic methods (e.g., clustering, classification) and application …"
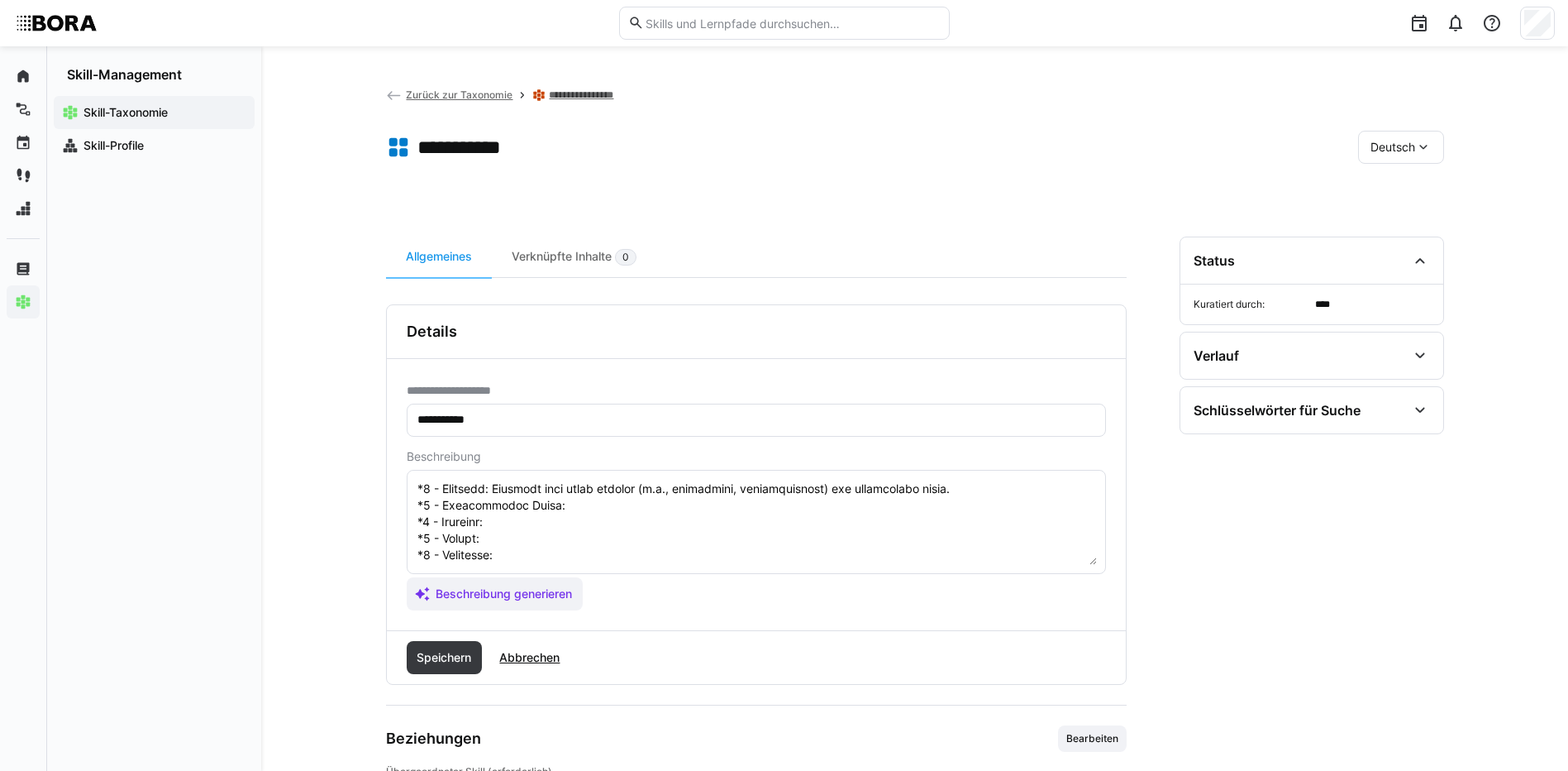
scroll to position [228, 0]
click at [557, 493] on textarea at bounding box center [756, 522] width 681 height 86
paste textarea "Performs initial explorative analysis using tools like RapidMiner, Python (scik…"
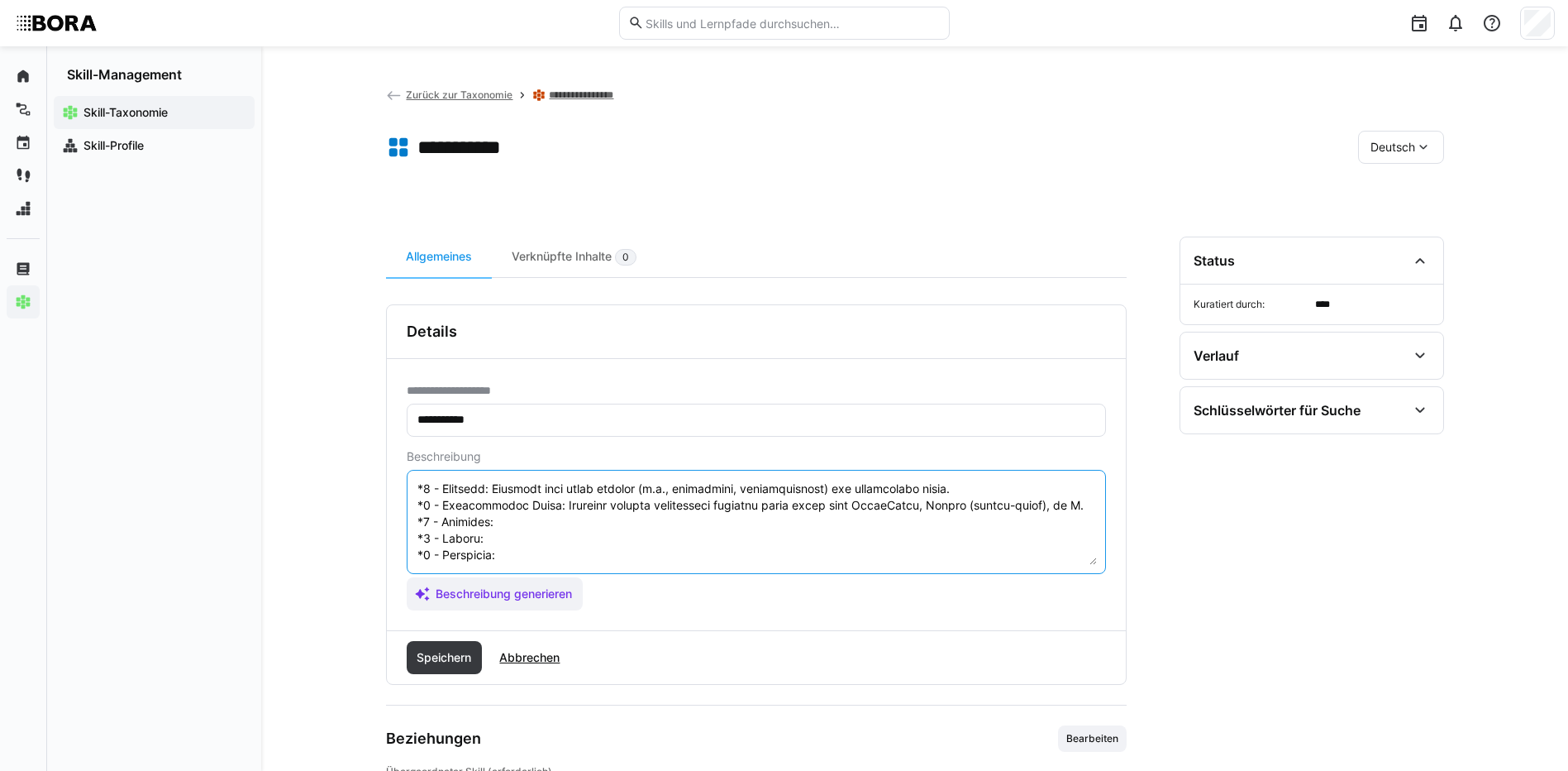
click at [511, 511] on textarea at bounding box center [756, 522] width 681 height 86
paste textarea "Selects appropriate algorithms based on business goals and validates model qual…"
click at [498, 527] on textarea at bounding box center [756, 522] width 681 height 86
paste textarea "Integrates mining into data pipelines, interprets patterns with business impact."
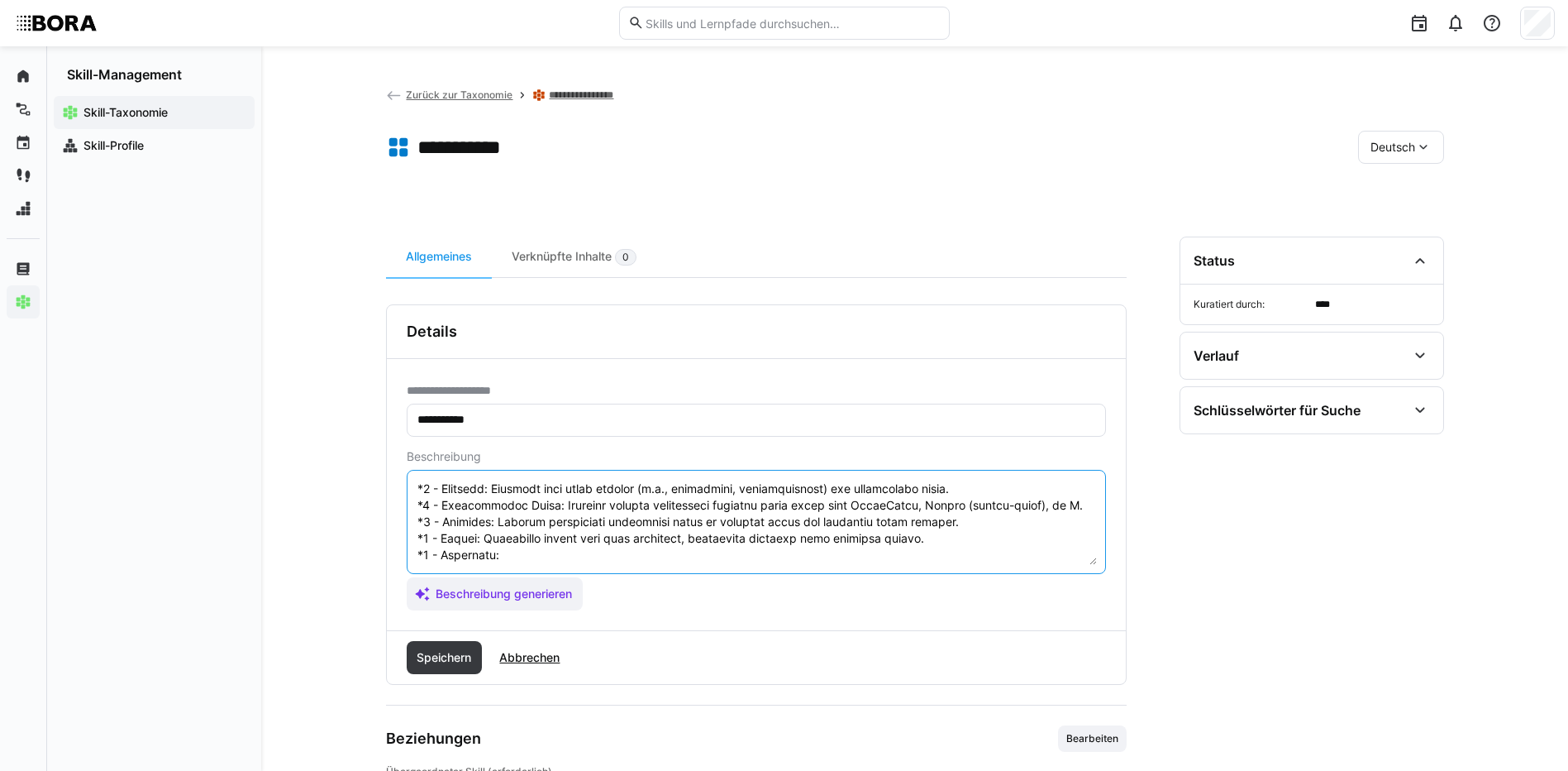
click at [537, 545] on textarea at bounding box center [756, 522] width 681 height 86
paste textarea "Leads enterprise mining initiatives using AutoML, deep learning, and defines ev…"
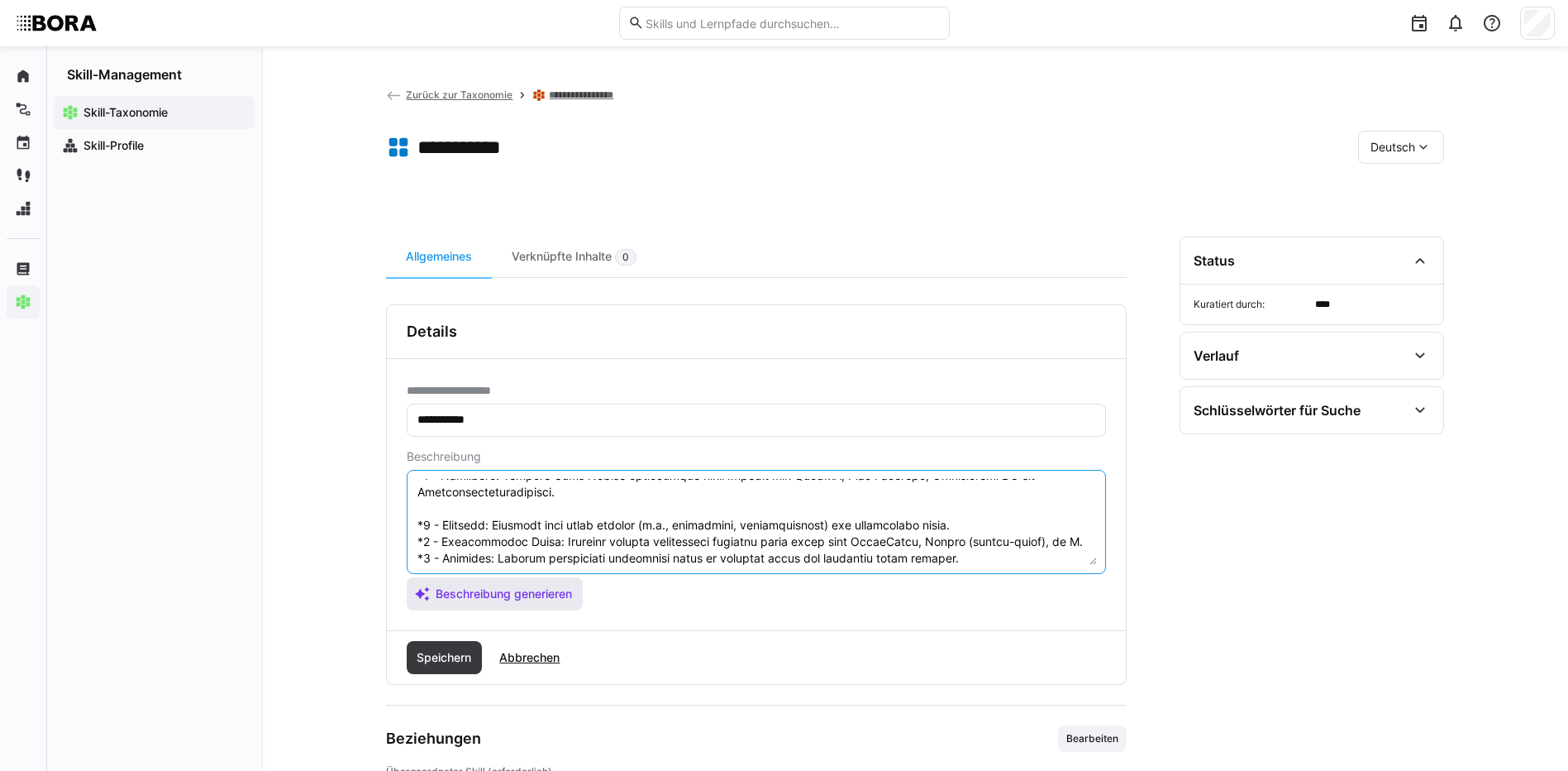
scroll to position [264, 0]
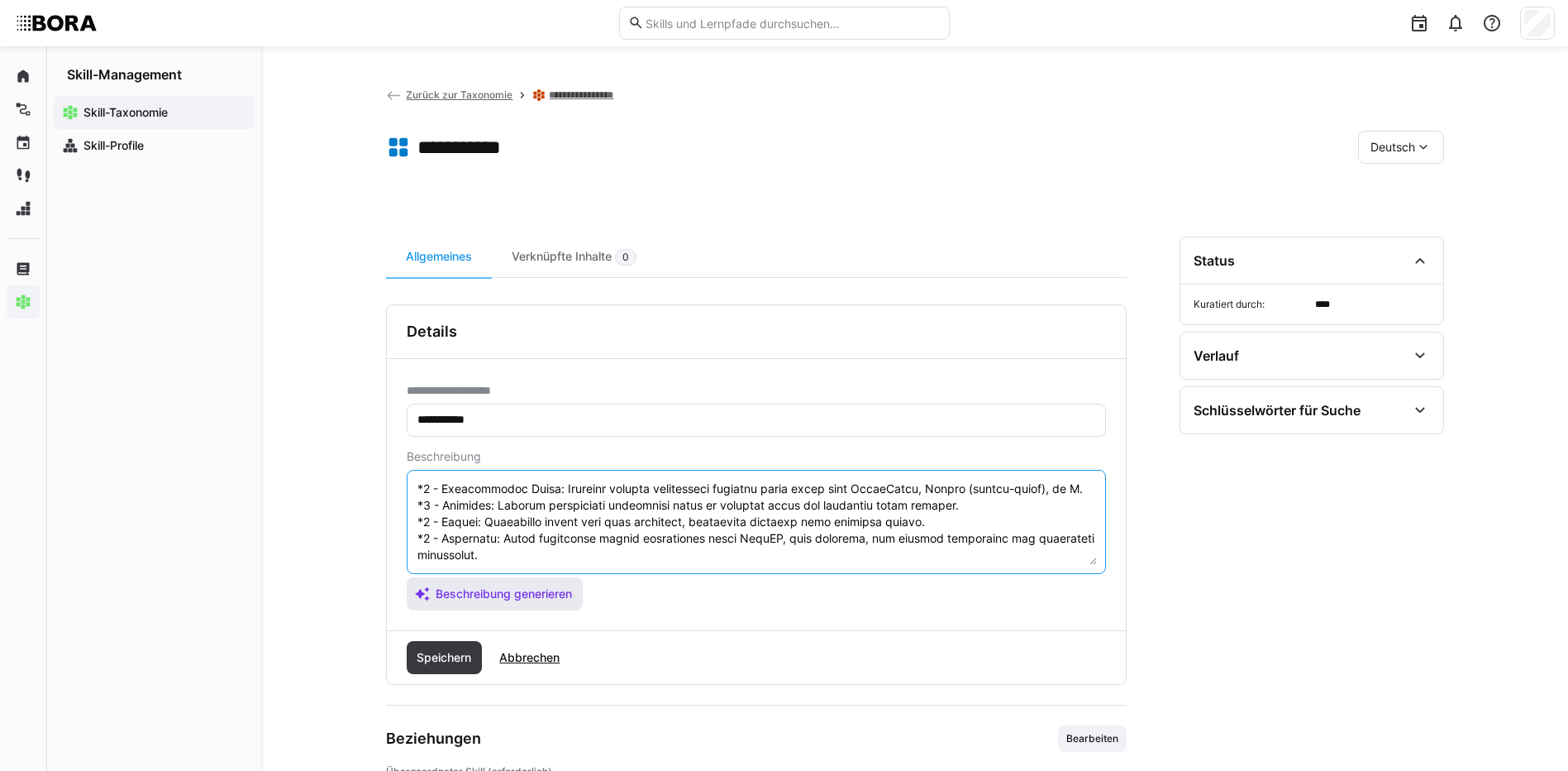
drag, startPoint x: 418, startPoint y: 550, endPoint x: 459, endPoint y: 600, distance: 64.7
click at [459, 600] on app-assistant-generate-form "Beschreibung Beschreibung generieren" at bounding box center [756, 529] width 699 height 160
type textarea "Lore Ipsumd sit ame Consect adi Elitseddoe tem Incidid utl etdolorema Aliquaeni…"
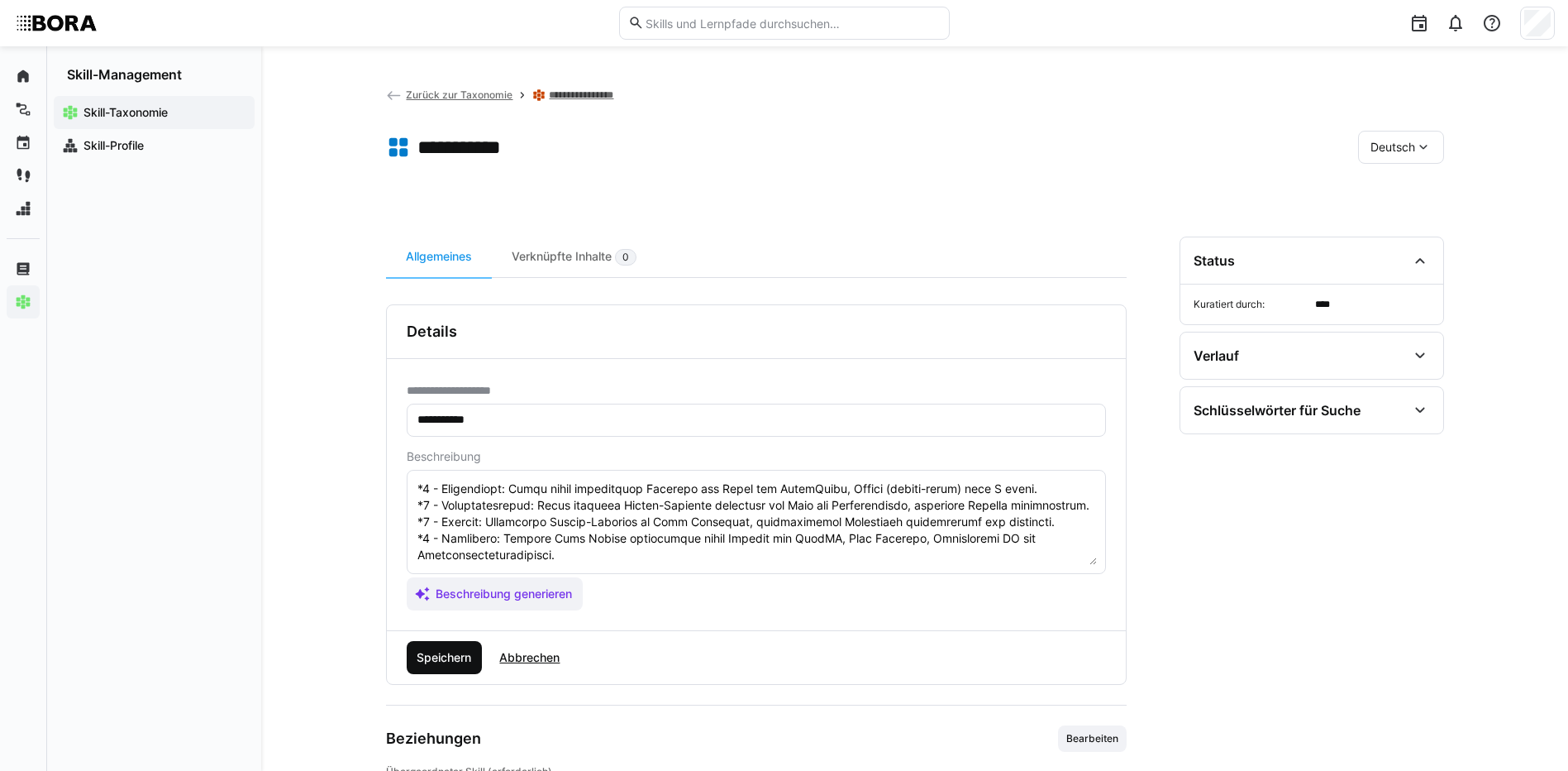
click at [449, 651] on span "Speichern" at bounding box center [444, 658] width 60 height 17
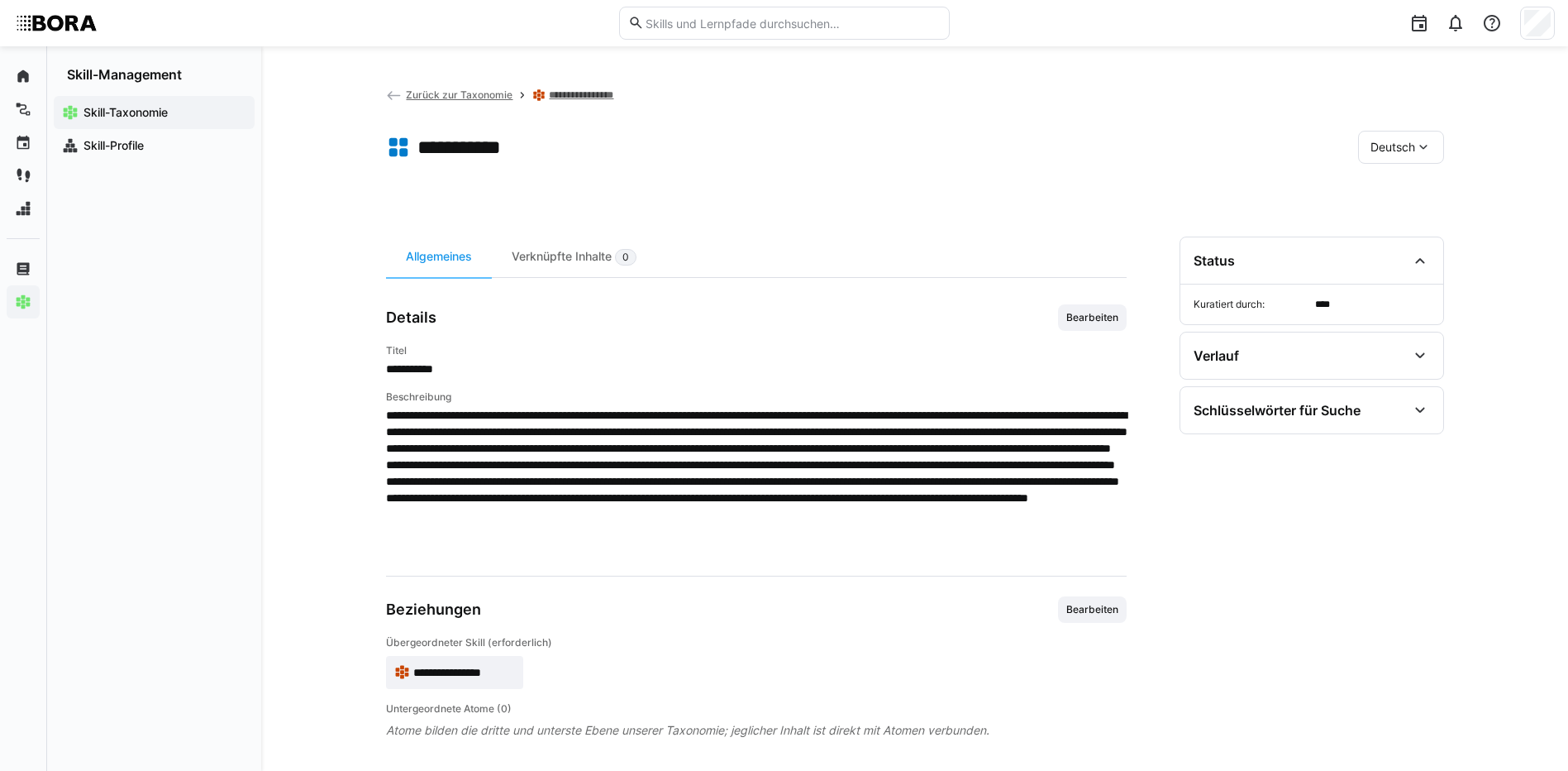
click at [1415, 146] on eds-icon at bounding box center [1423, 148] width 17 height 17
click at [1404, 217] on span "Englisch" at bounding box center [1392, 226] width 44 height 17
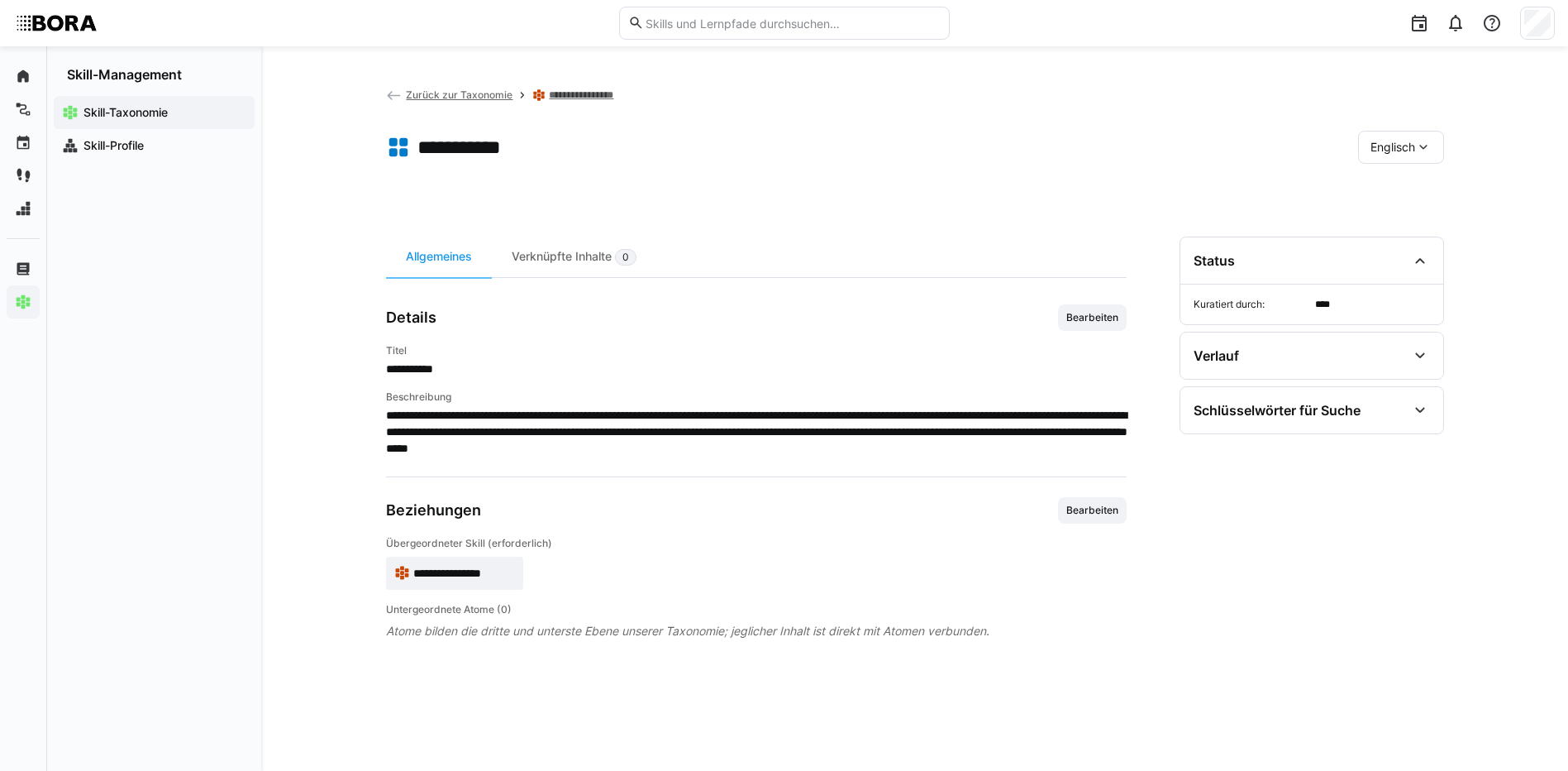
click at [1105, 311] on span "Bearbeiten" at bounding box center [1092, 318] width 55 height 13
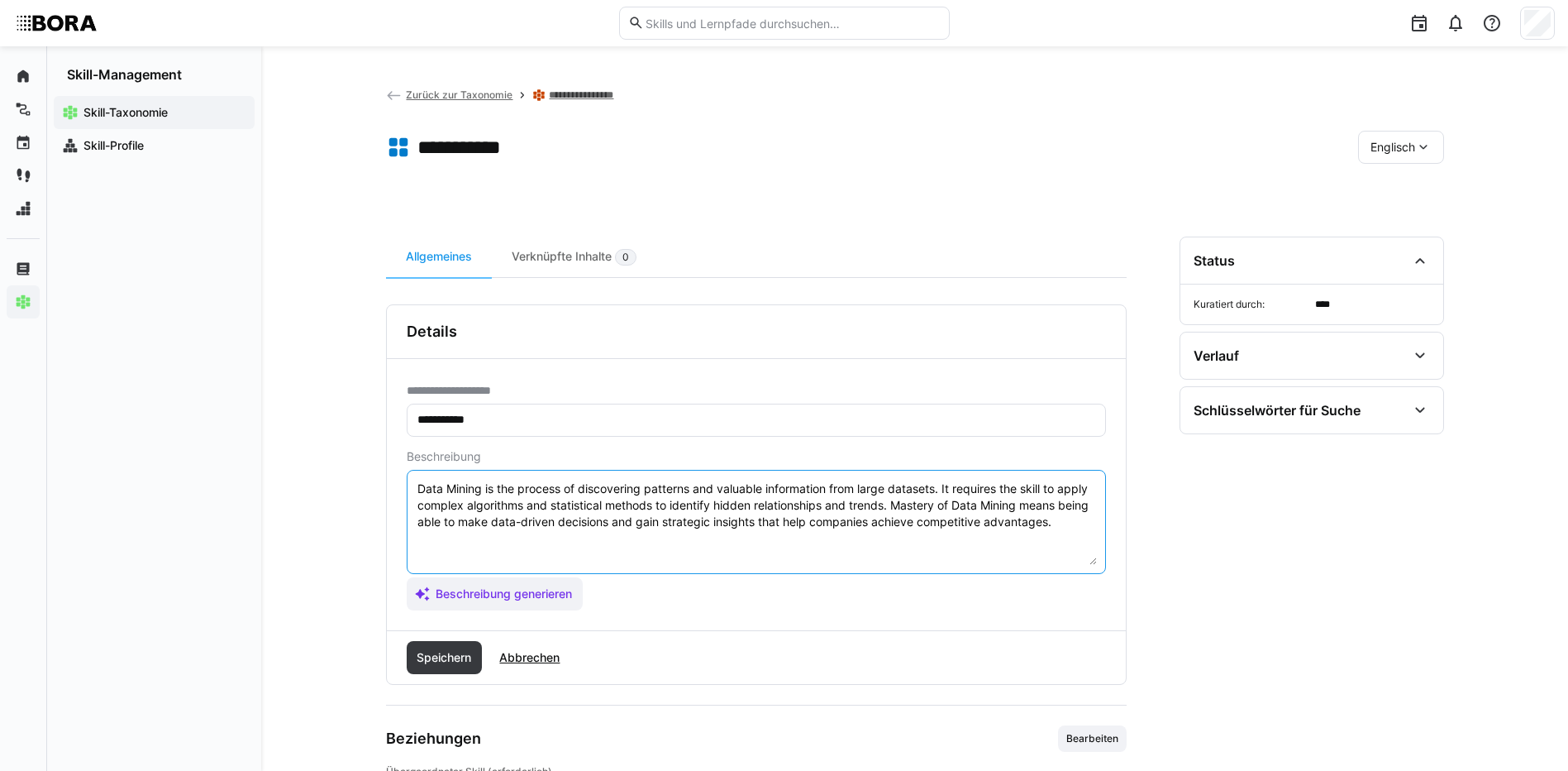
click at [1094, 521] on textarea "Data Mining is the process of discovering patterns and valuable information fro…" at bounding box center [756, 522] width 681 height 86
paste textarea "*1 - Beginner: Familiar with basic methods (e.g., clustering, classification) a…"
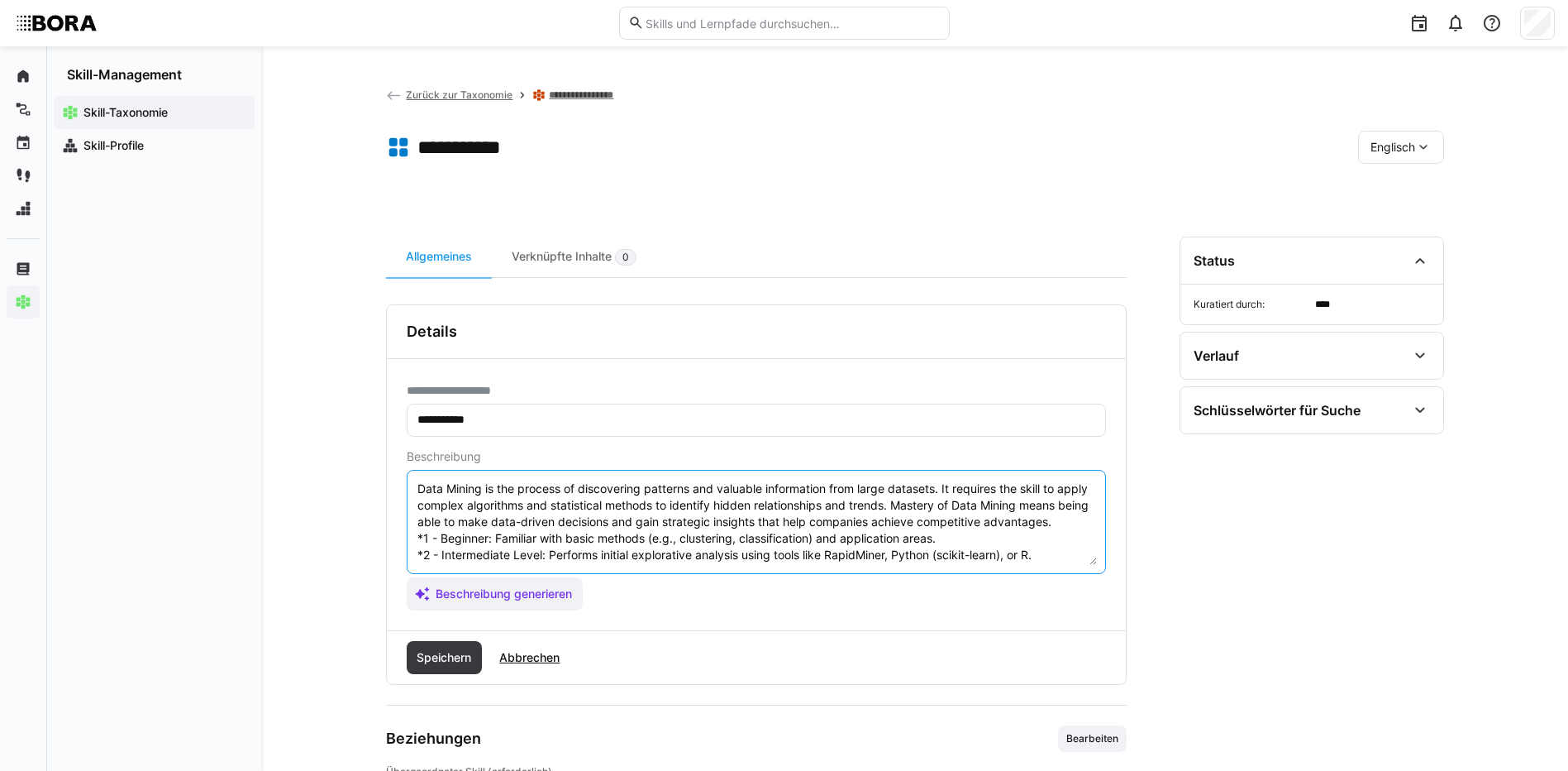
scroll to position [112, 0]
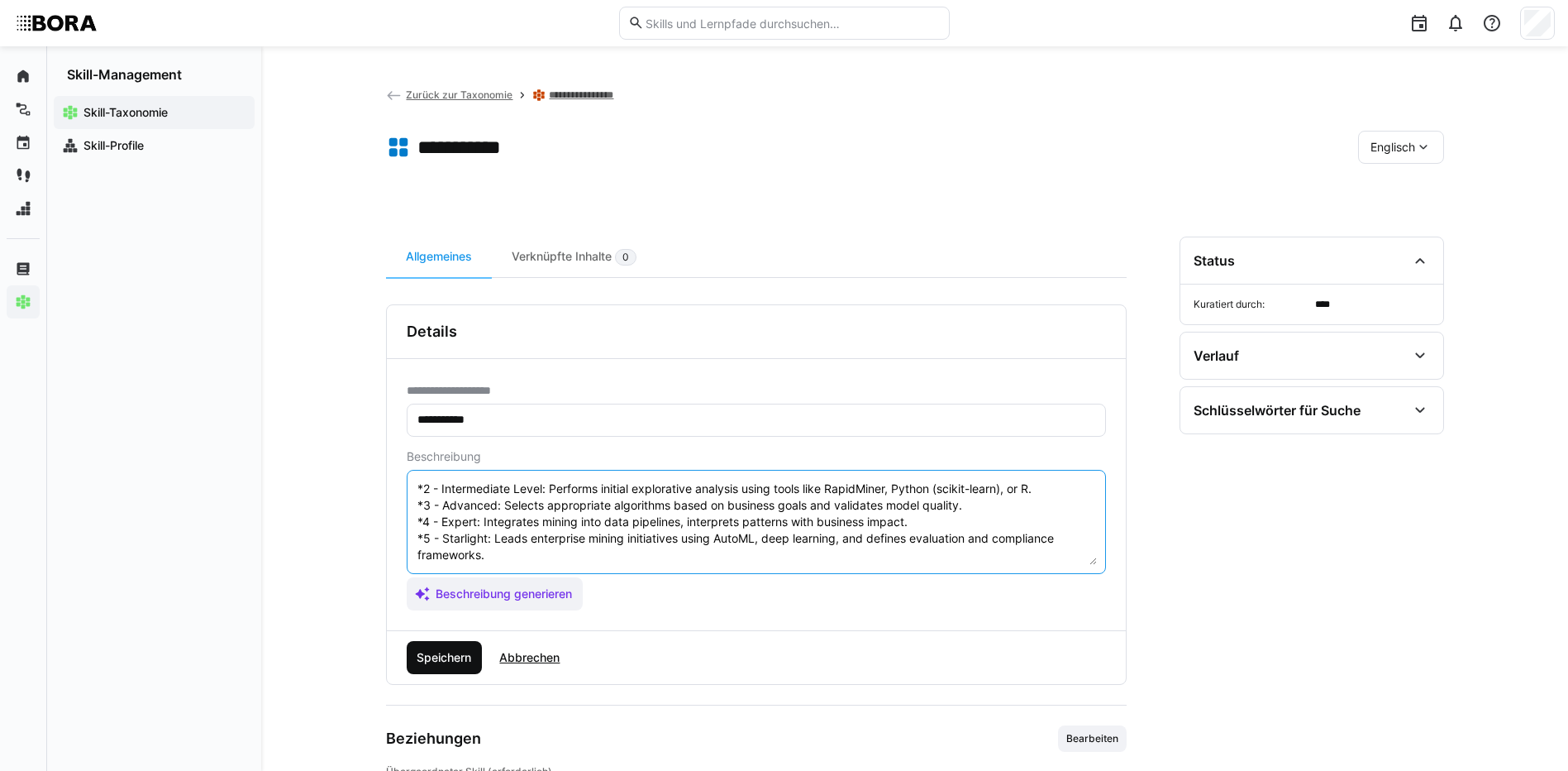
type textarea "Data Mining is the process of discovering patterns and valuable information fro…"
click at [440, 656] on span "Speichern" at bounding box center [444, 658] width 60 height 17
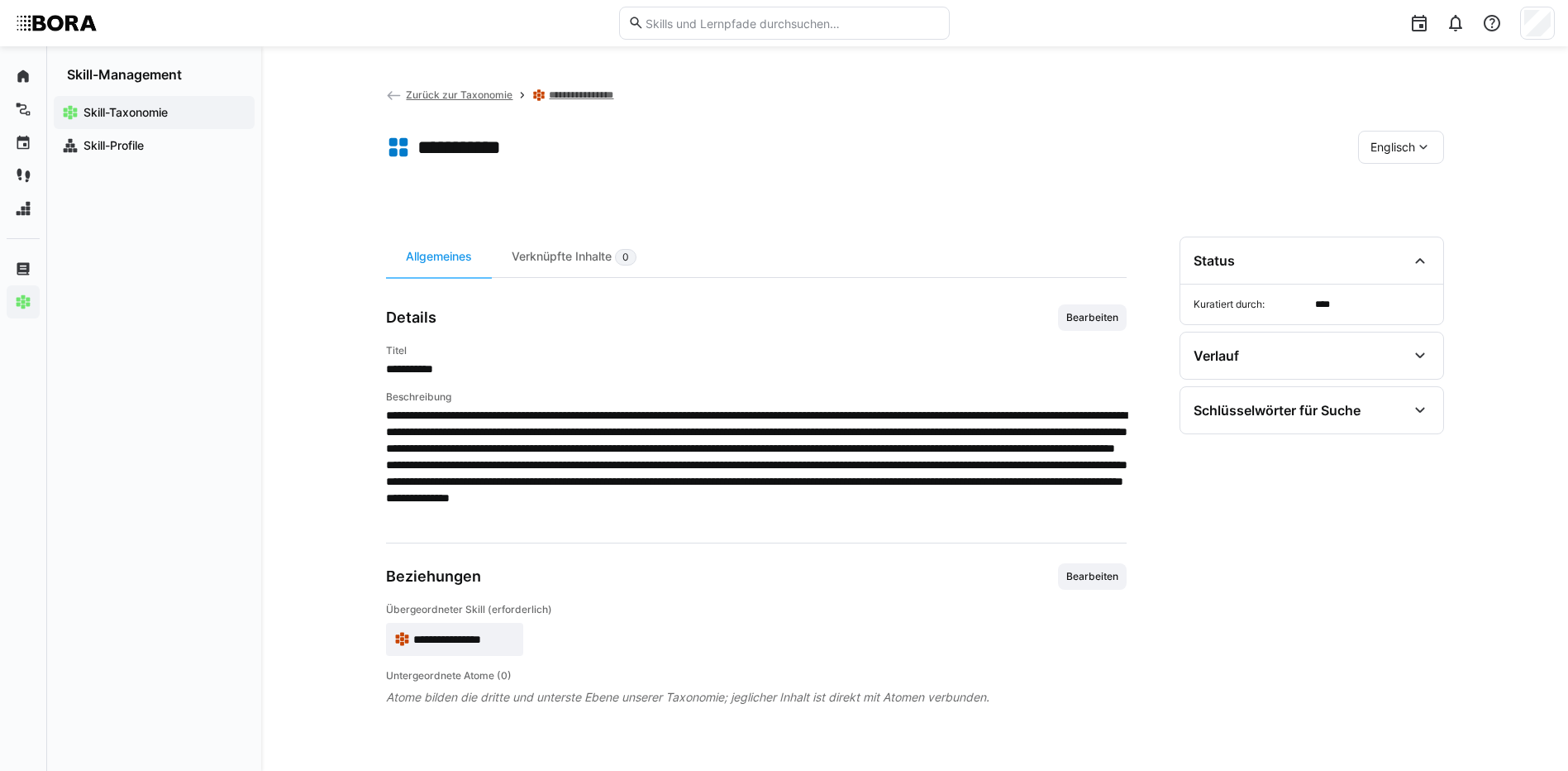
click at [1391, 147] on span "Englisch" at bounding box center [1392, 148] width 44 height 17
click at [1389, 193] on span "Deutsch" at bounding box center [1391, 191] width 44 height 17
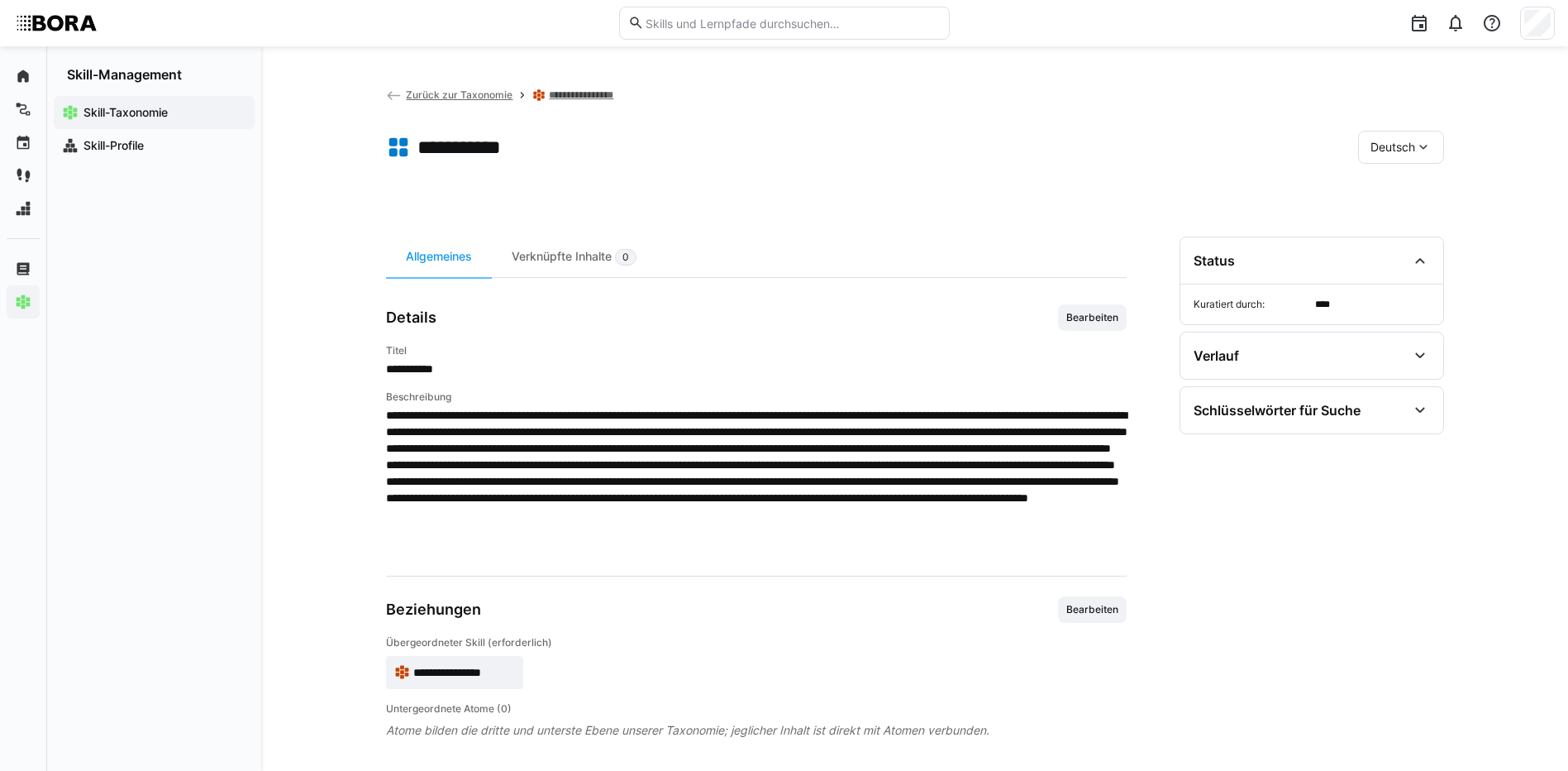
click at [605, 93] on link "**********" at bounding box center [591, 95] width 86 height 13
